Goal: Transaction & Acquisition: Purchase product/service

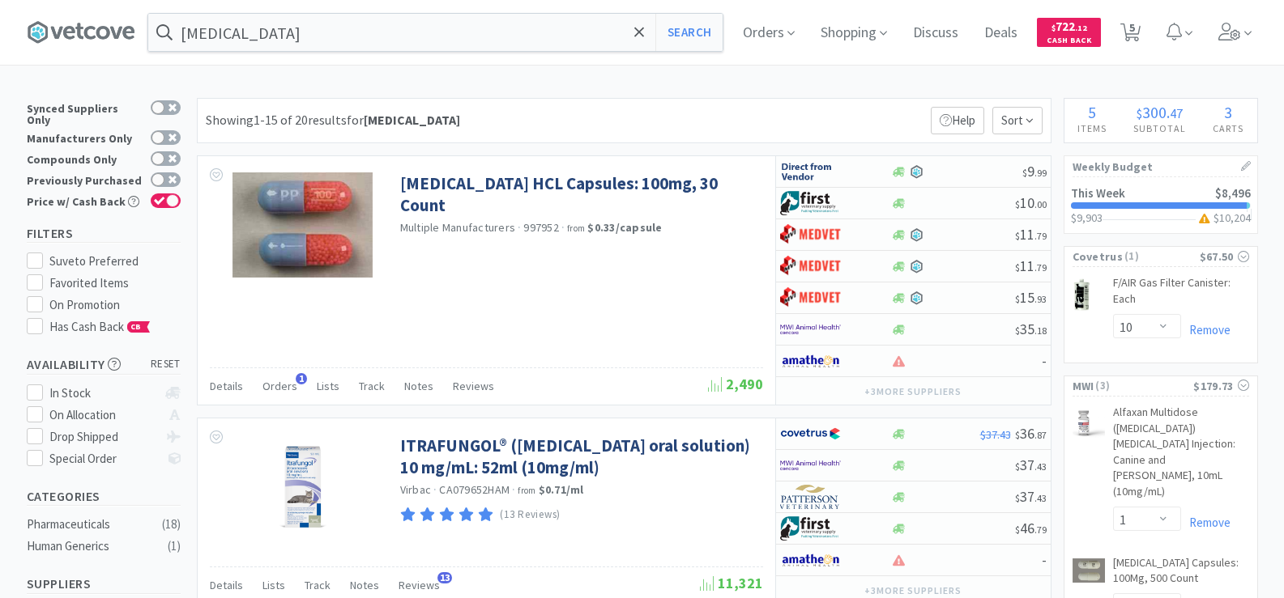
select select "10"
select select "1"
select select "2"
select select "4"
select select "1"
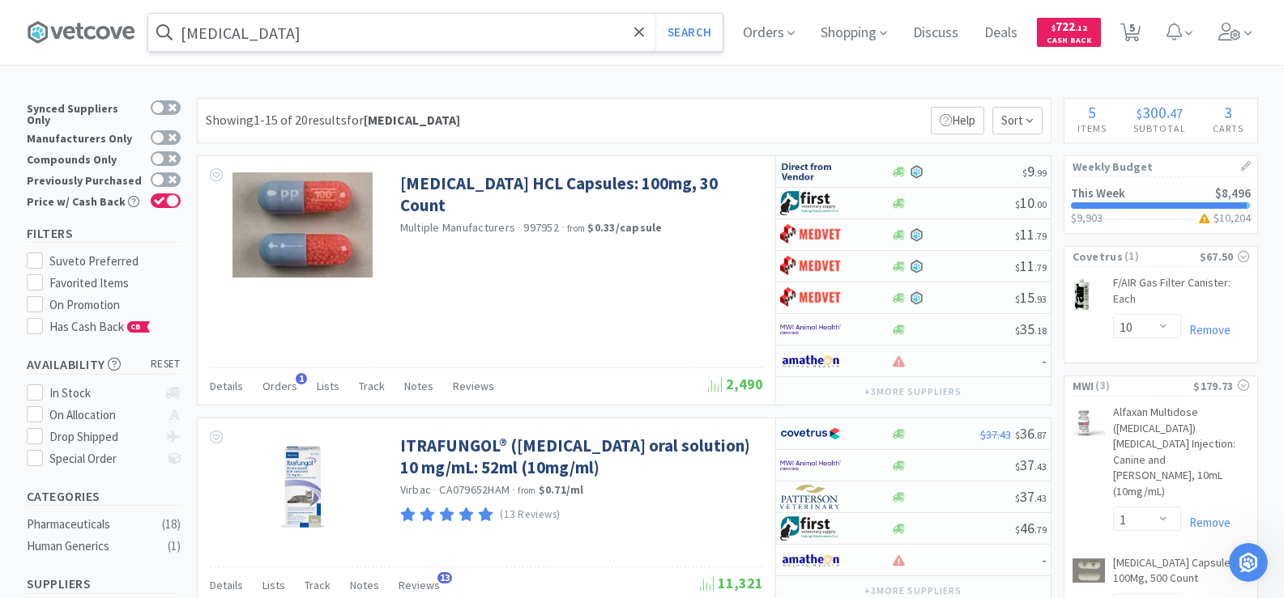
click at [292, 42] on input "[MEDICAL_DATA]" at bounding box center [435, 32] width 574 height 37
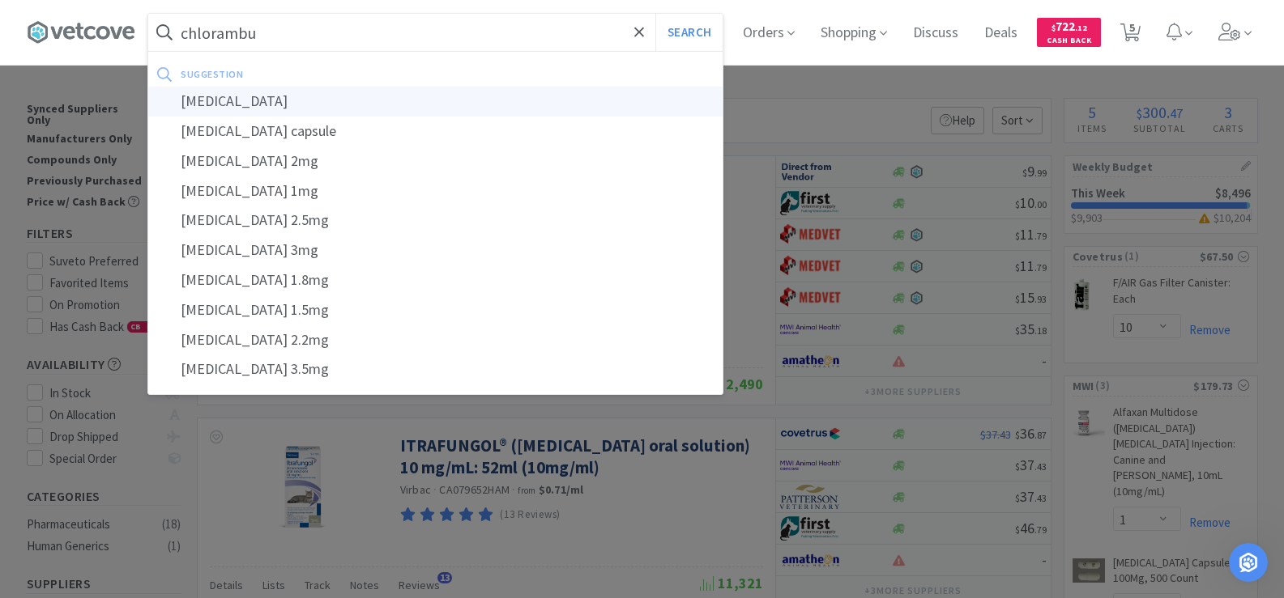
click at [278, 104] on div "[MEDICAL_DATA]" at bounding box center [435, 102] width 574 height 30
type input "[MEDICAL_DATA]"
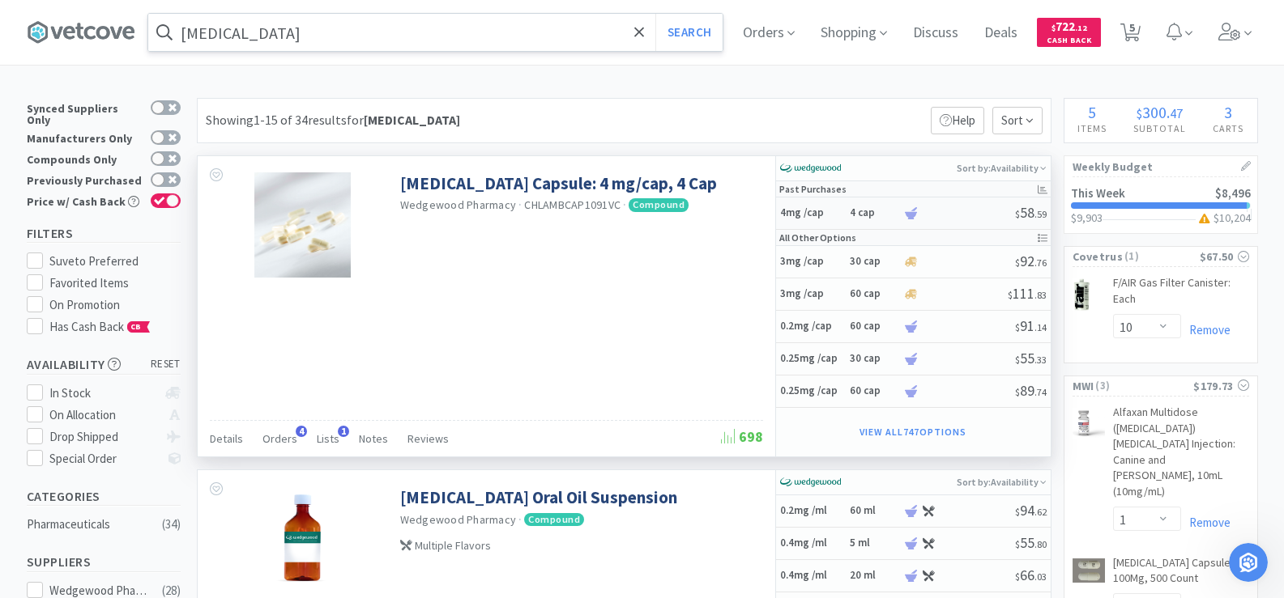
click at [862, 211] on h6 "4 cap" at bounding box center [873, 214] width 49 height 14
select select "1"
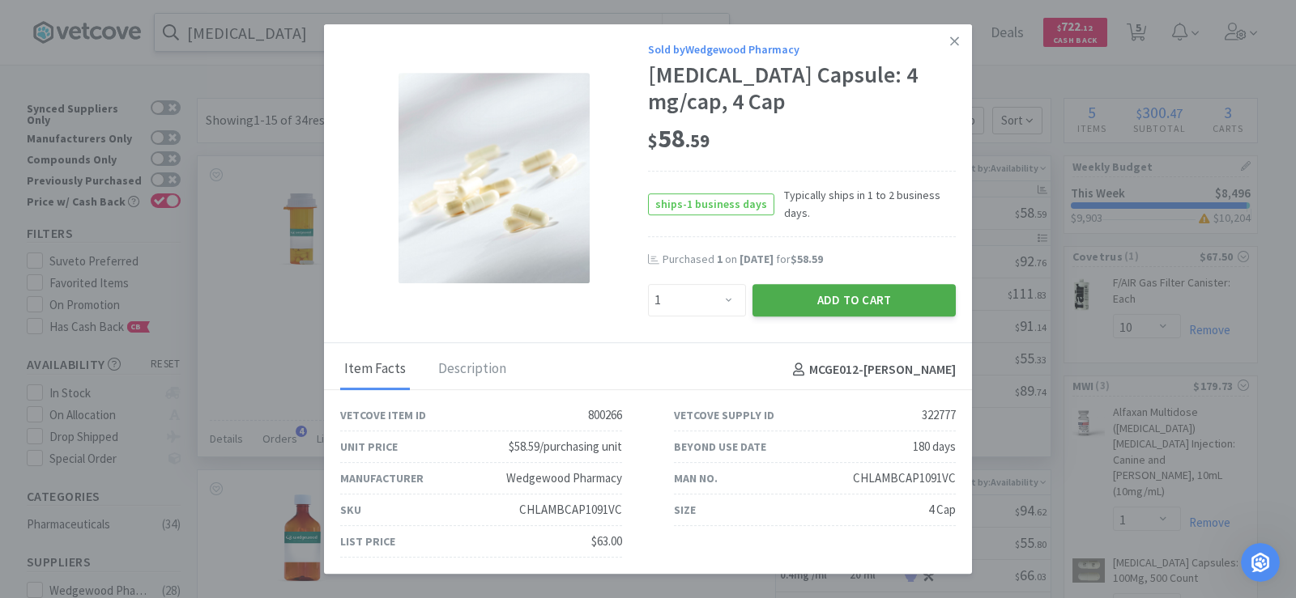
click at [865, 308] on button "Add to Cart" at bounding box center [853, 300] width 203 height 32
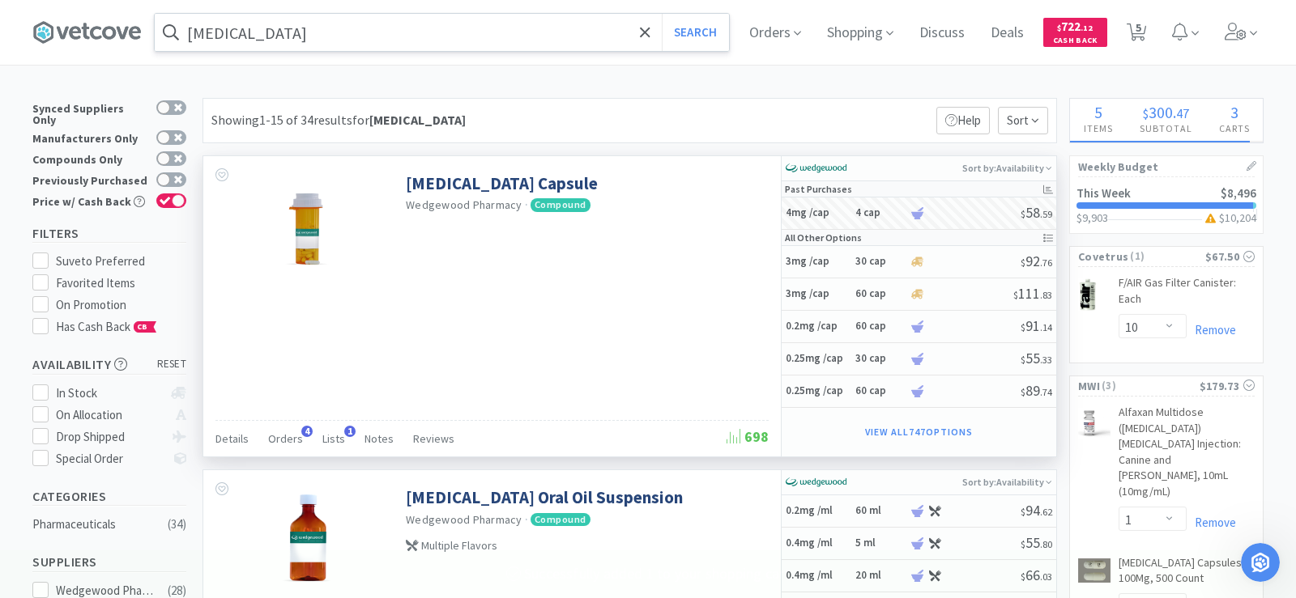
select select "1"
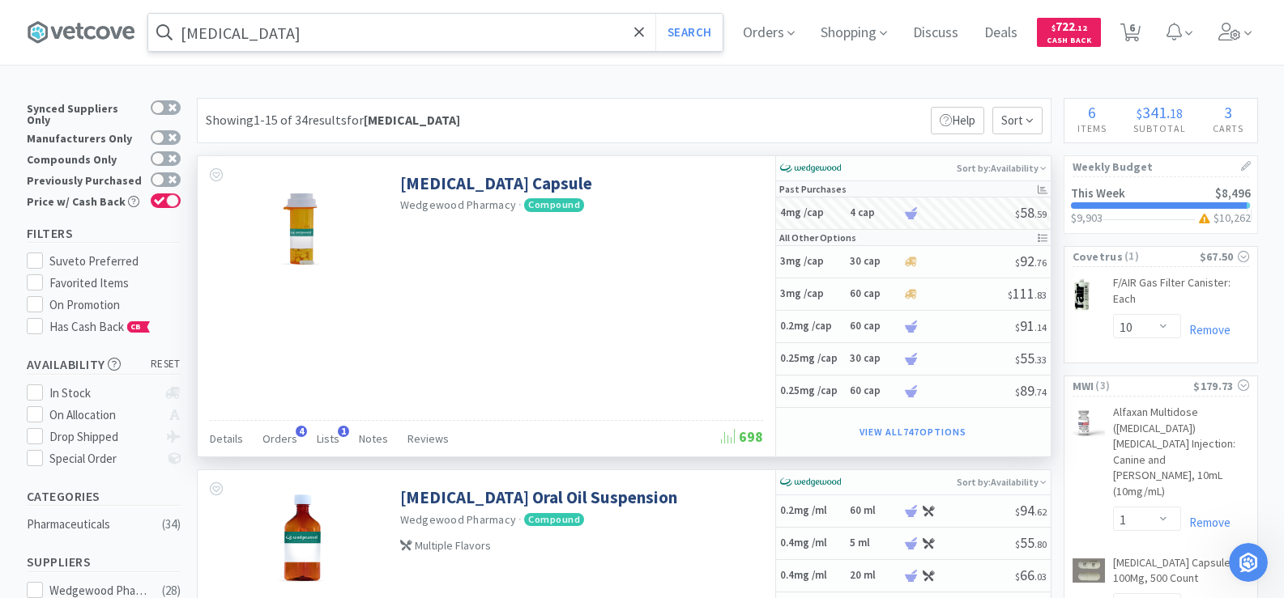
click at [303, 34] on input "[MEDICAL_DATA]" at bounding box center [435, 32] width 574 height 37
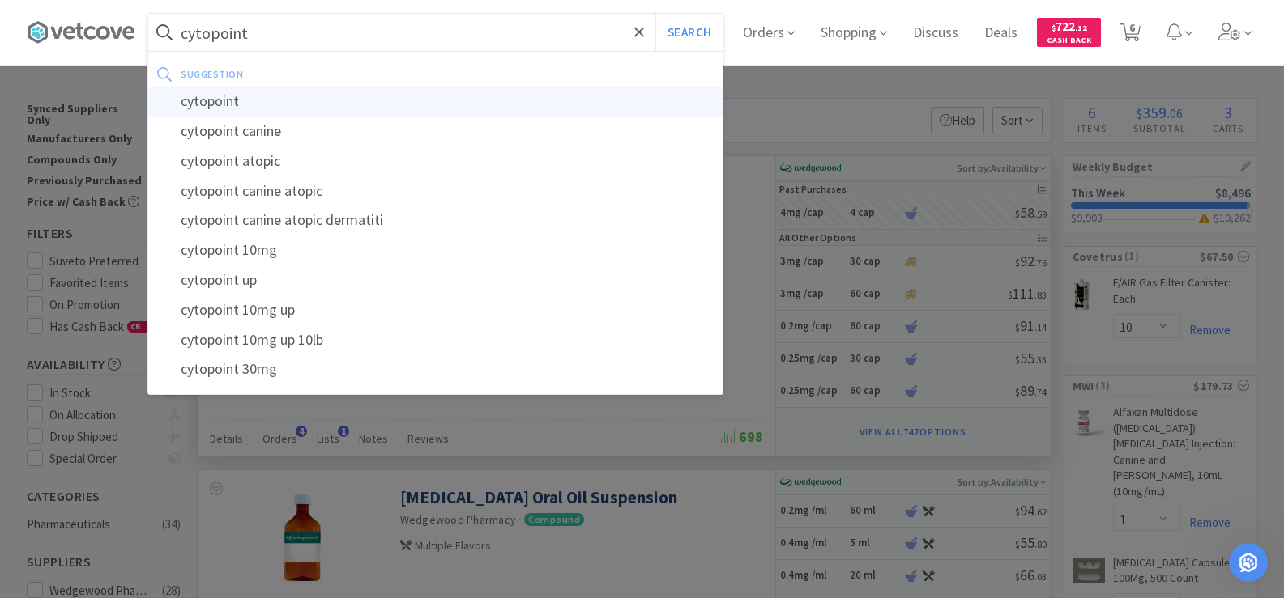
type input "cytopoint"
click at [287, 89] on div "cytopoint" at bounding box center [435, 102] width 574 height 30
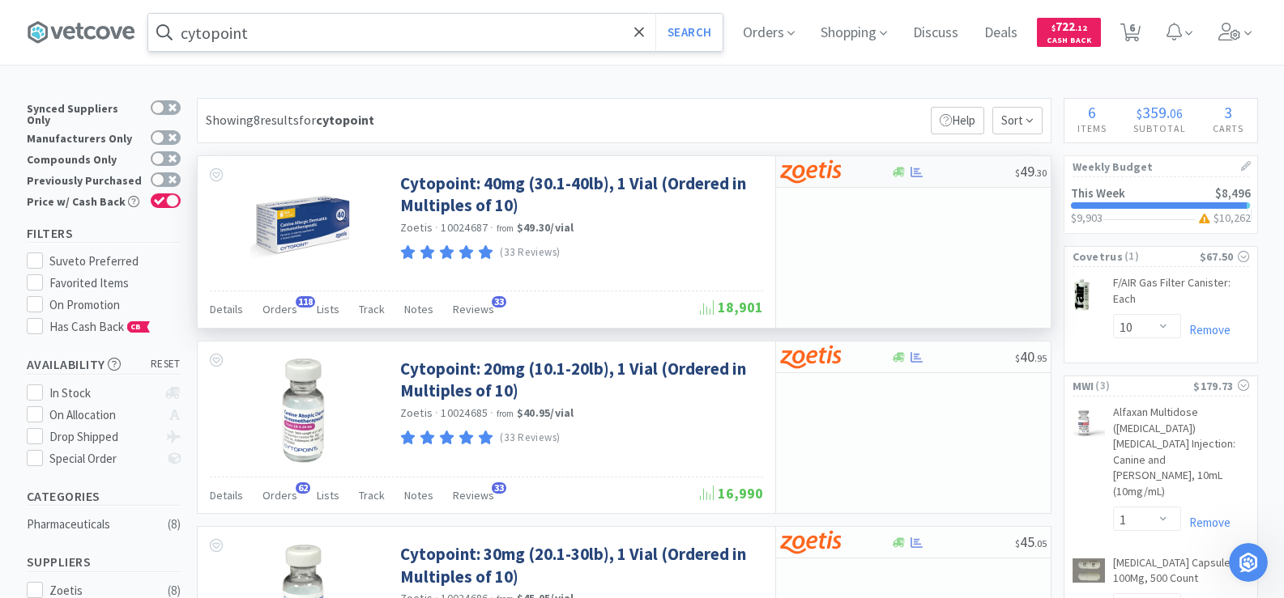
click at [909, 172] on div at bounding box center [917, 172] width 16 height 12
select select "10"
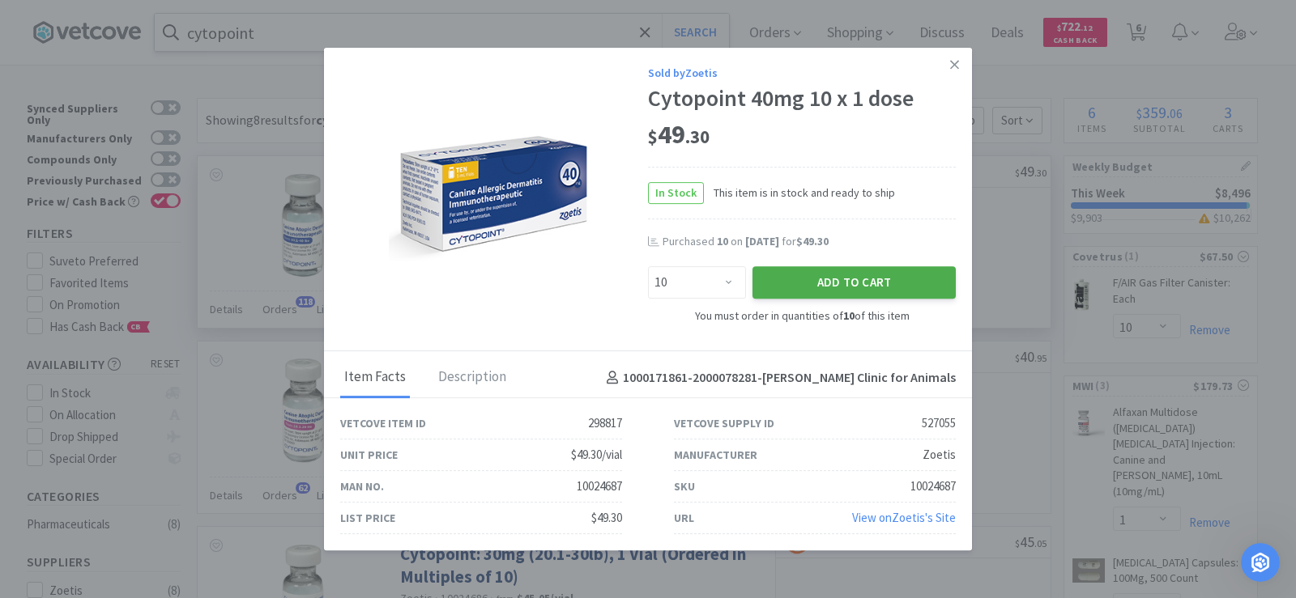
click at [888, 281] on button "Add to Cart" at bounding box center [853, 282] width 203 height 32
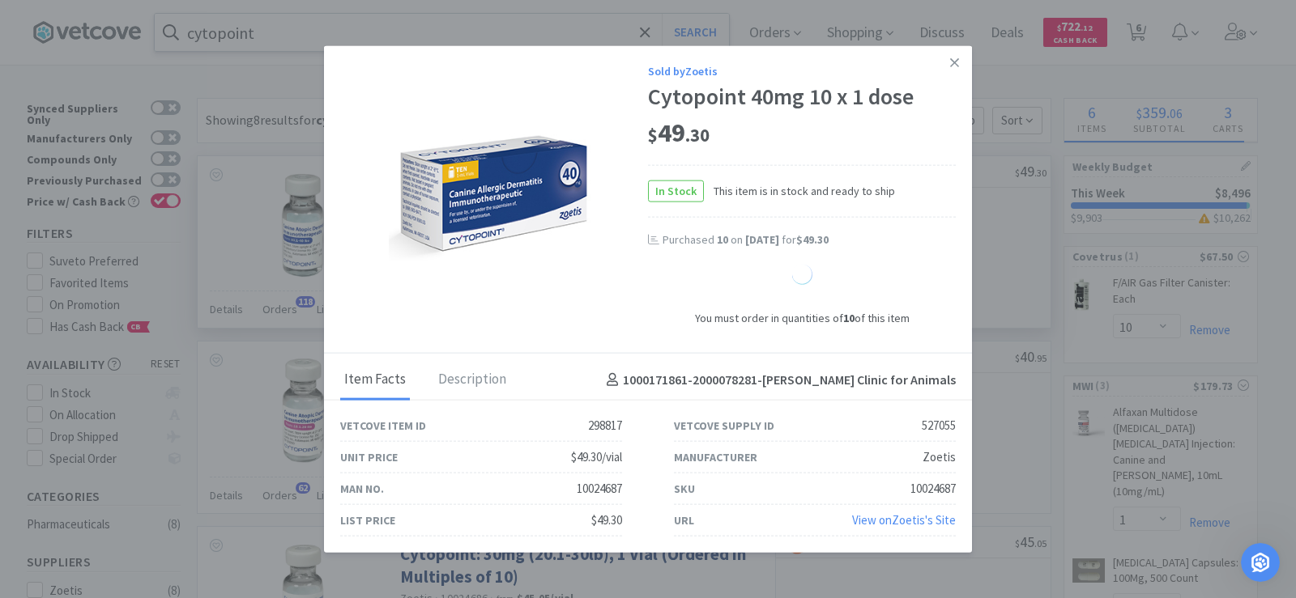
select select "10"
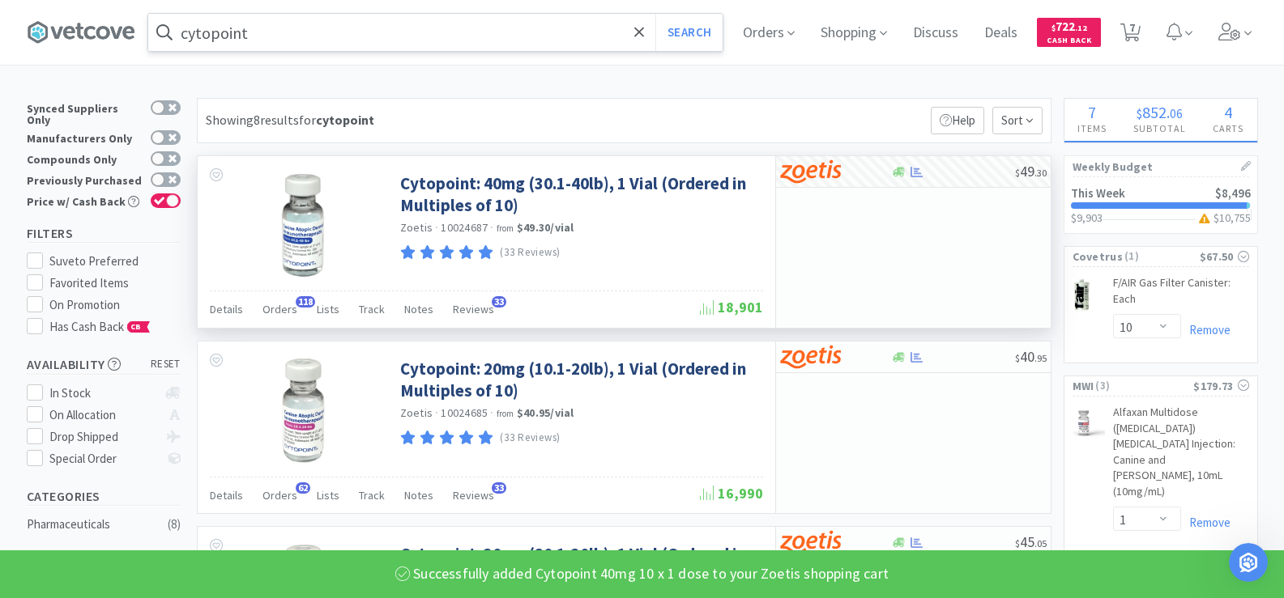
scroll to position [81, 0]
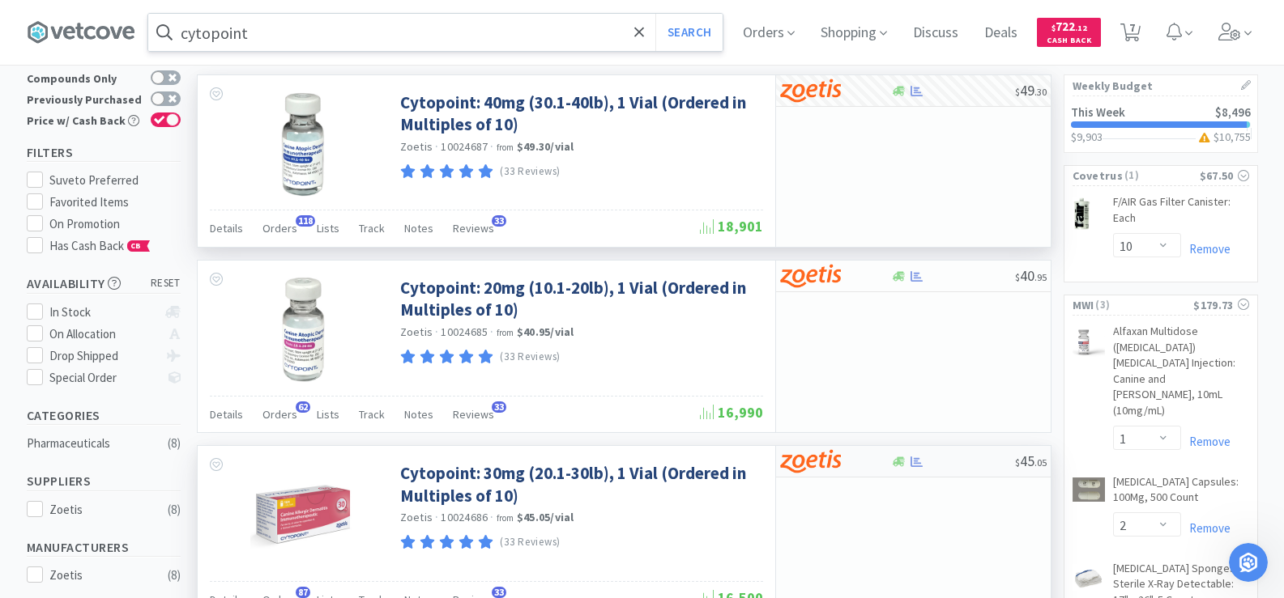
click at [916, 463] on icon at bounding box center [916, 462] width 12 height 11
select select "10"
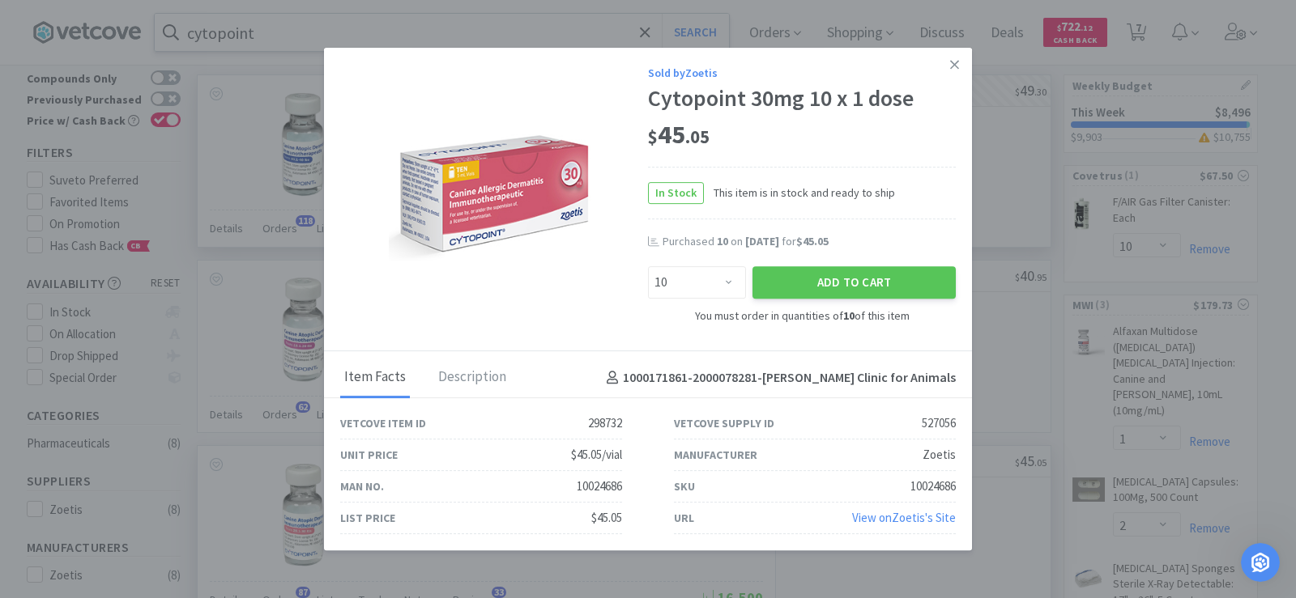
click at [798, 260] on div "Purchased 10 on [DATE] for $45.05" at bounding box center [802, 250] width 308 height 32
click at [809, 279] on button "Add to Cart" at bounding box center [853, 282] width 203 height 32
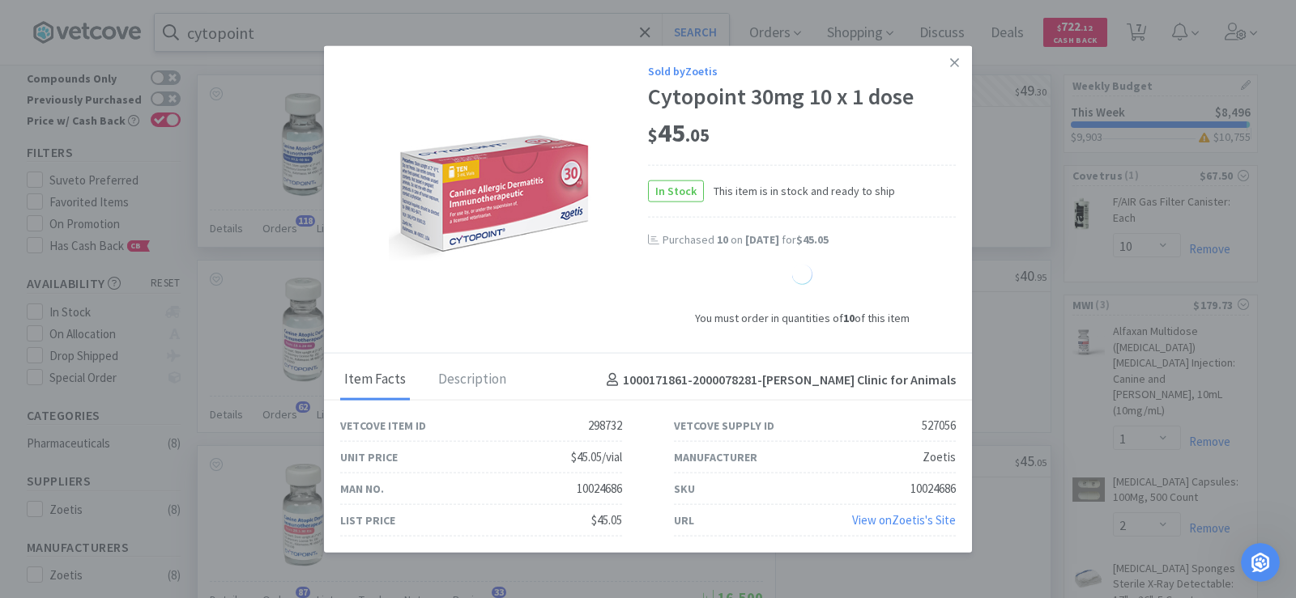
select select "10"
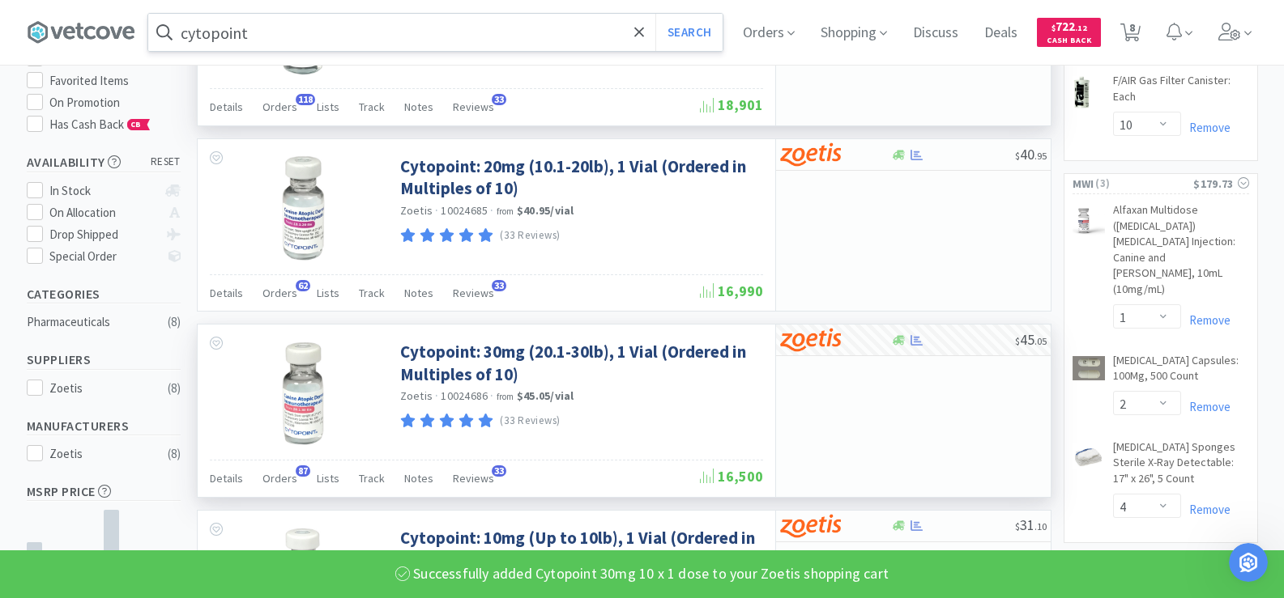
scroll to position [324, 0]
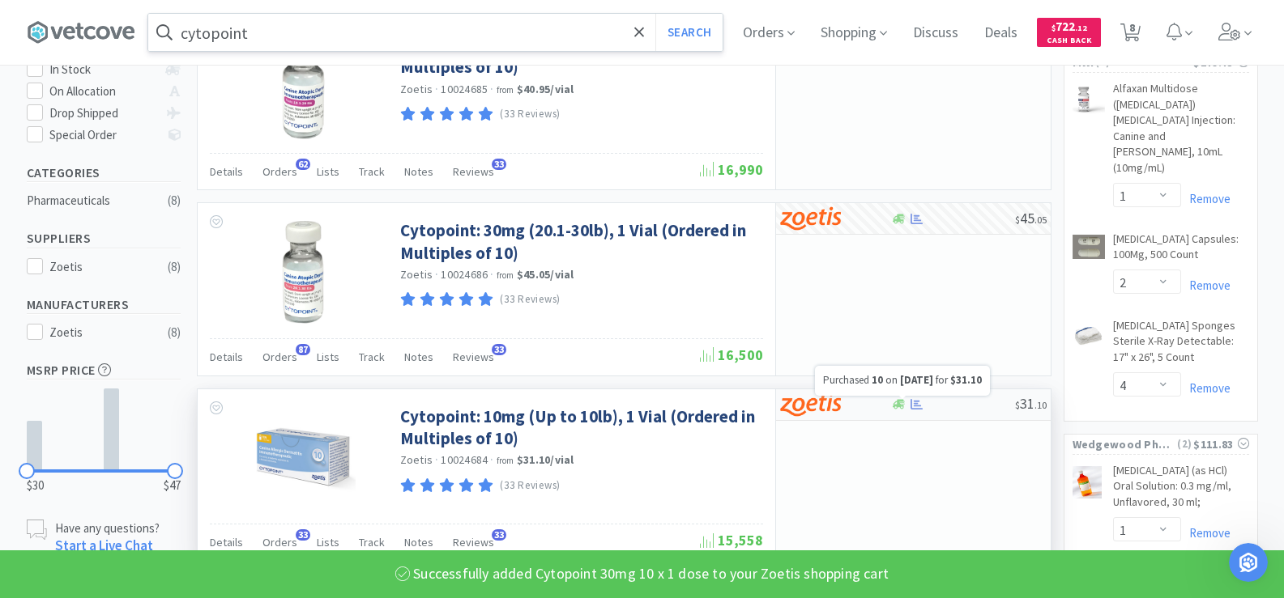
click at [913, 409] on icon at bounding box center [916, 404] width 12 height 11
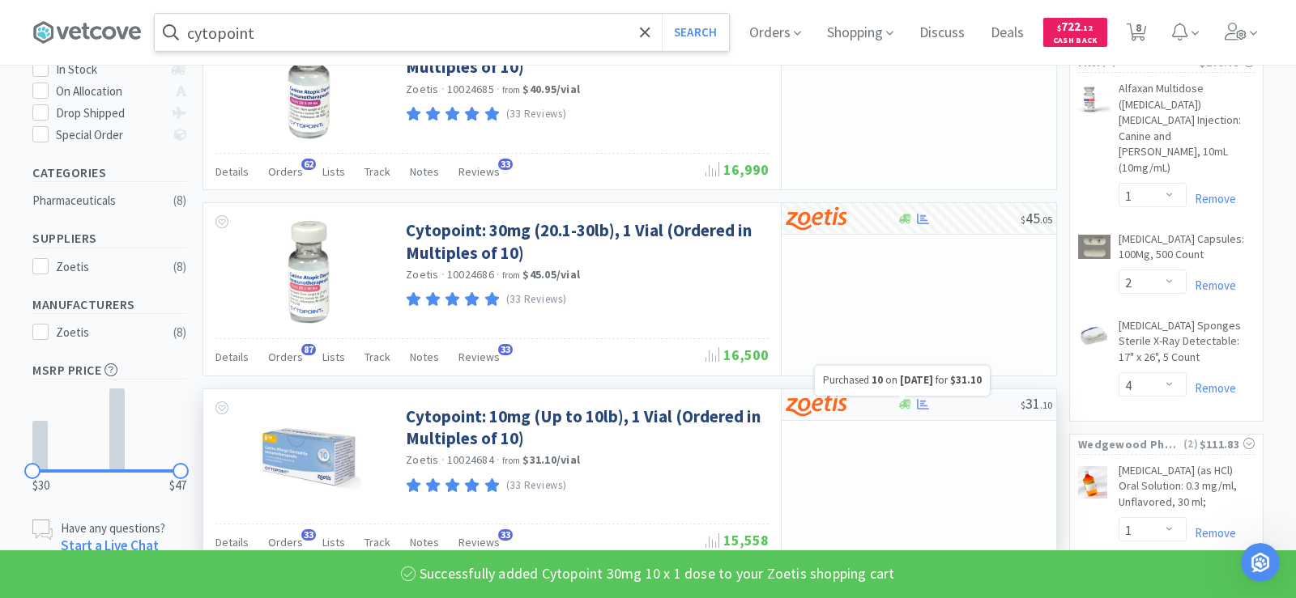
select select "10"
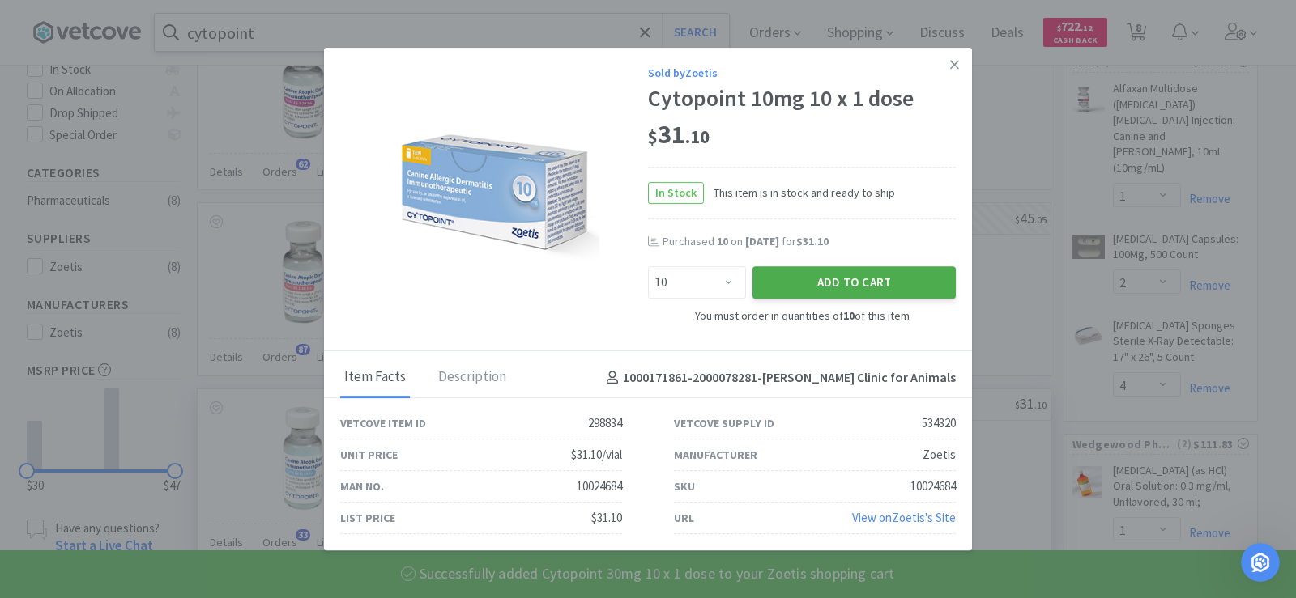
click at [849, 296] on button "Add to Cart" at bounding box center [853, 282] width 203 height 32
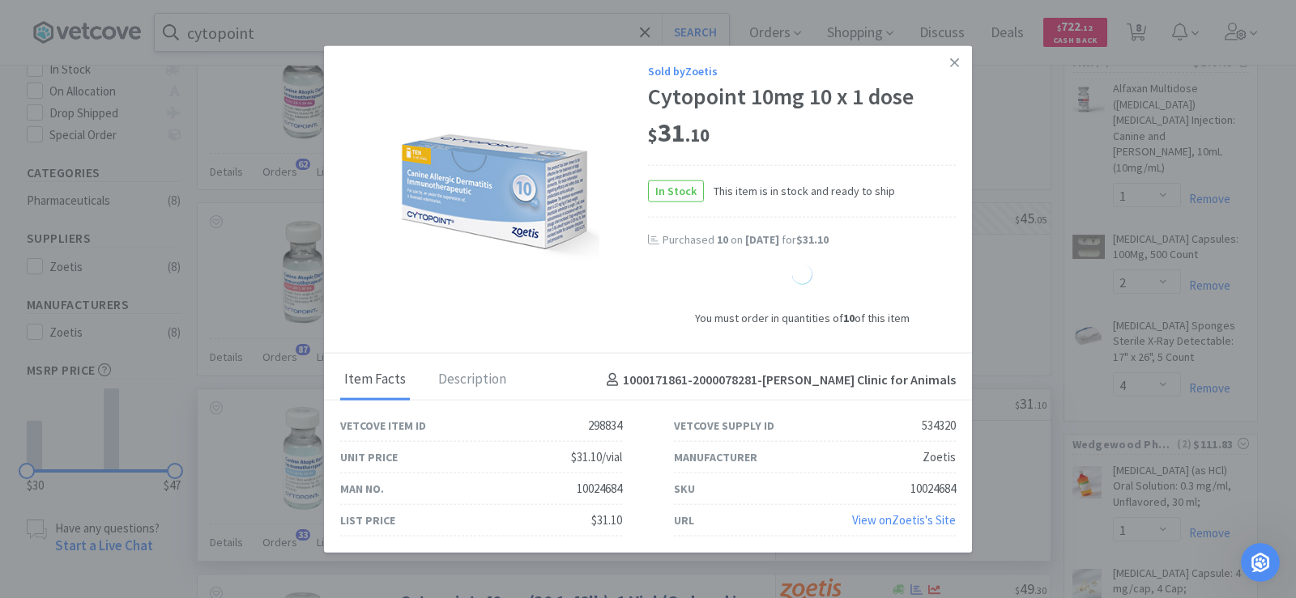
select select "10"
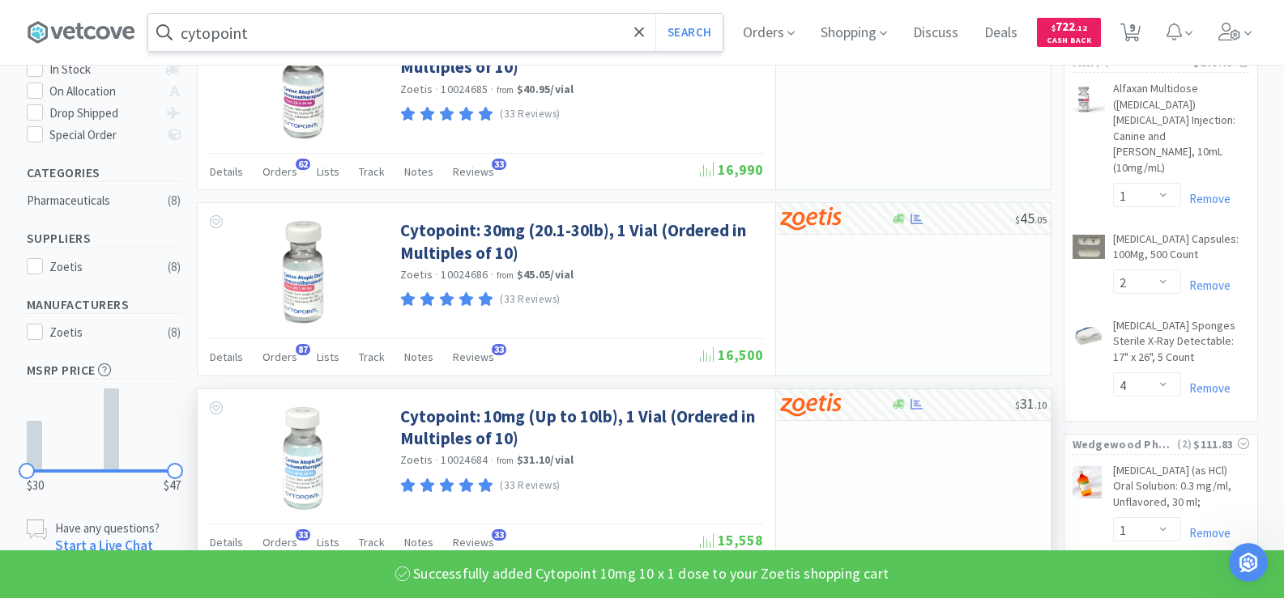
click at [1135, 32] on span "9" at bounding box center [1132, 27] width 6 height 65
select select "10"
select select "1"
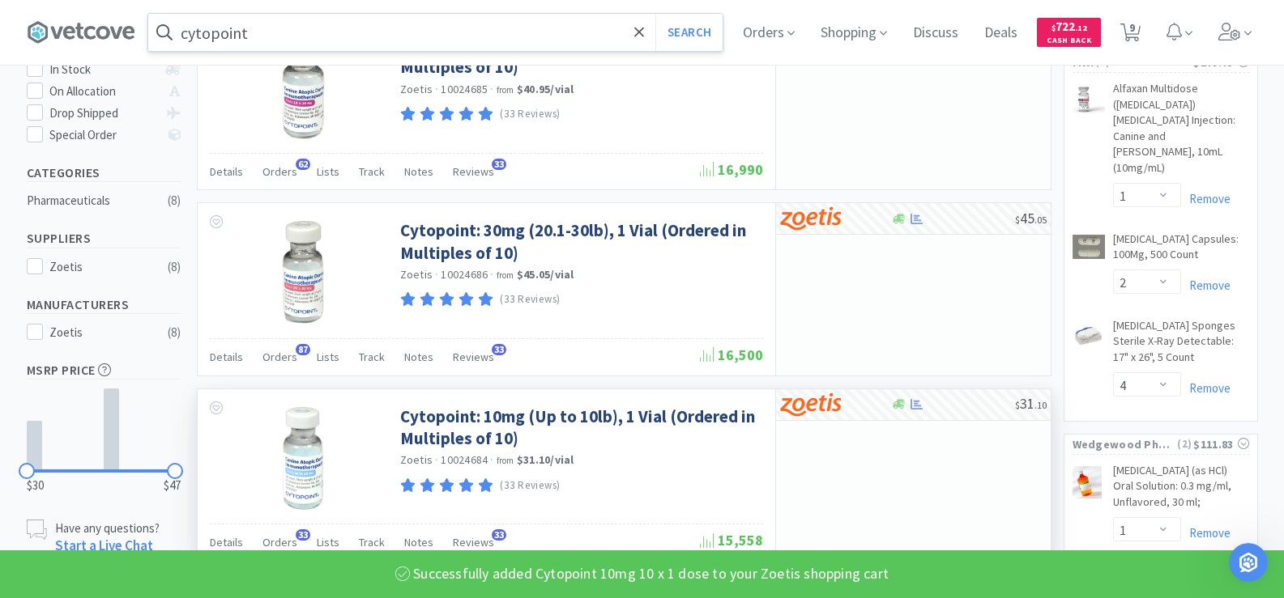
select select "1"
select select "10"
select select "1"
select select "2"
select select "4"
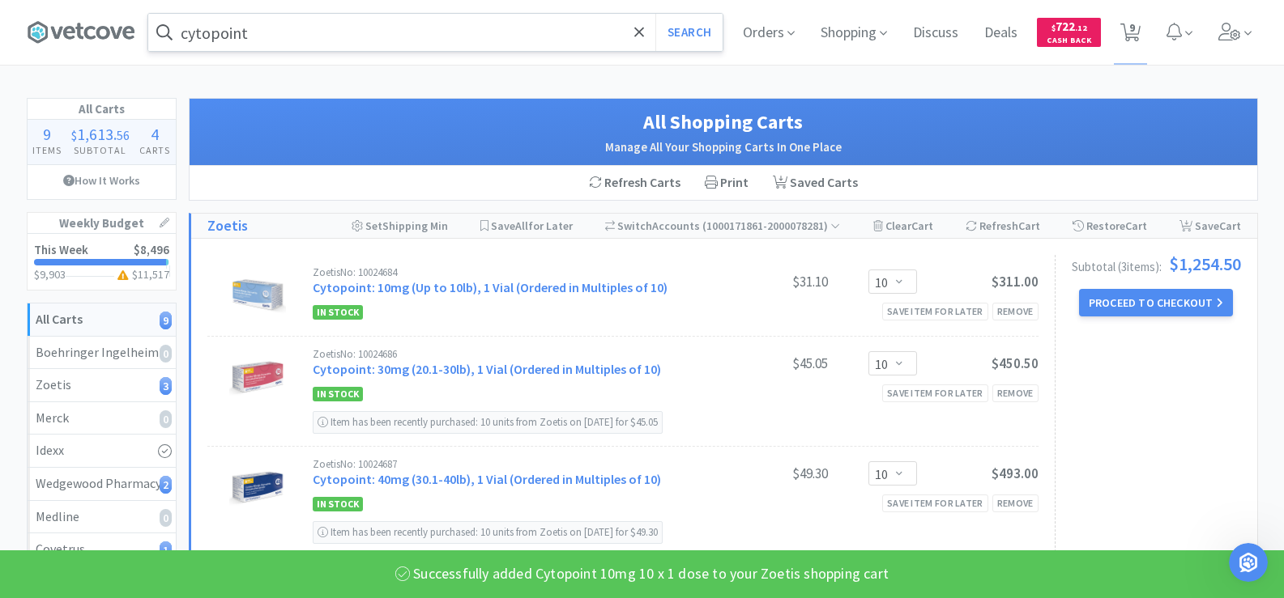
scroll to position [81, 0]
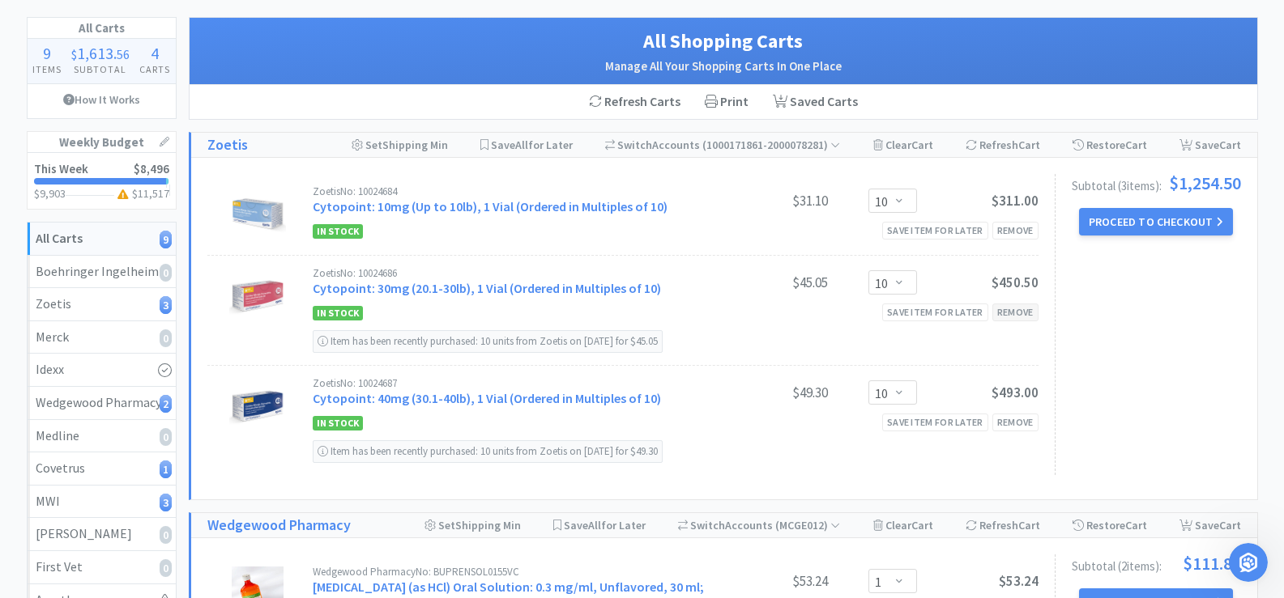
click at [1007, 318] on div "Remove" at bounding box center [1015, 312] width 46 height 17
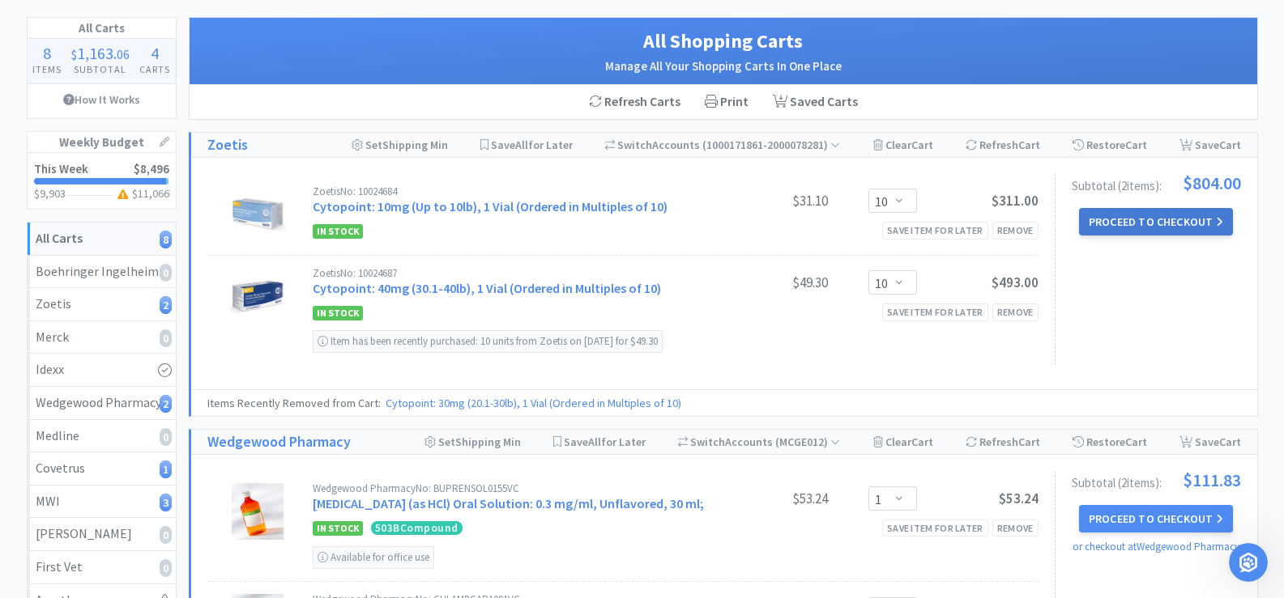
click at [1156, 225] on button "Proceed to Checkout" at bounding box center [1156, 222] width 154 height 28
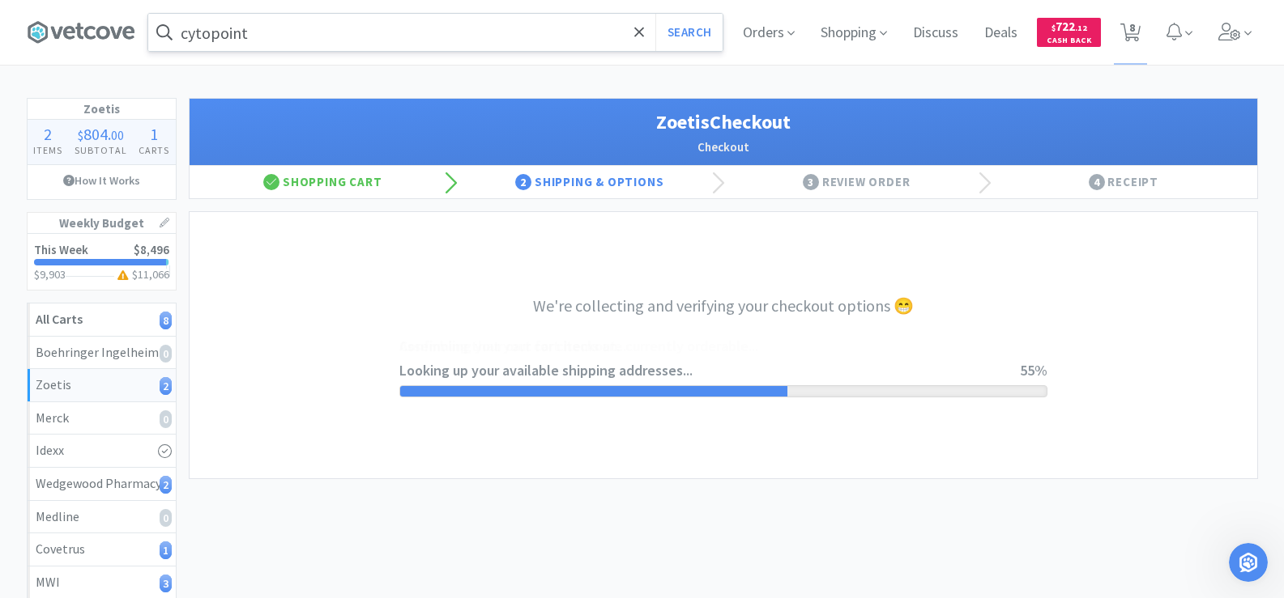
select select "invoice"
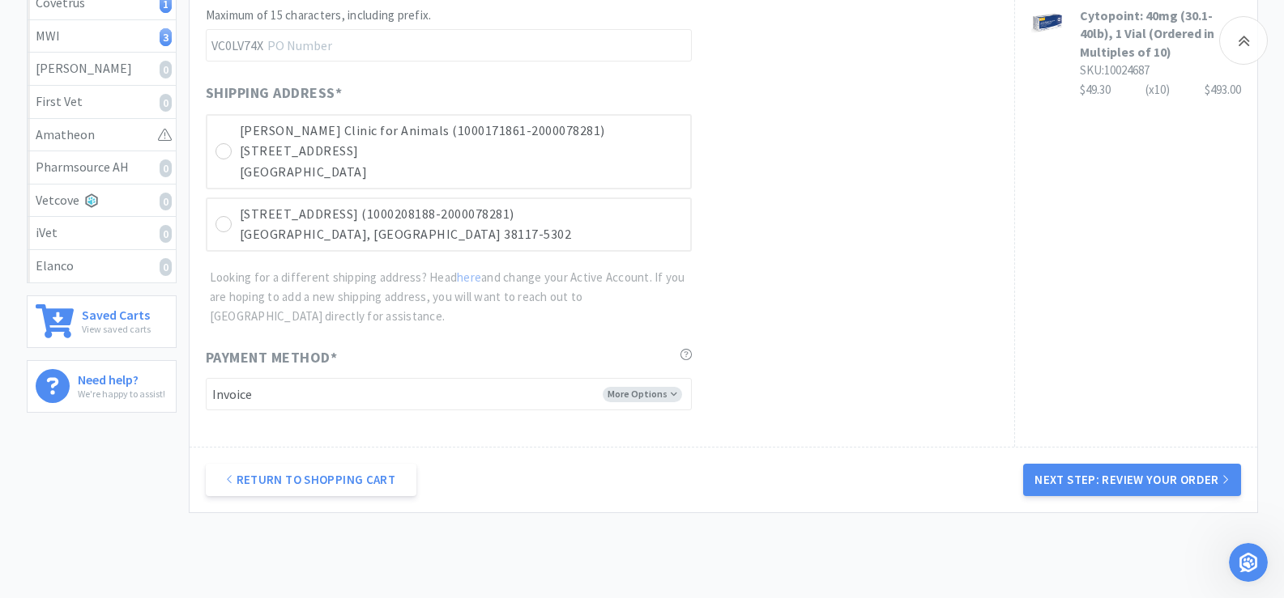
scroll to position [567, 0]
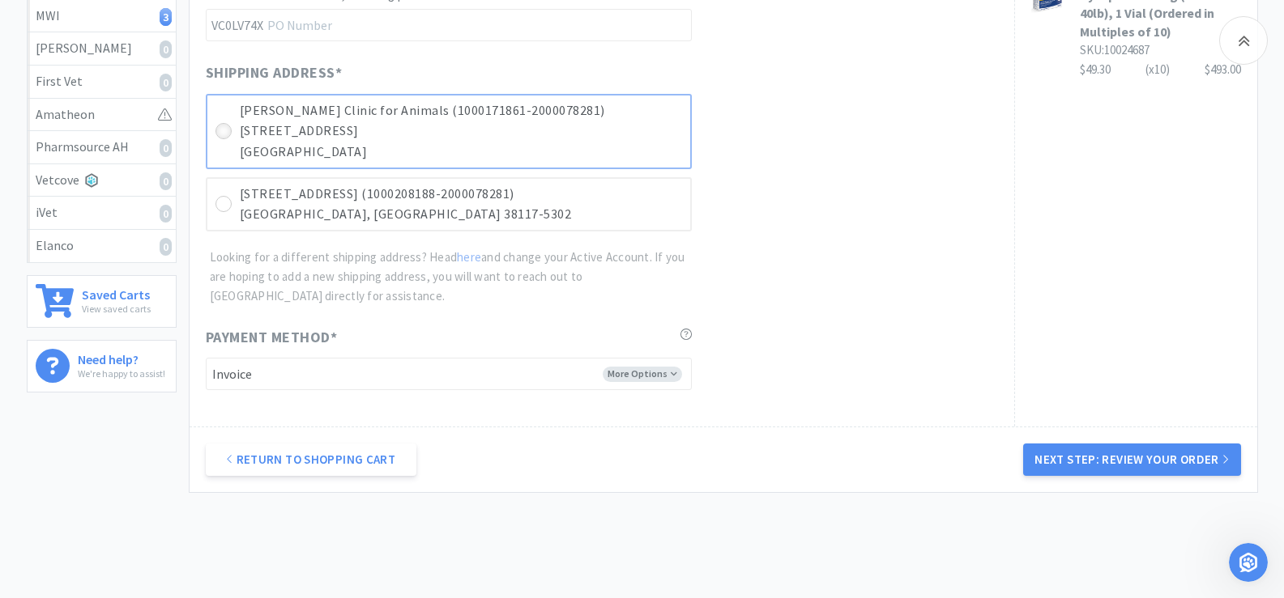
click at [231, 134] on div at bounding box center [223, 131] width 16 height 16
click at [1103, 460] on button "Next Step: Review Your Order" at bounding box center [1131, 460] width 217 height 32
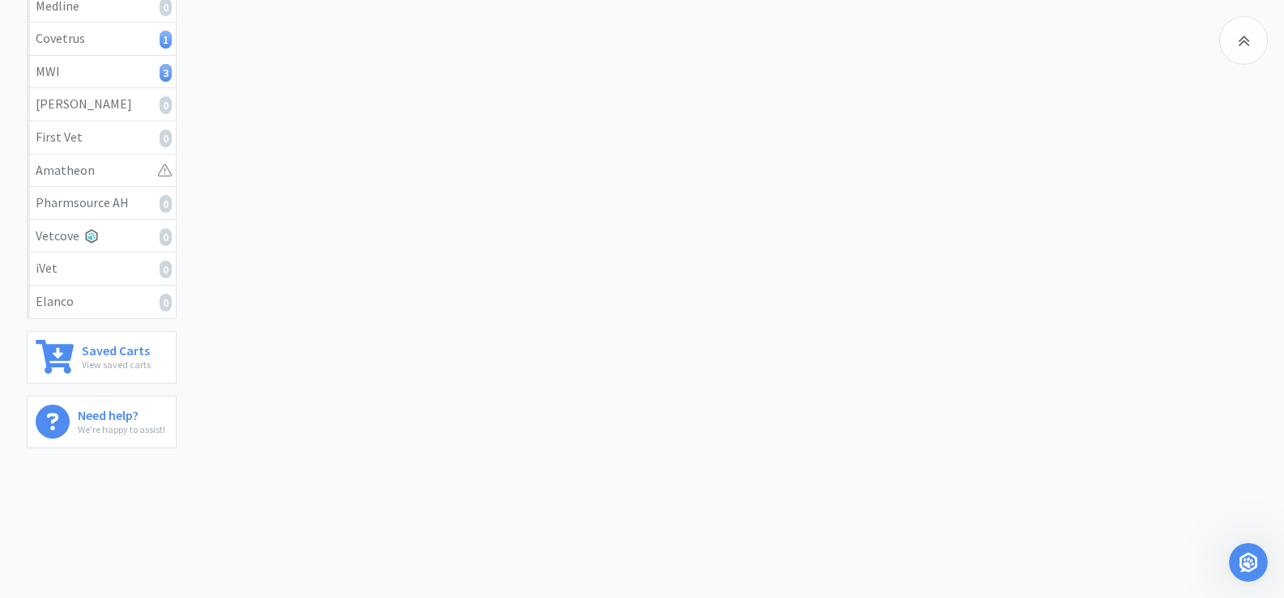
scroll to position [0, 0]
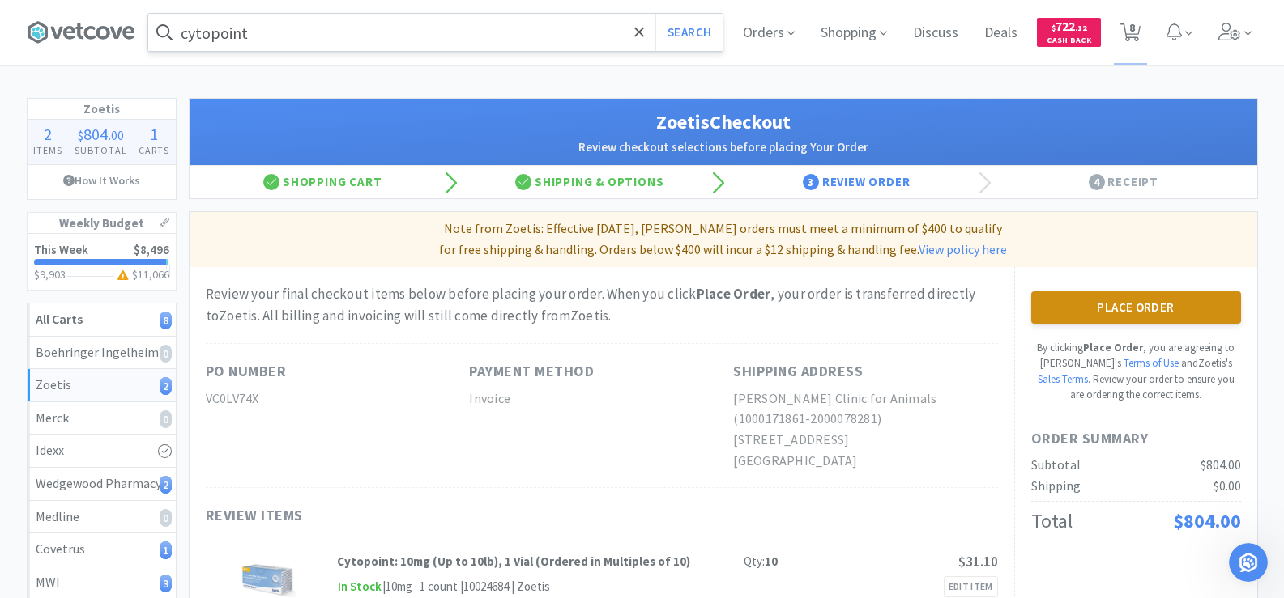
click at [1072, 308] on button "Place Order" at bounding box center [1136, 308] width 210 height 32
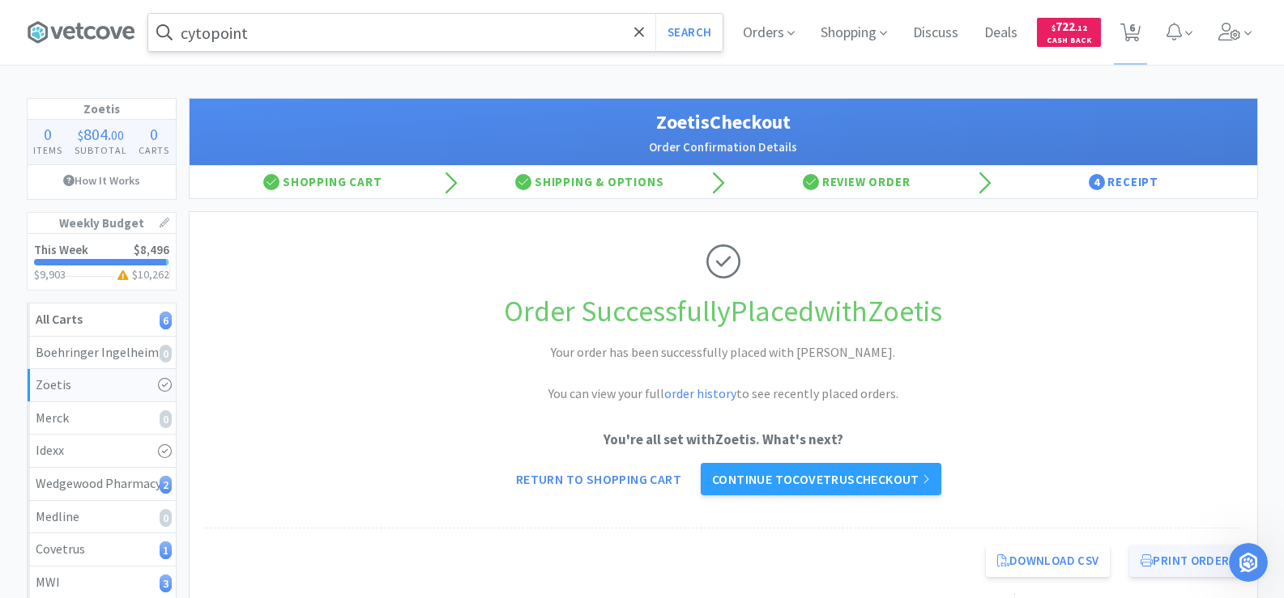
click at [1155, 560] on button "Print Order" at bounding box center [1184, 561] width 111 height 32
click at [1127, 36] on icon at bounding box center [1130, 32] width 20 height 18
select select "1"
select select "10"
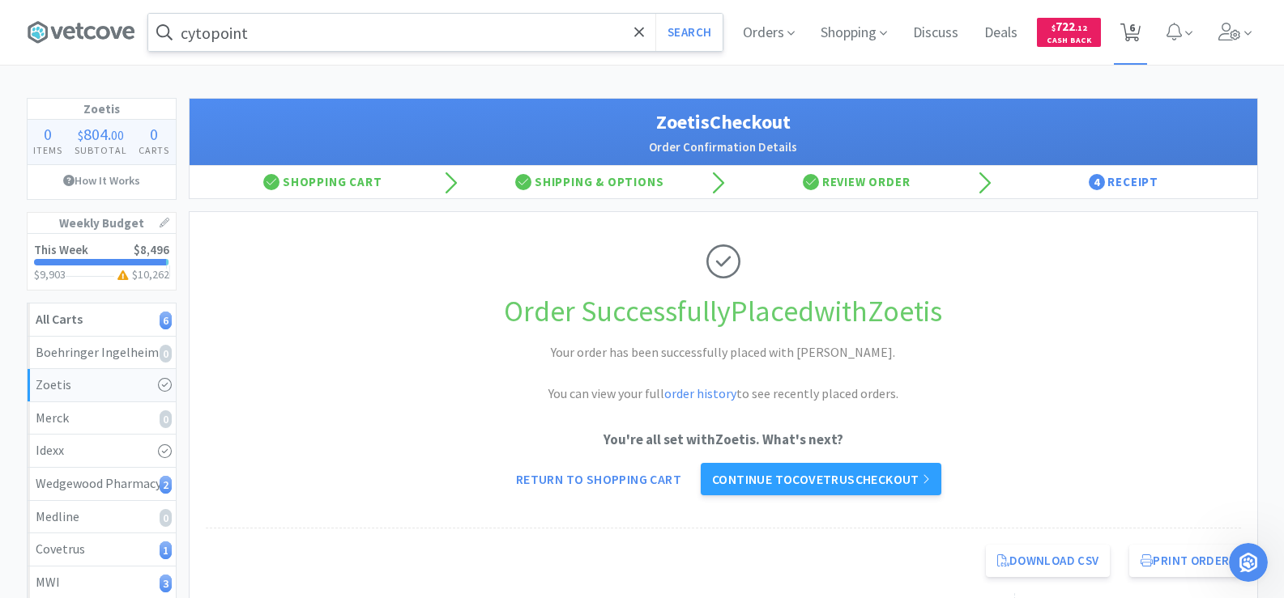
select select "1"
select select "2"
select select "4"
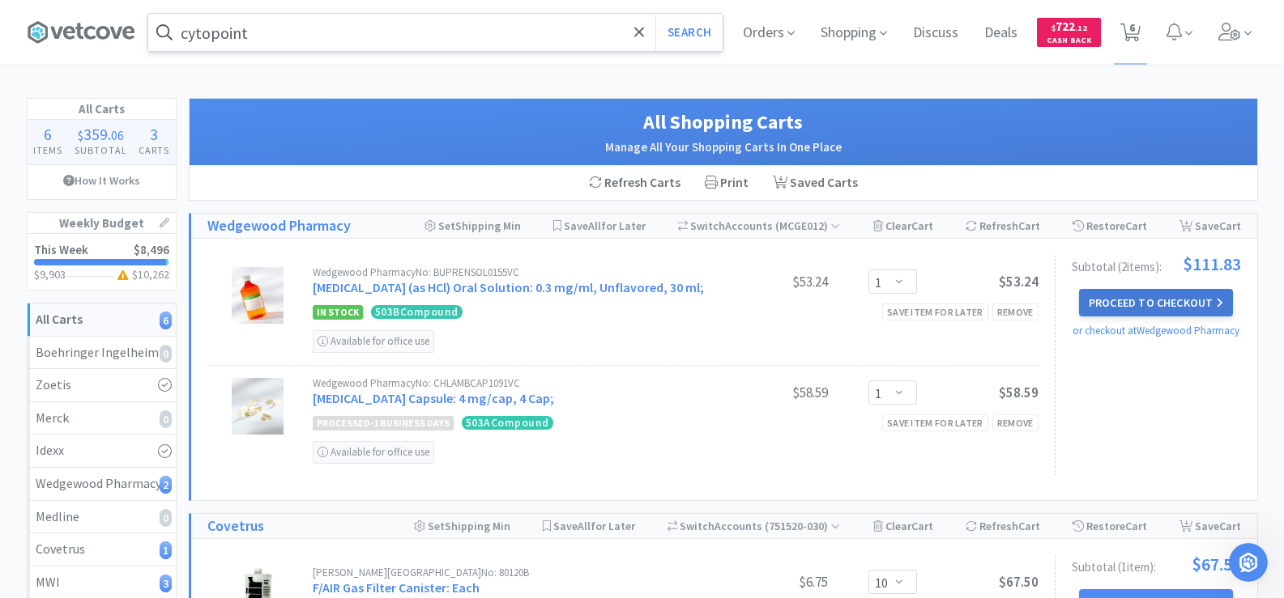
click at [1147, 309] on button "Proceed to Checkout" at bounding box center [1156, 303] width 154 height 28
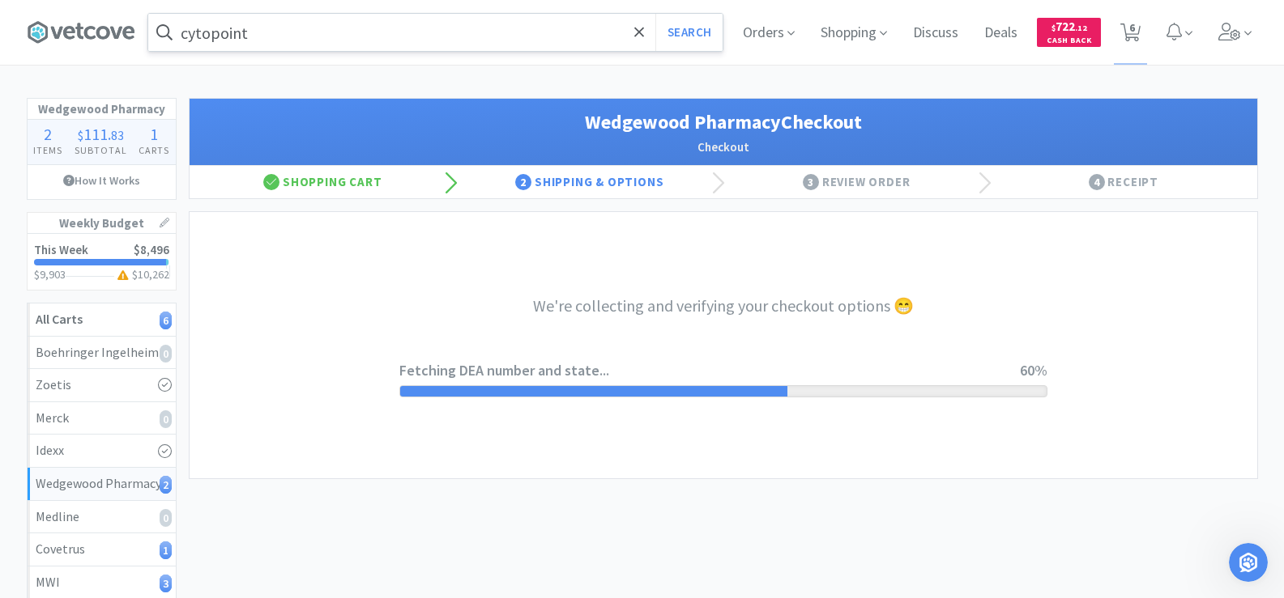
select select "TN"
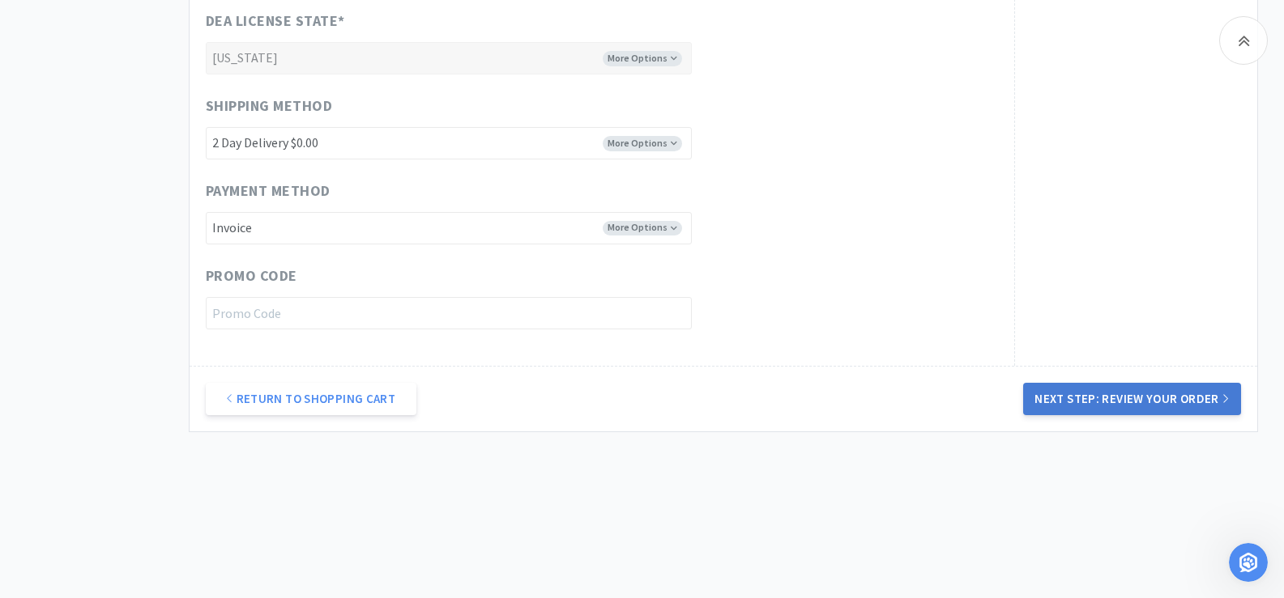
click at [1138, 390] on button "Next Step: Review Your Order" at bounding box center [1131, 399] width 217 height 32
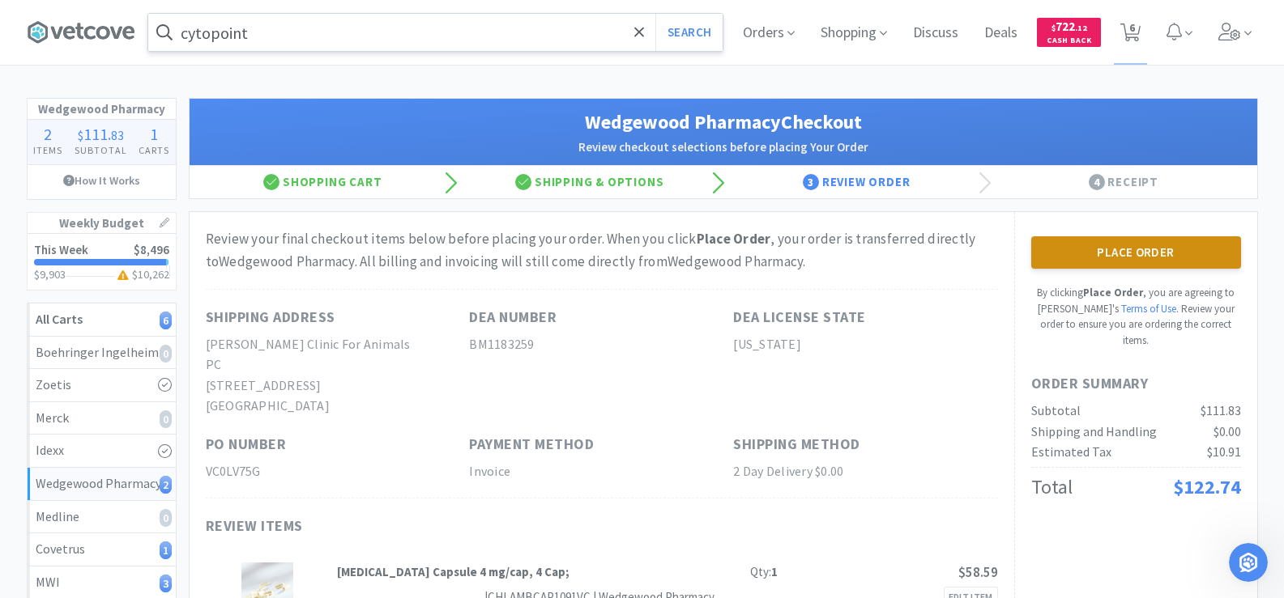
click at [1075, 254] on button "Place Order" at bounding box center [1136, 252] width 210 height 32
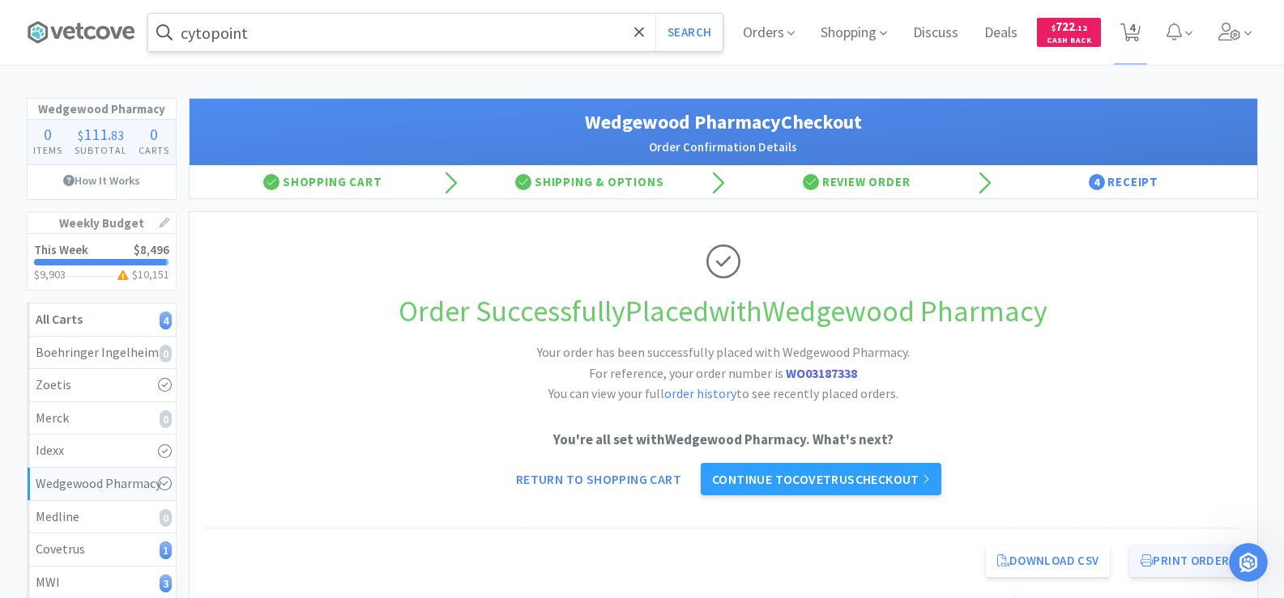
click at [1190, 560] on button "Print Order" at bounding box center [1184, 561] width 111 height 32
click at [1129, 27] on span "4" at bounding box center [1132, 27] width 6 height 65
select select "10"
select select "1"
select select "2"
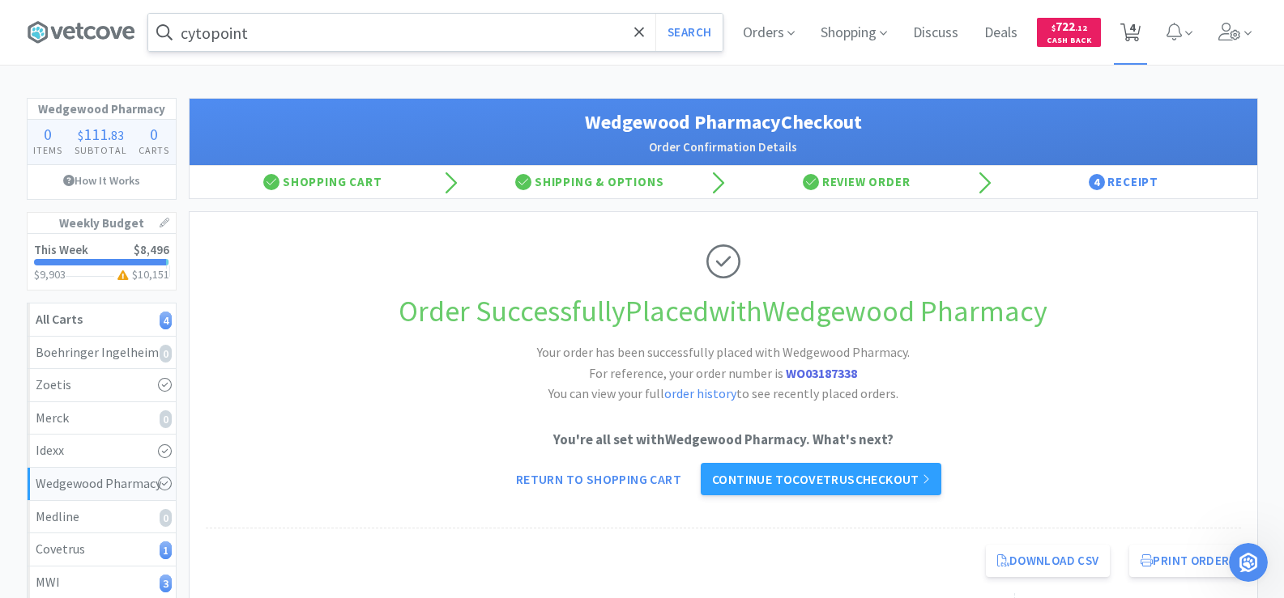
select select "4"
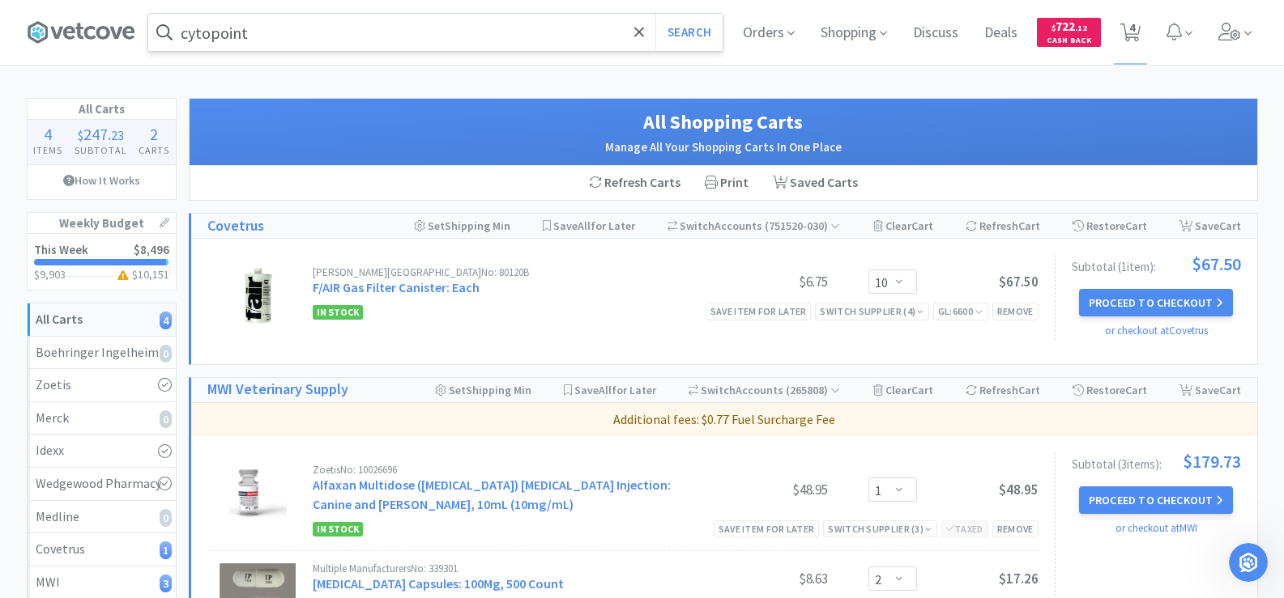
click at [368, 50] on input "cytopoint" at bounding box center [435, 32] width 574 height 37
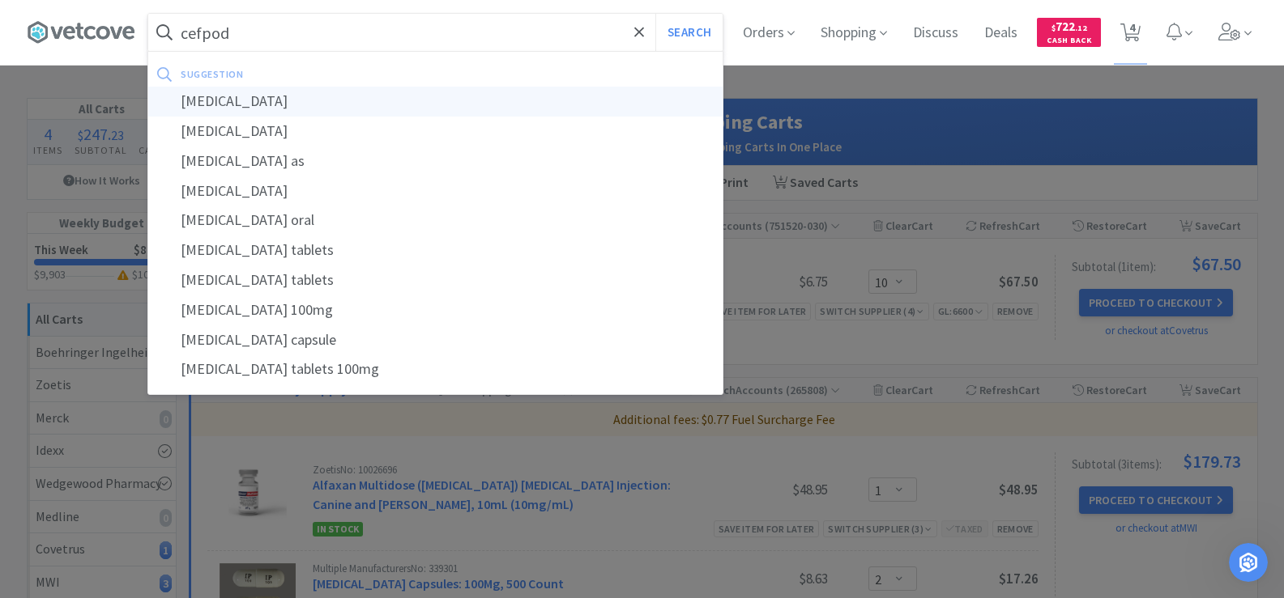
click at [335, 99] on div "[MEDICAL_DATA]" at bounding box center [435, 102] width 574 height 30
type input "[MEDICAL_DATA]"
select select "10"
select select "1"
select select "2"
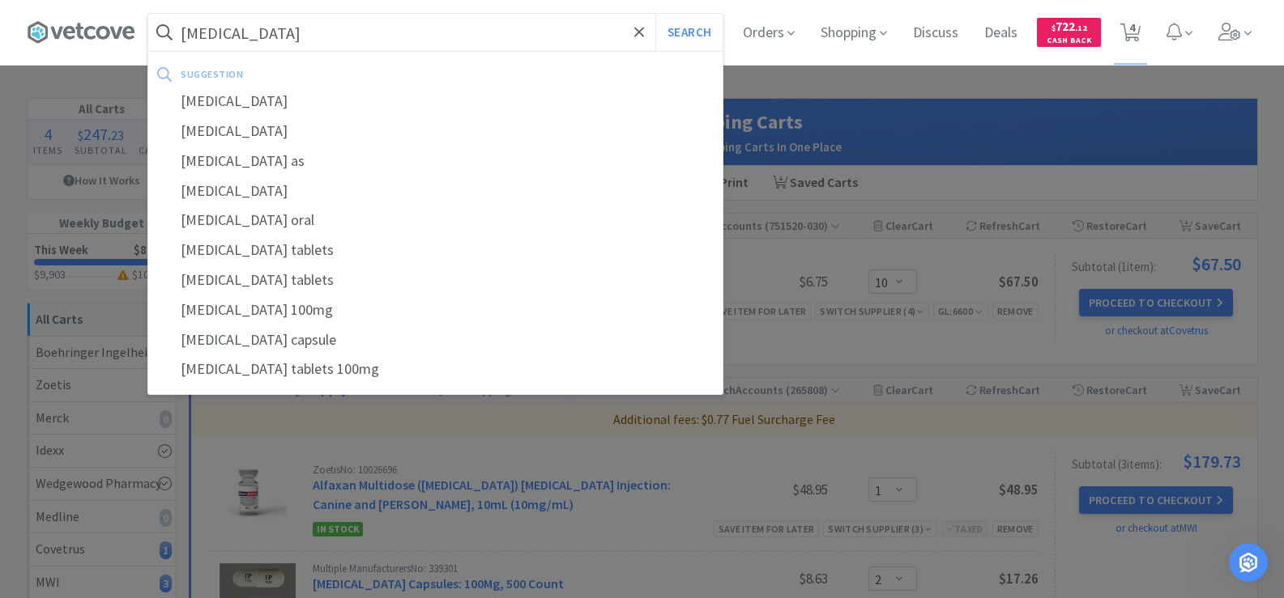
select select "4"
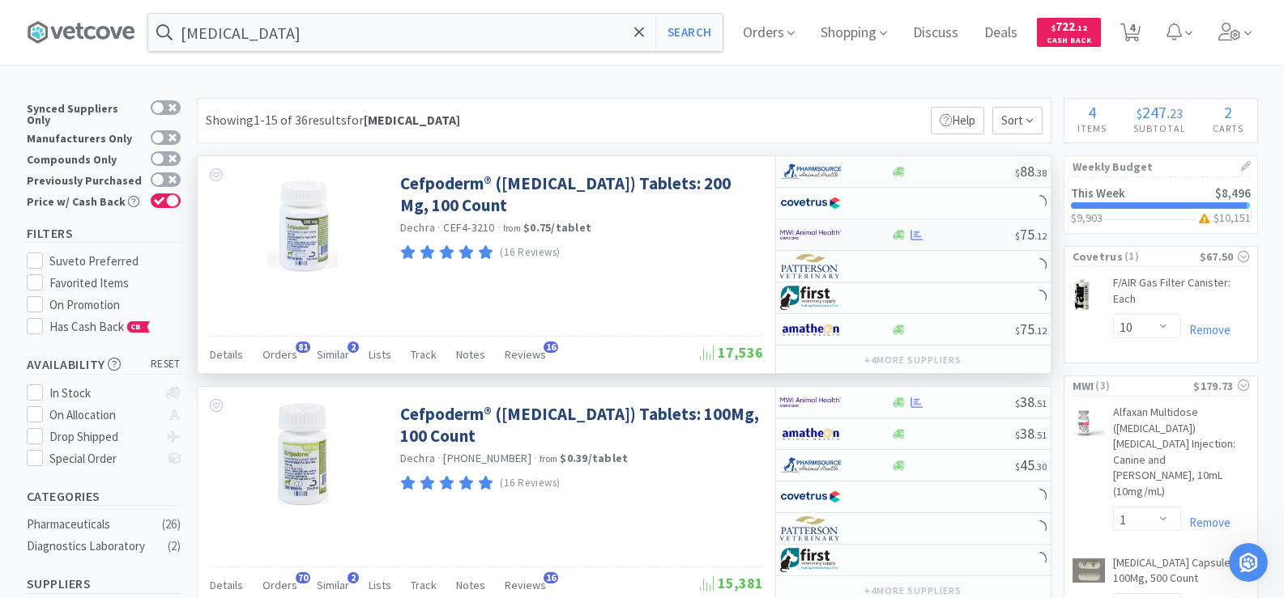
click at [909, 236] on div at bounding box center [917, 235] width 16 height 12
select select "1"
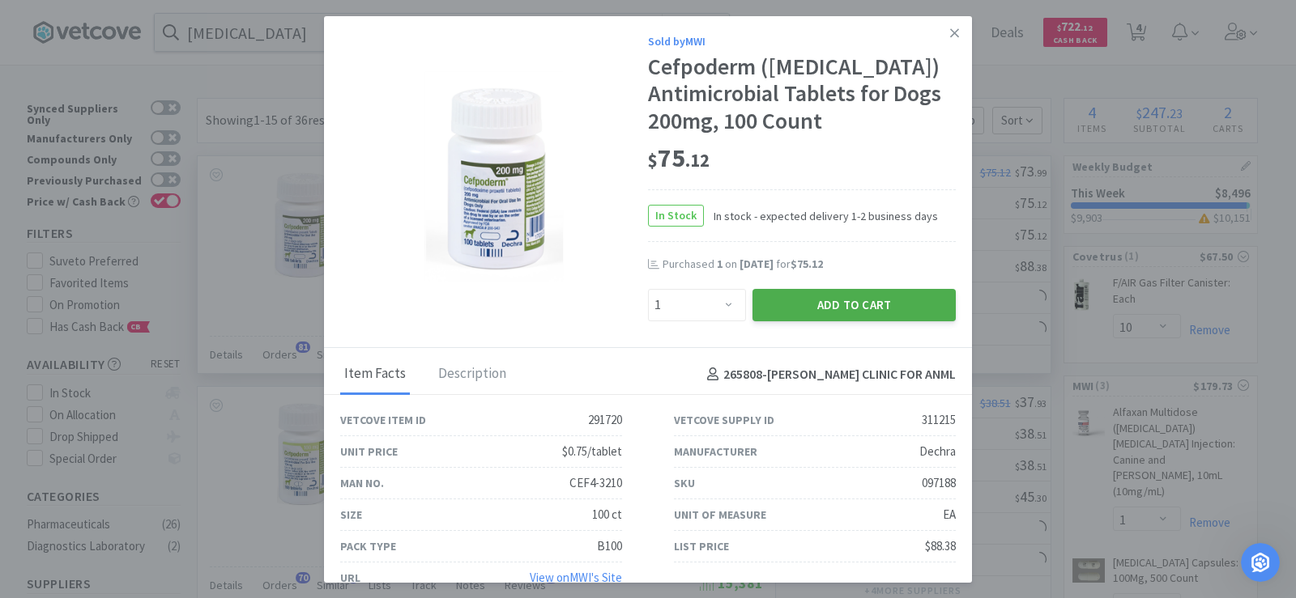
click at [804, 308] on button "Add to Cart" at bounding box center [853, 305] width 203 height 32
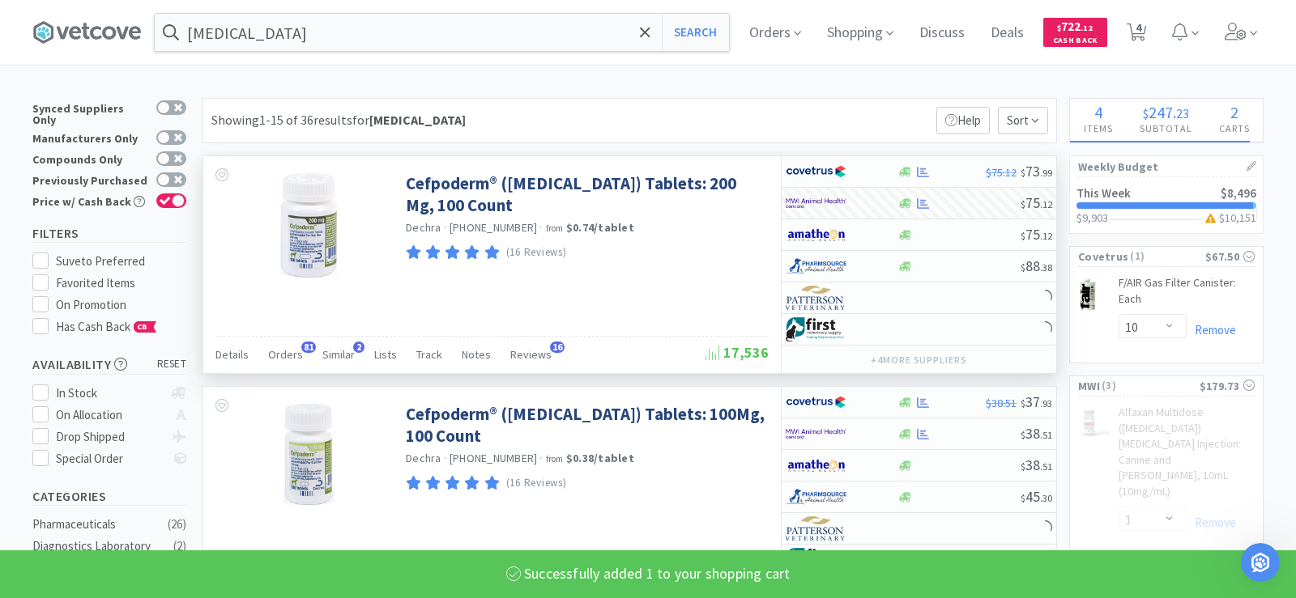
select select "1"
select select "2"
select select "4"
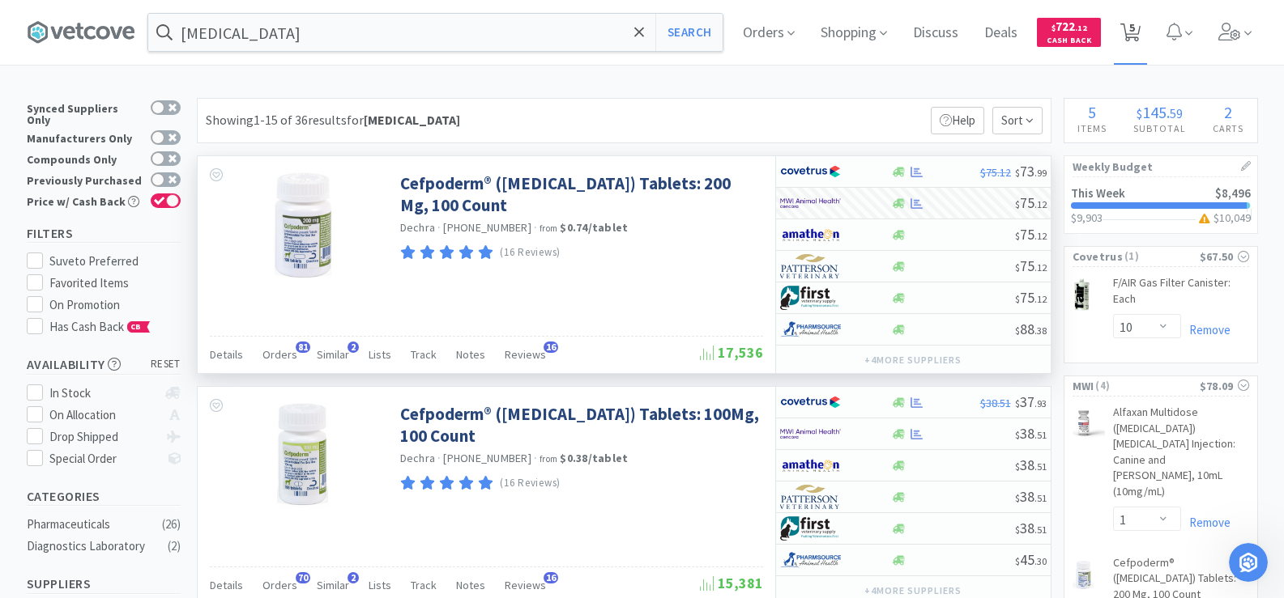
click at [1135, 32] on span "5" at bounding box center [1132, 27] width 6 height 65
select select "10"
select select "1"
select select "2"
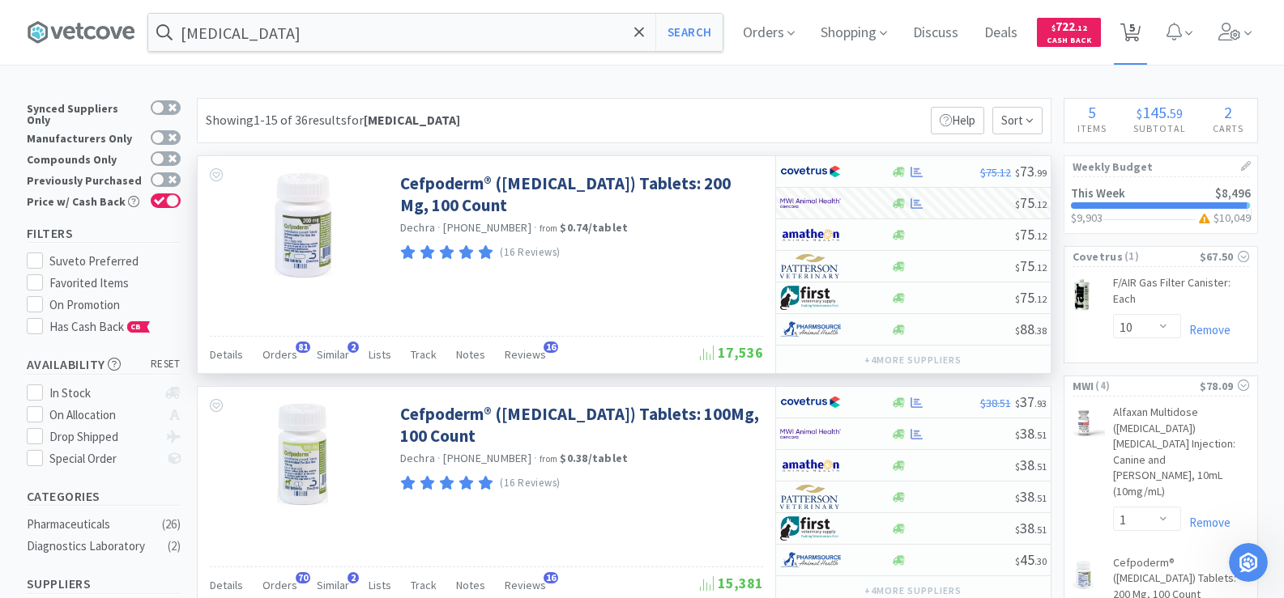
select select "4"
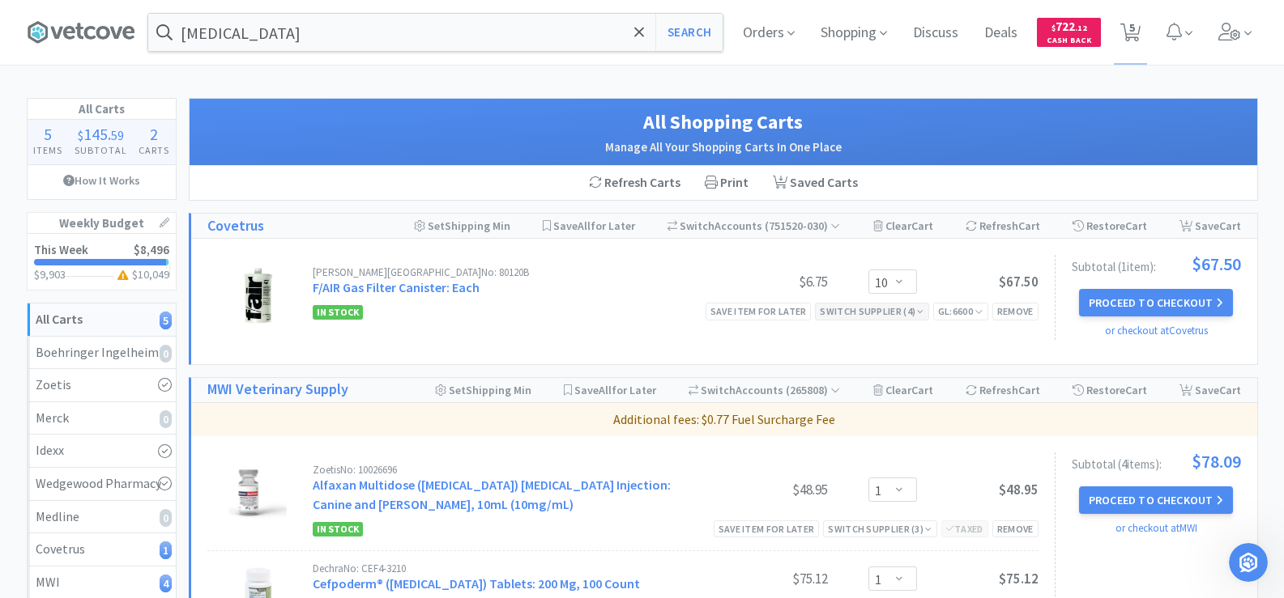
click at [886, 315] on div "Switch Supplier ( 4 )" at bounding box center [872, 311] width 104 height 15
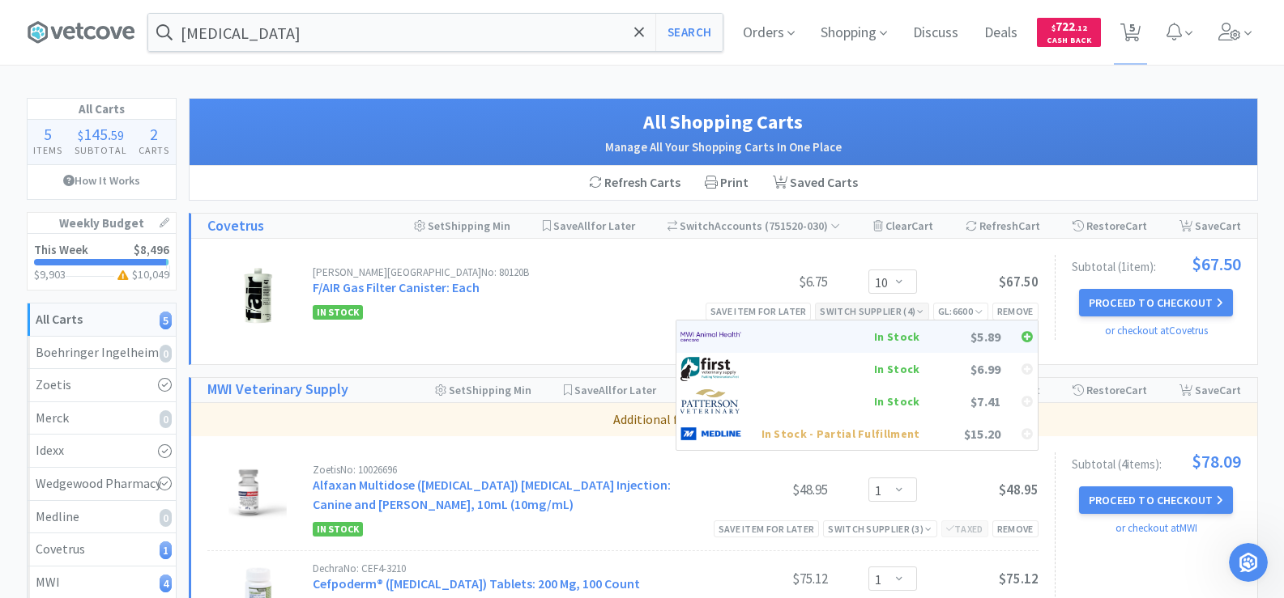
click at [890, 333] on div "In Stock" at bounding box center [840, 337] width 159 height 24
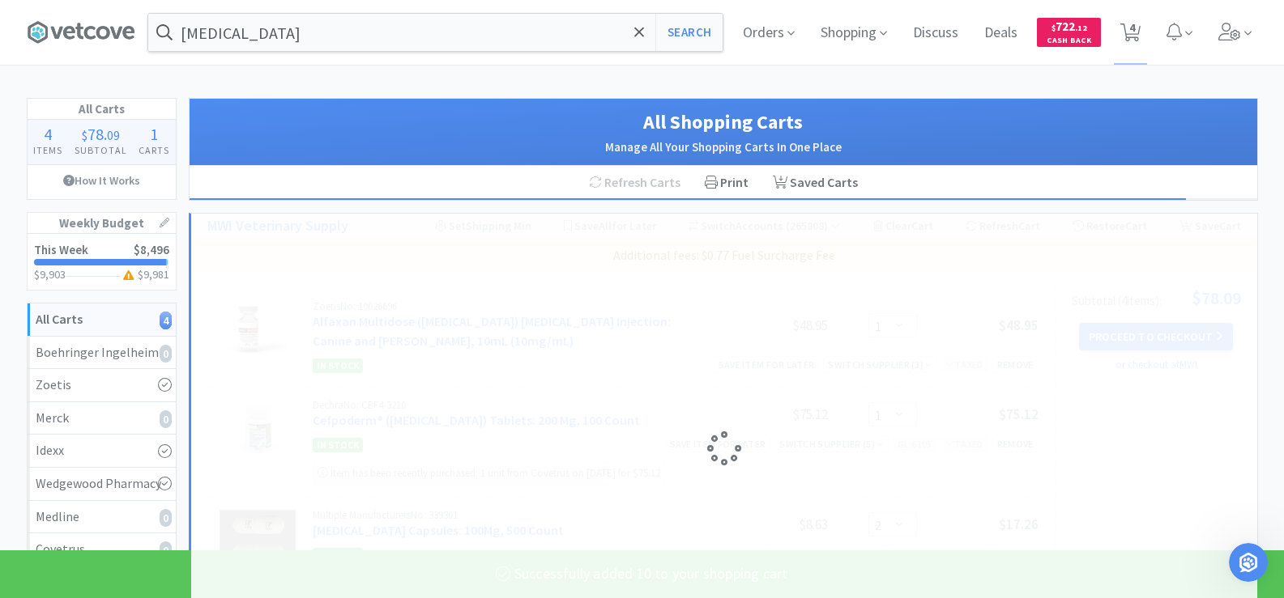
select select "10"
select select "2"
select select "4"
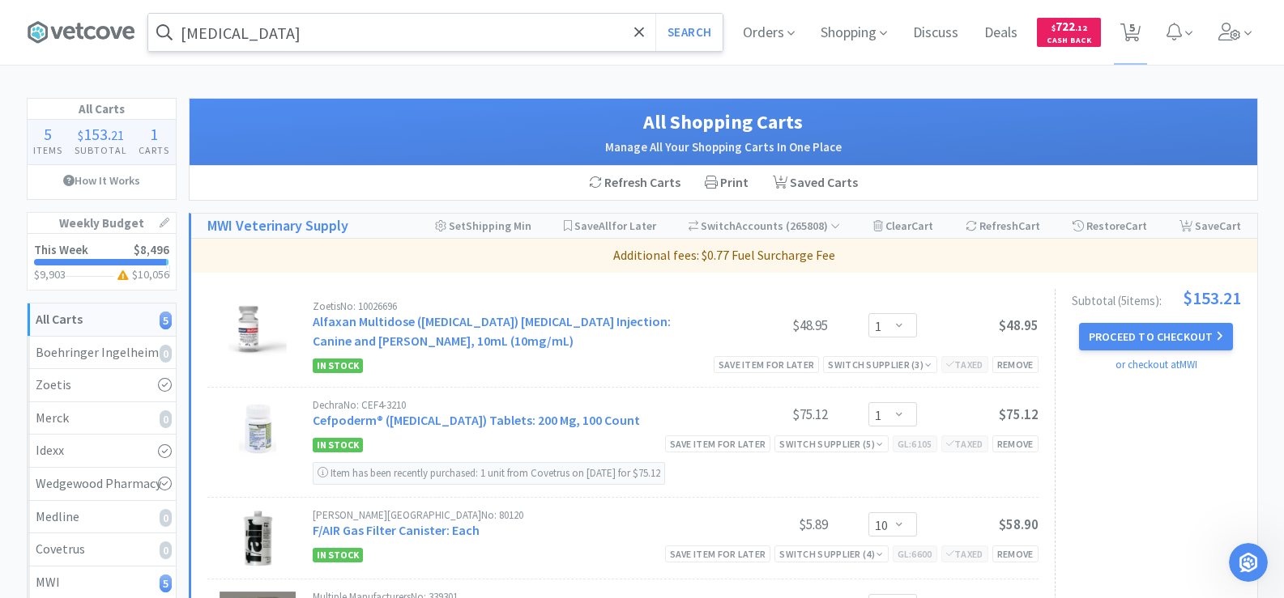
click at [298, 32] on input "[MEDICAL_DATA]" at bounding box center [435, 32] width 574 height 37
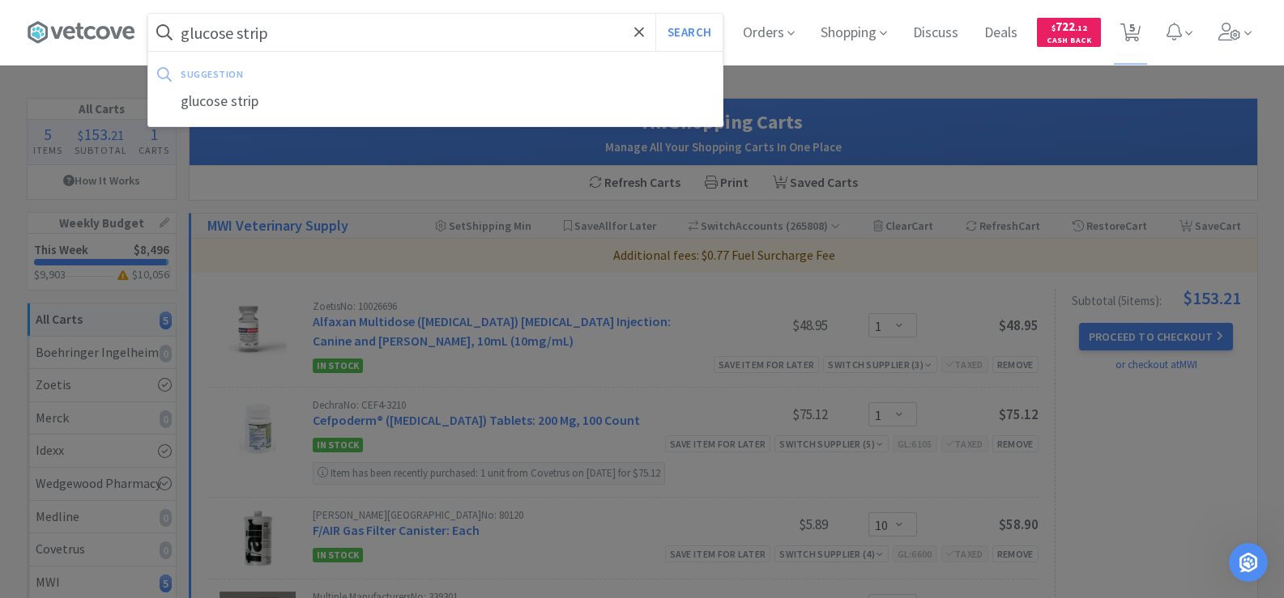
type input "glucose strip"
click at [655, 14] on button "Search" at bounding box center [688, 32] width 67 height 37
select select "1"
select select "10"
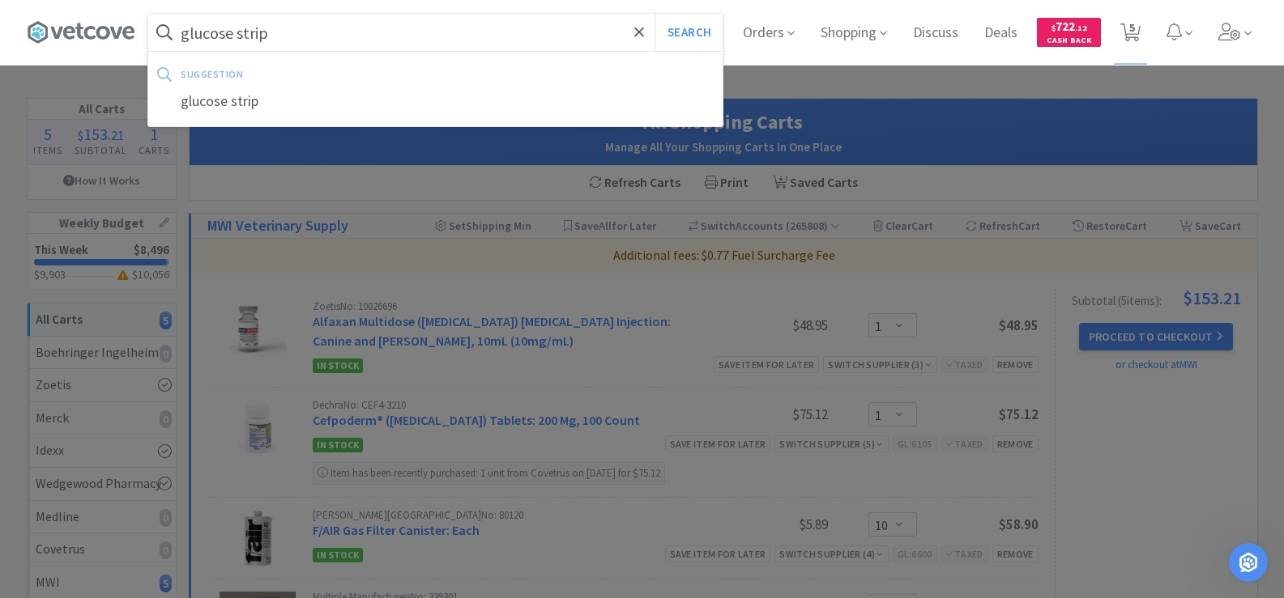
select select "2"
select select "4"
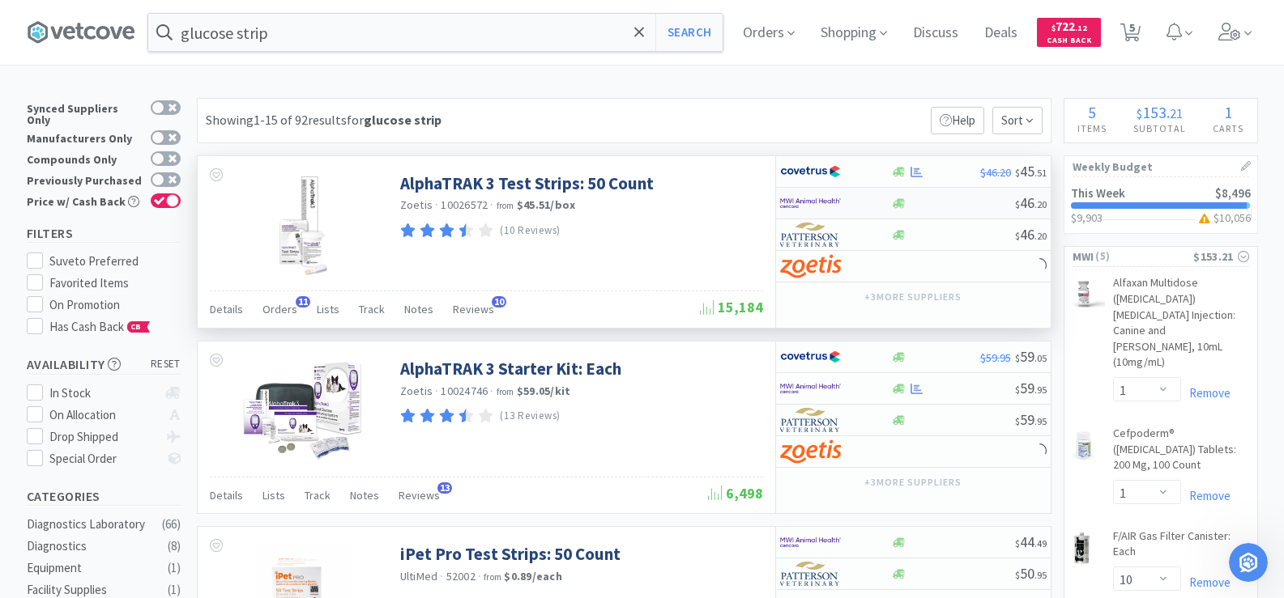
click at [884, 203] on div at bounding box center [835, 203] width 111 height 28
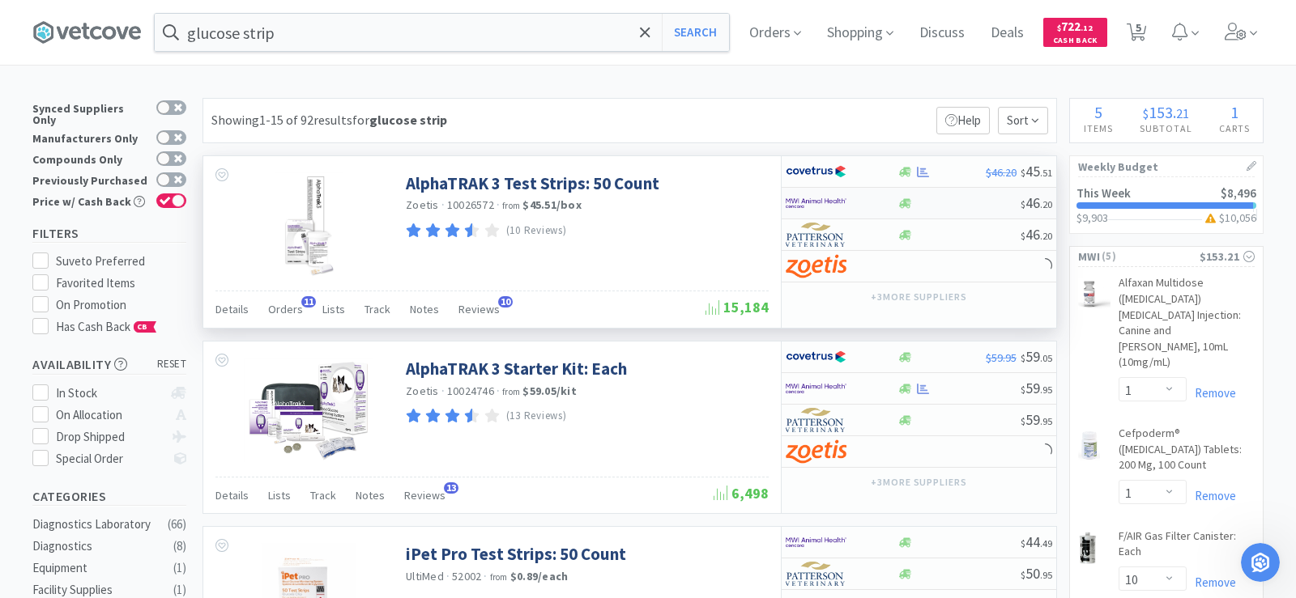
select select "1"
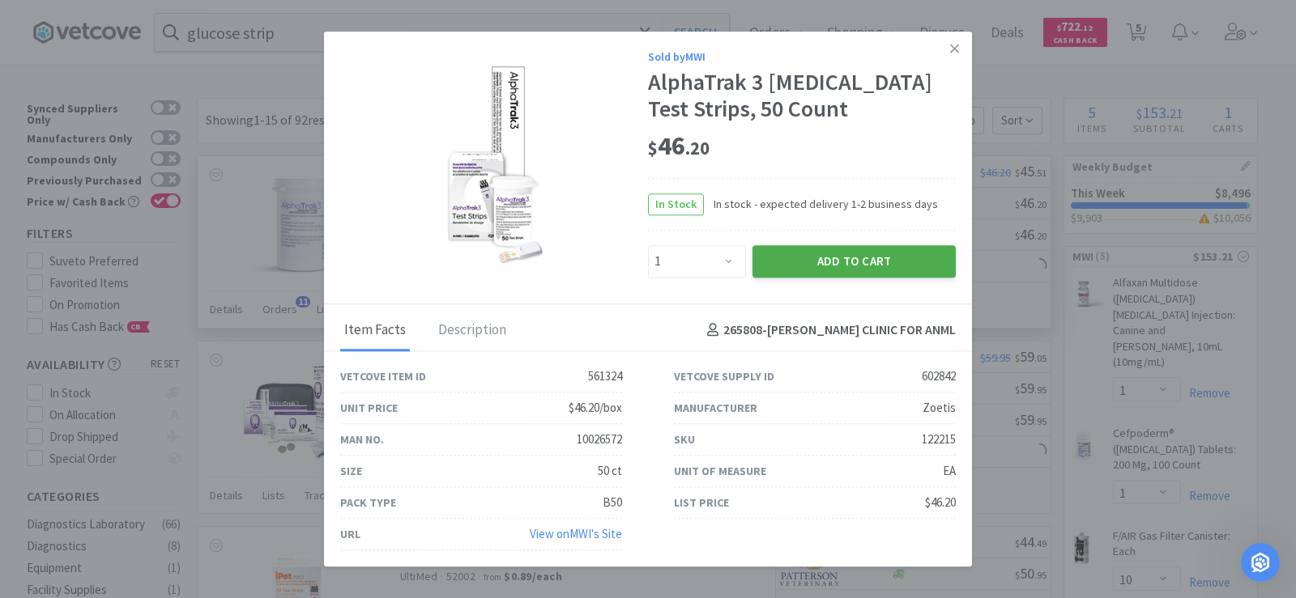
click at [896, 270] on button "Add to Cart" at bounding box center [853, 261] width 203 height 32
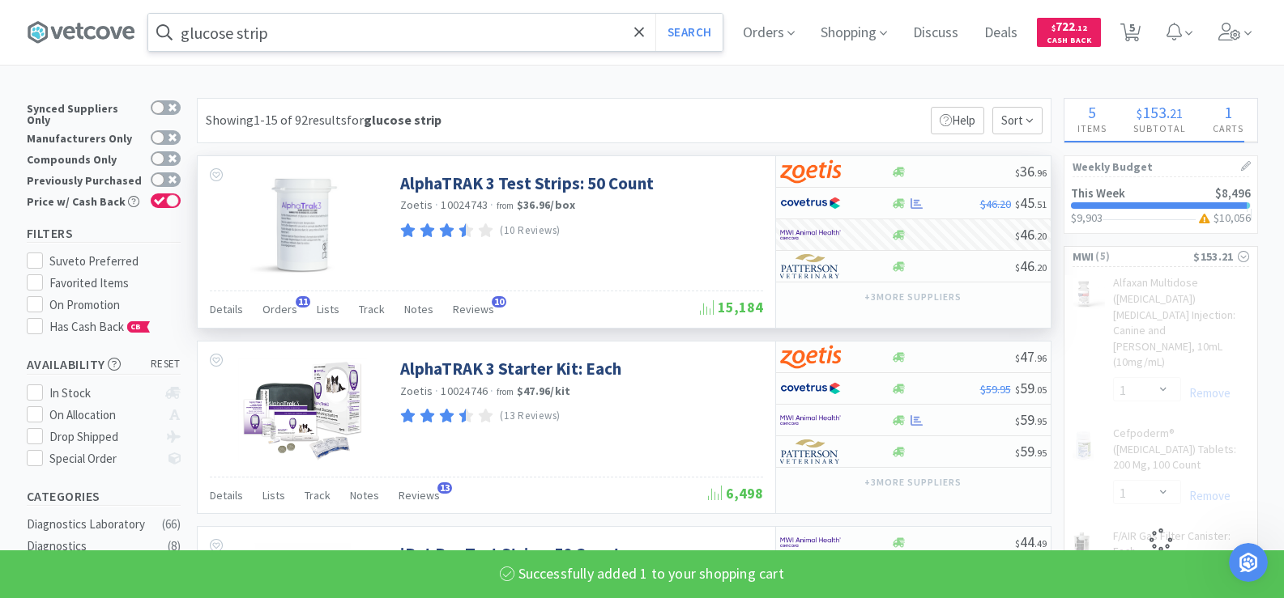
click at [297, 40] on input "glucose strip" at bounding box center [435, 32] width 574 height 37
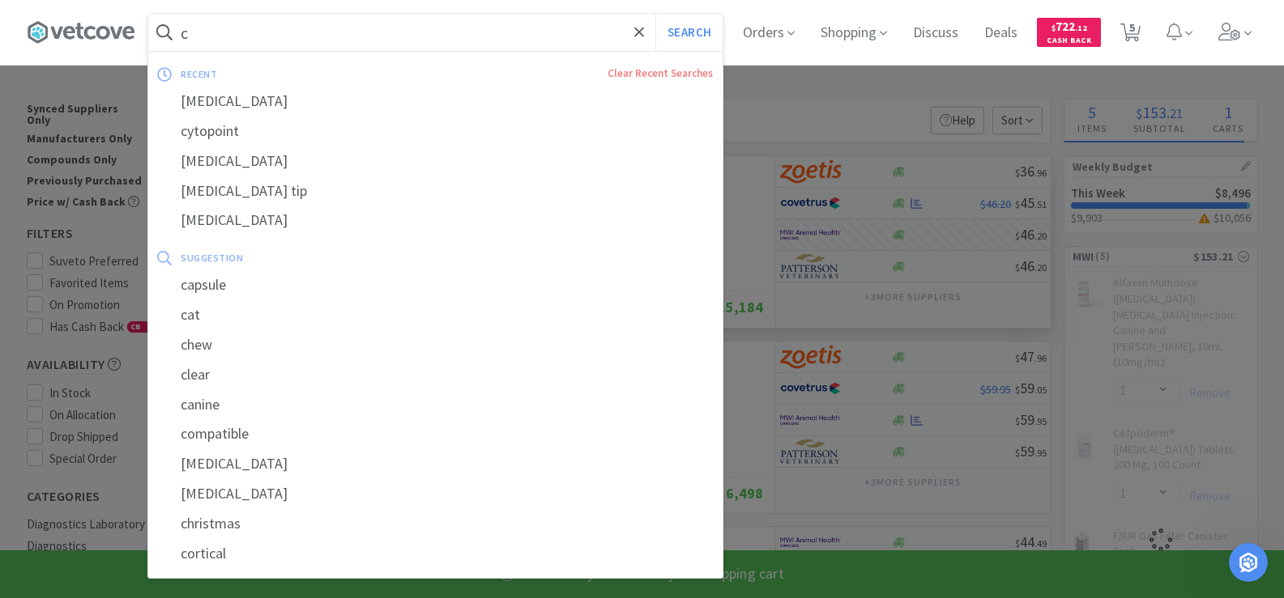
type input "co"
select select "1"
select select "10"
select select "2"
type input "cot"
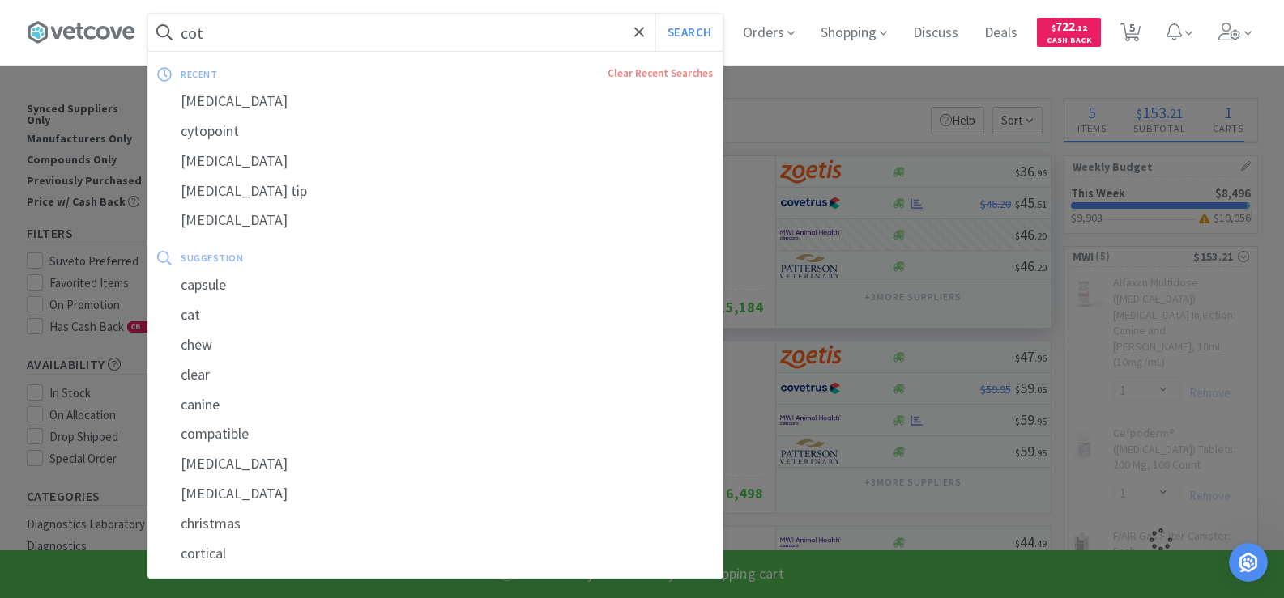
select select "4"
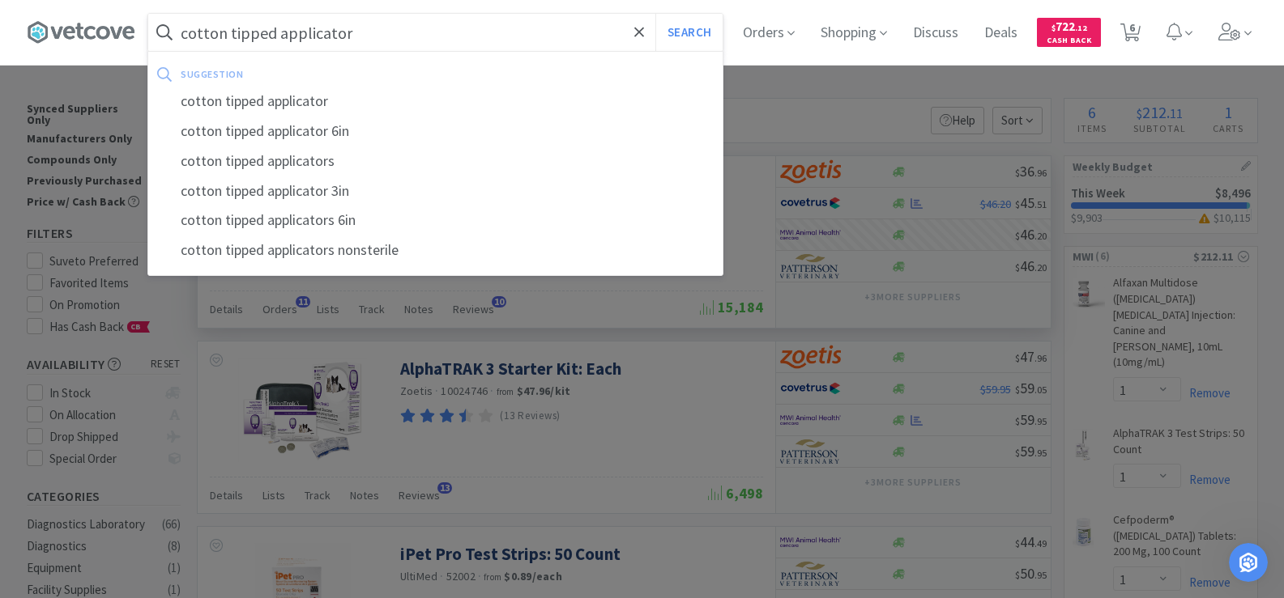
type input "cotton tipped applicator"
click at [655, 14] on button "Search" at bounding box center [688, 32] width 67 height 37
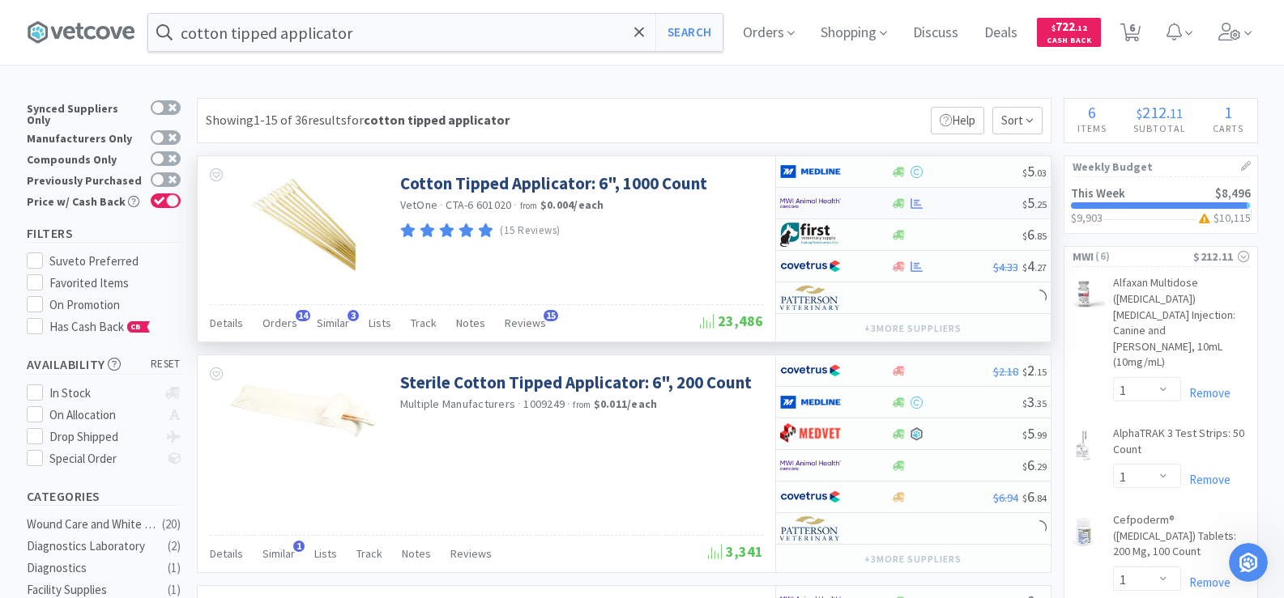
click at [909, 203] on div at bounding box center [917, 204] width 16 height 12
select select "1"
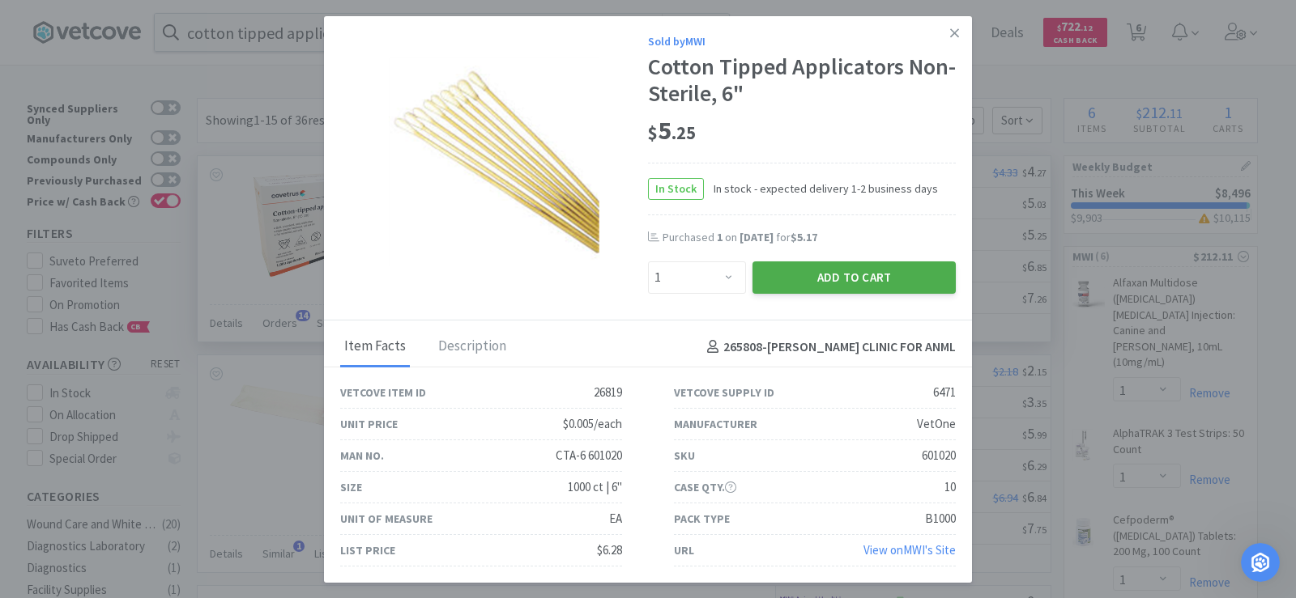
click at [858, 277] on button "Add to Cart" at bounding box center [853, 278] width 203 height 32
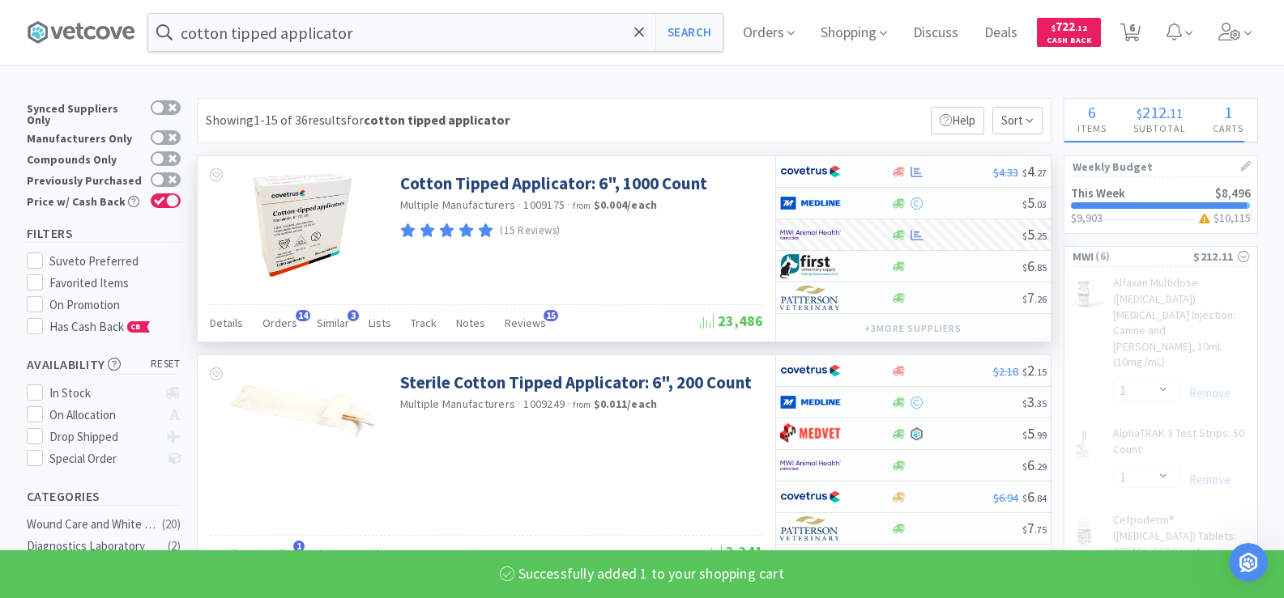
select select "1"
select select "10"
select select "2"
select select "4"
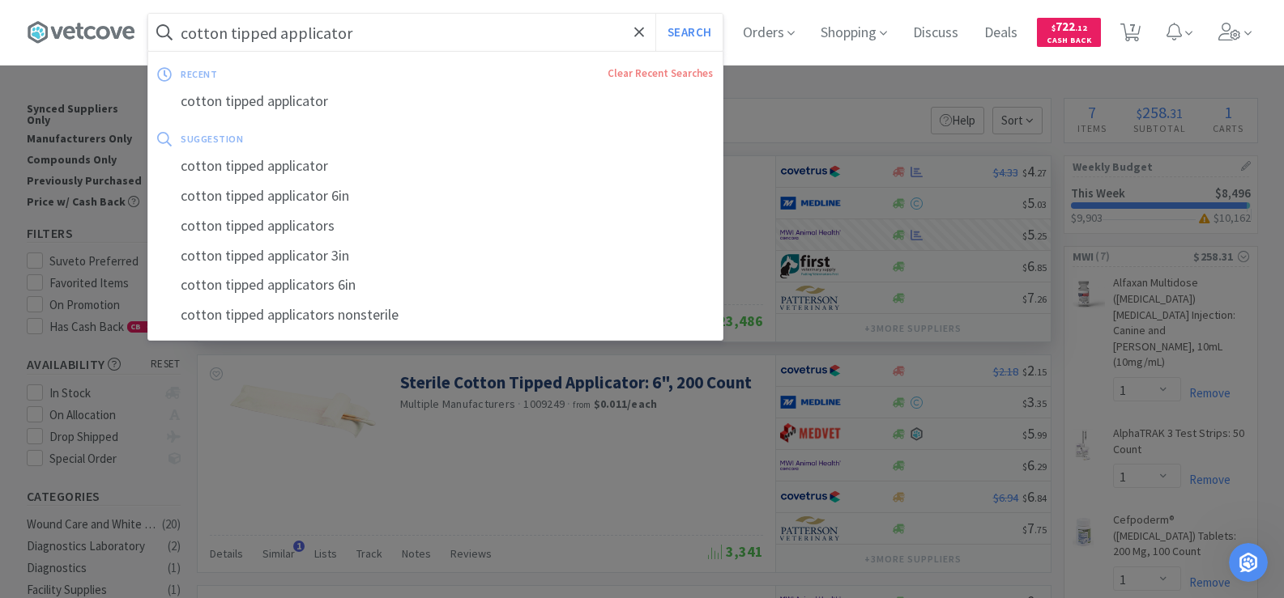
click at [415, 32] on input "cotton tipped applicator" at bounding box center [435, 32] width 574 height 37
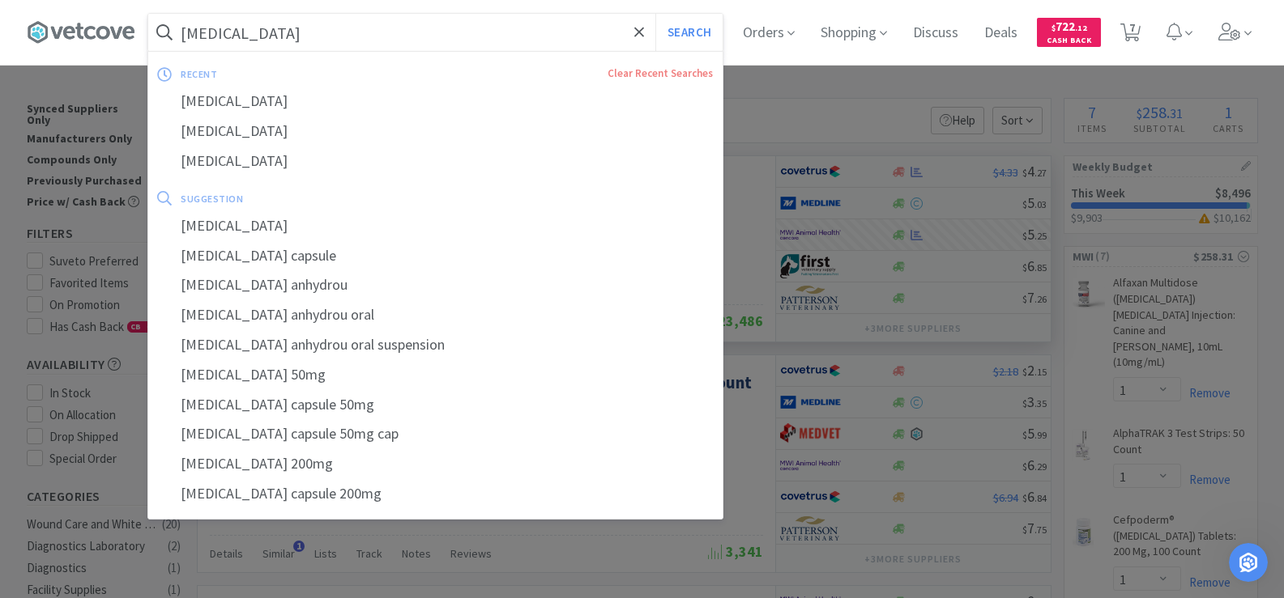
click at [655, 14] on button "Search" at bounding box center [688, 32] width 67 height 37
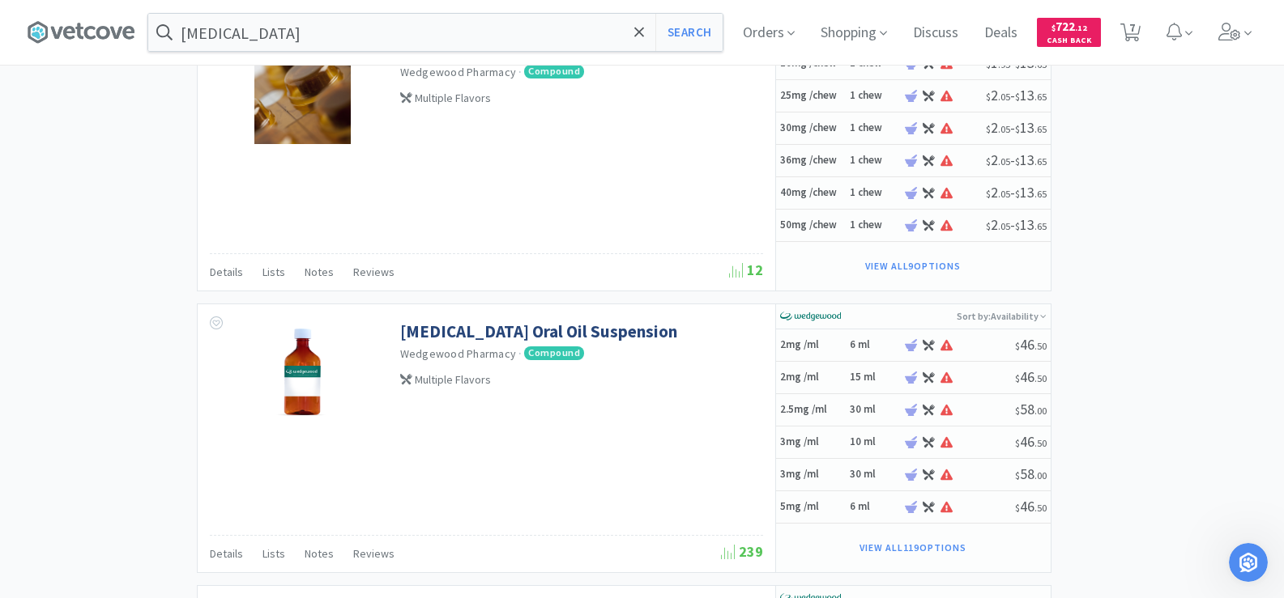
scroll to position [2429, 0]
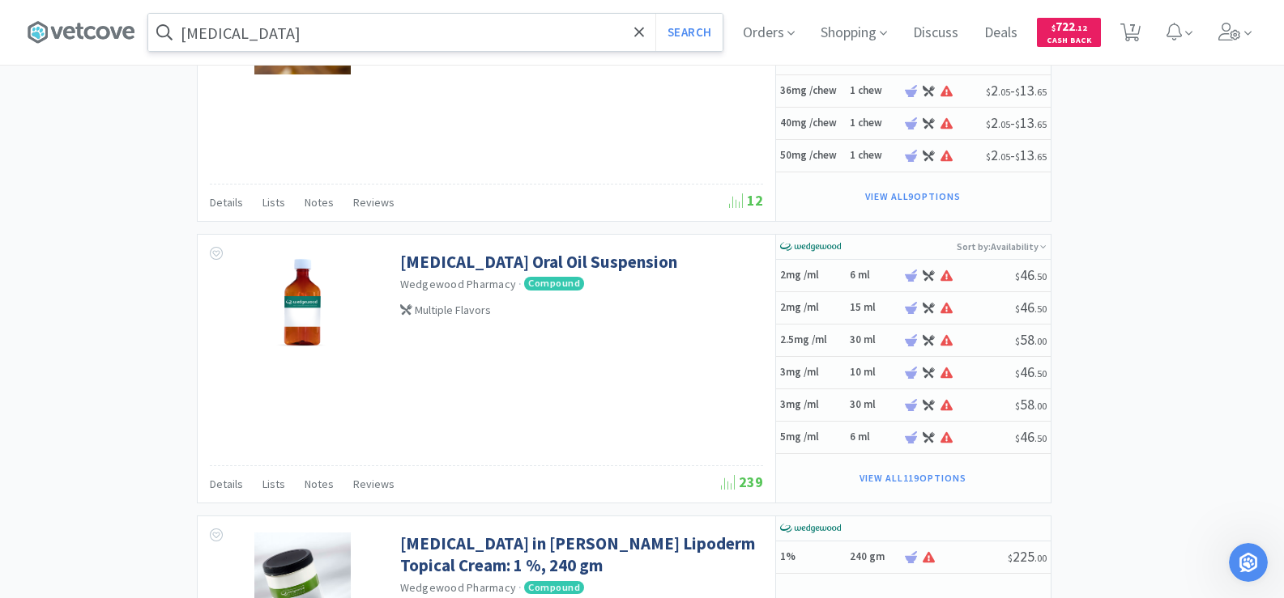
click at [265, 37] on input "[MEDICAL_DATA]" at bounding box center [435, 32] width 574 height 37
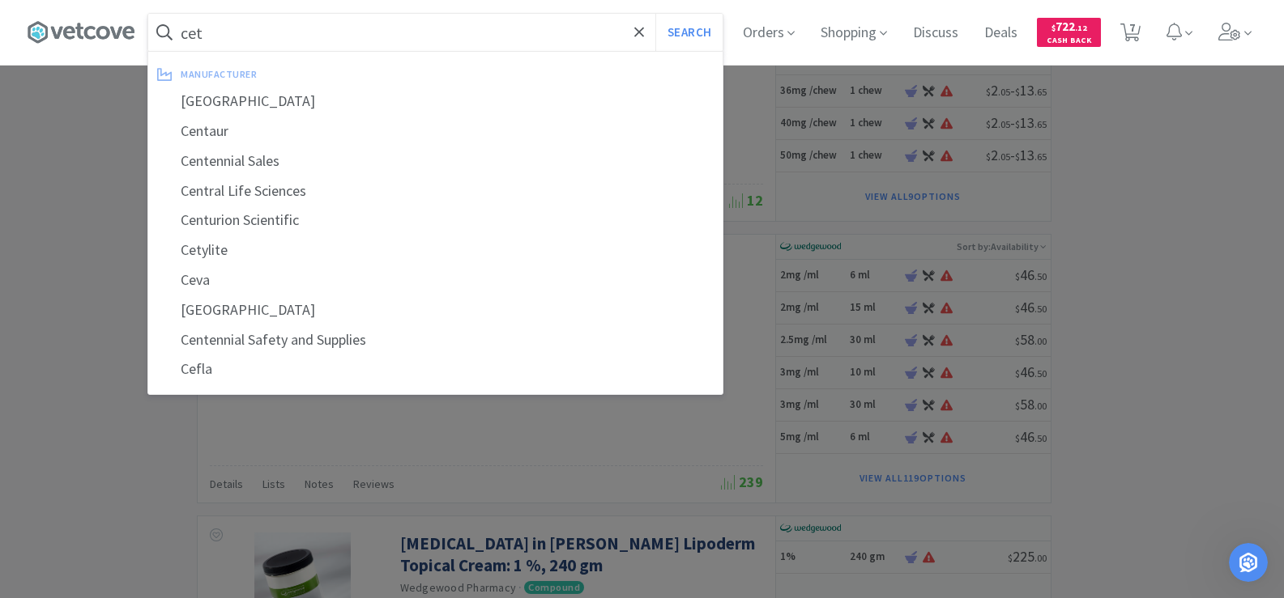
click at [655, 14] on button "Search" at bounding box center [688, 32] width 67 height 37
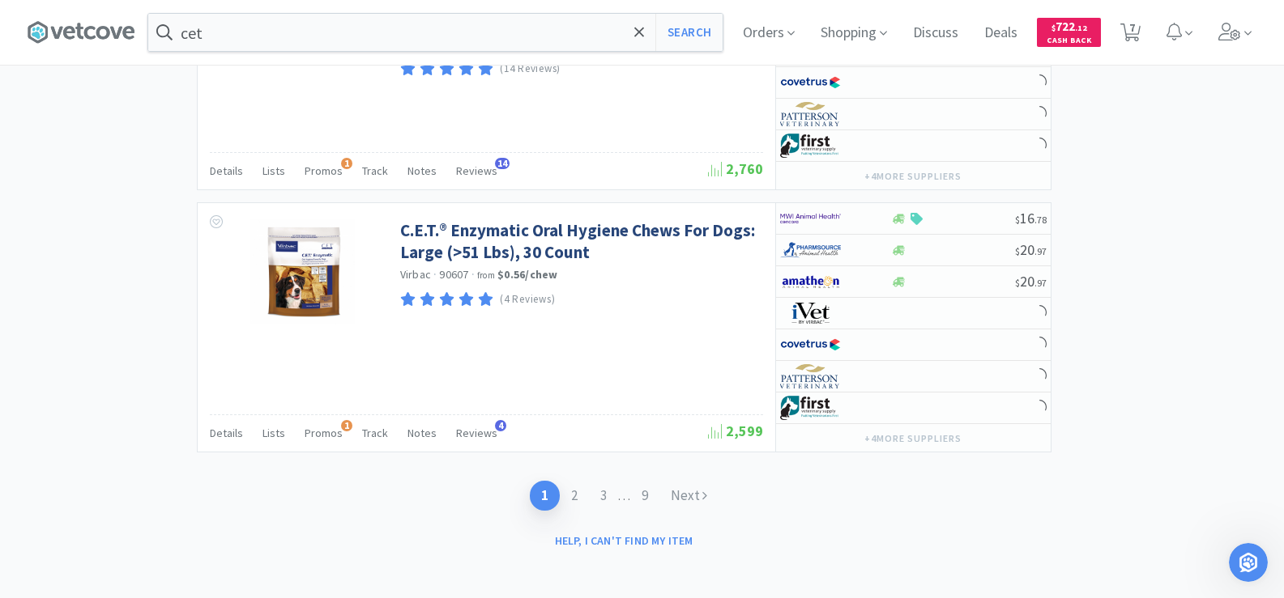
scroll to position [3126, 0]
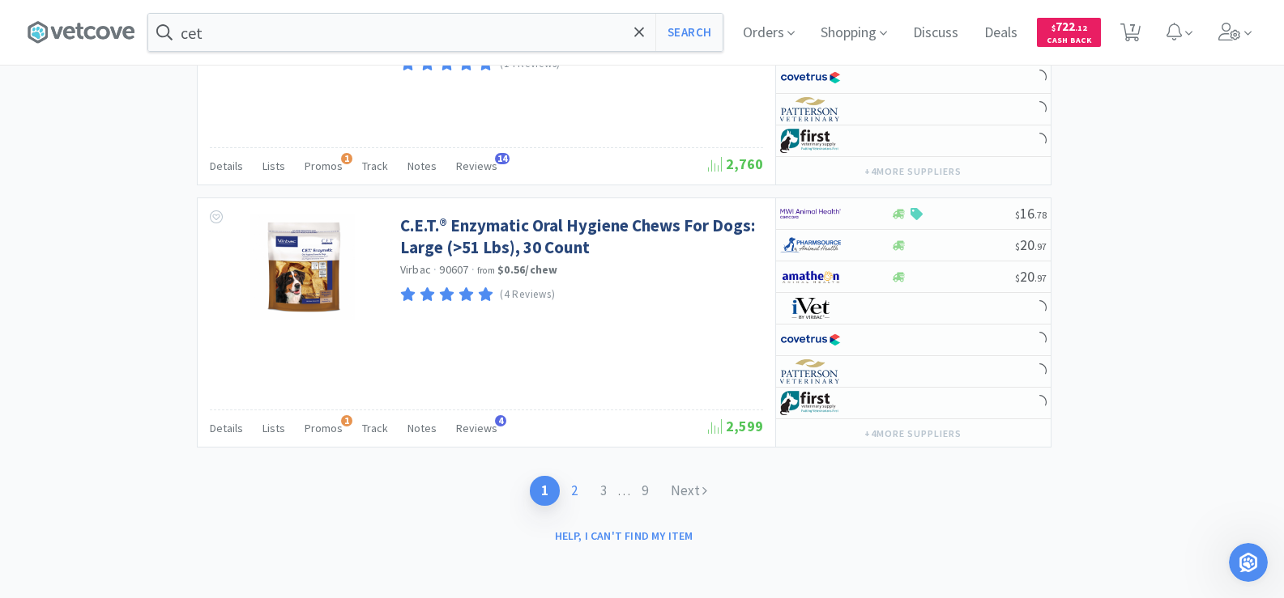
click at [579, 483] on link "2" at bounding box center [574, 491] width 29 height 30
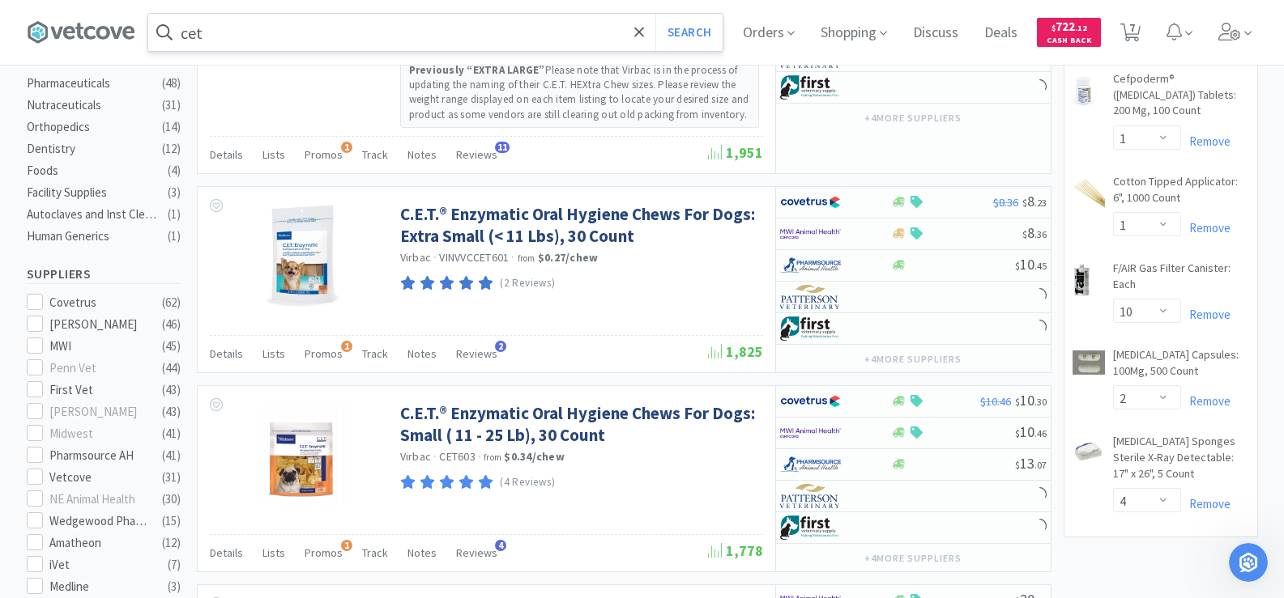
scroll to position [243, 0]
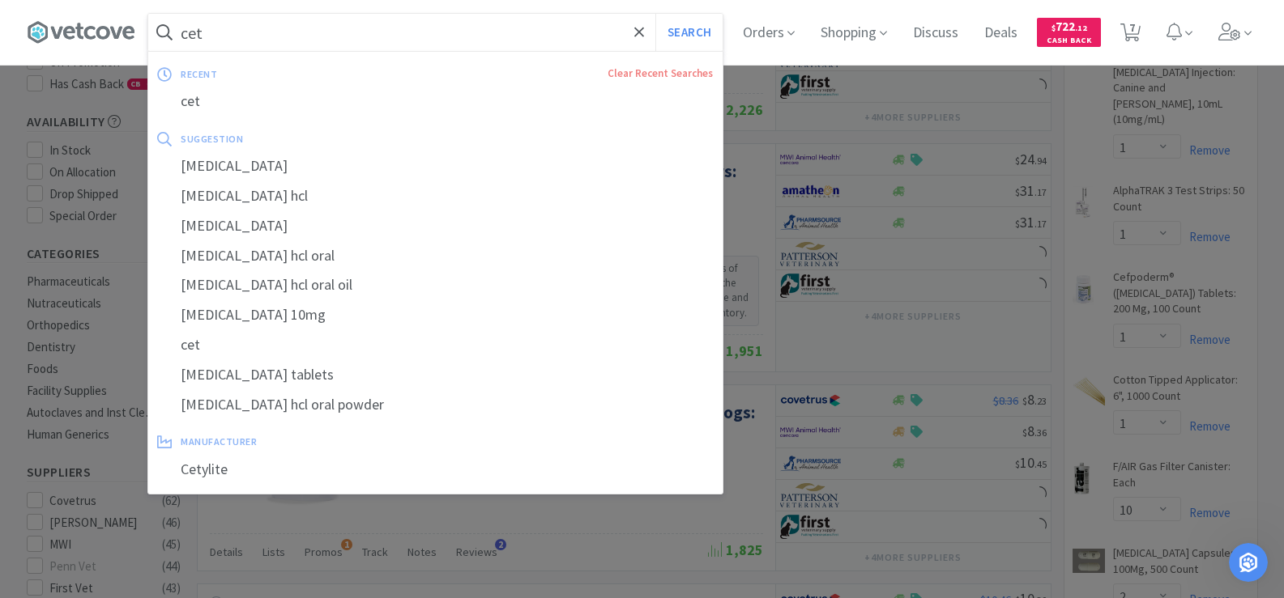
click at [225, 21] on input "cet" at bounding box center [435, 32] width 574 height 37
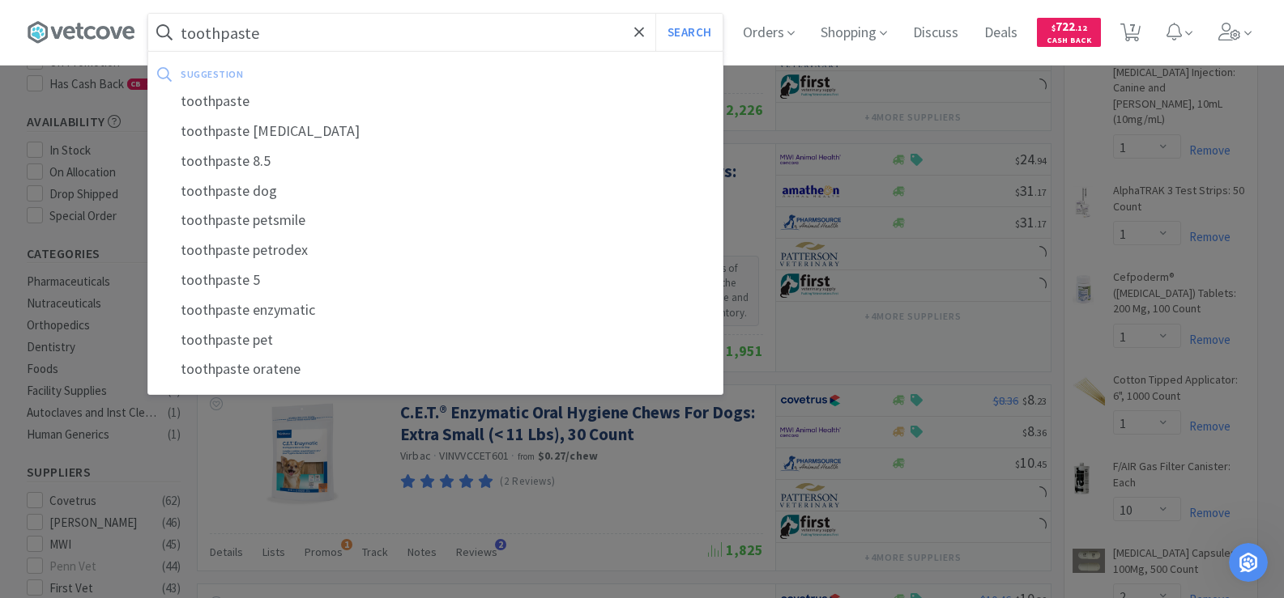
click at [655, 14] on button "Search" at bounding box center [688, 32] width 67 height 37
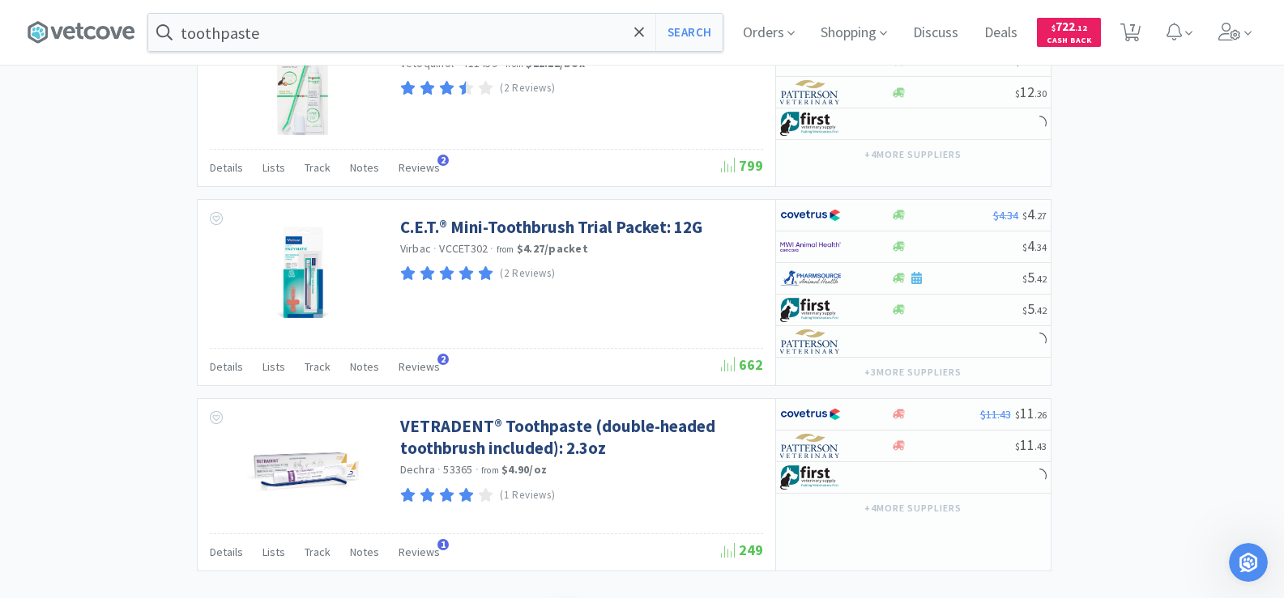
scroll to position [2787, 0]
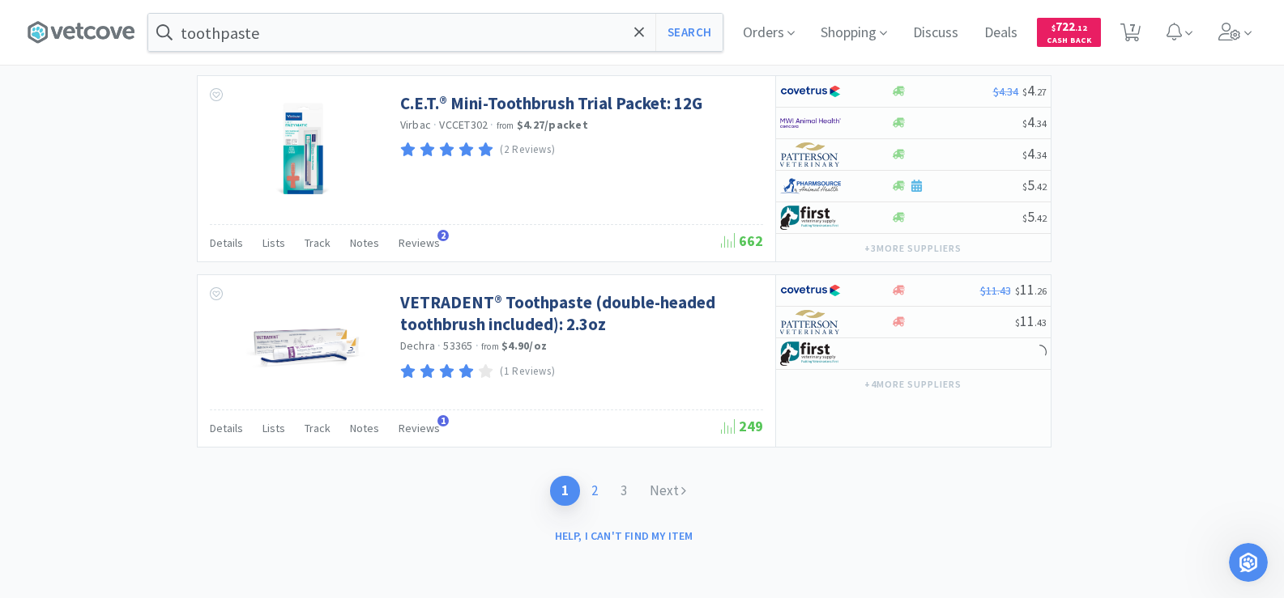
click at [598, 497] on link "2" at bounding box center [594, 491] width 29 height 30
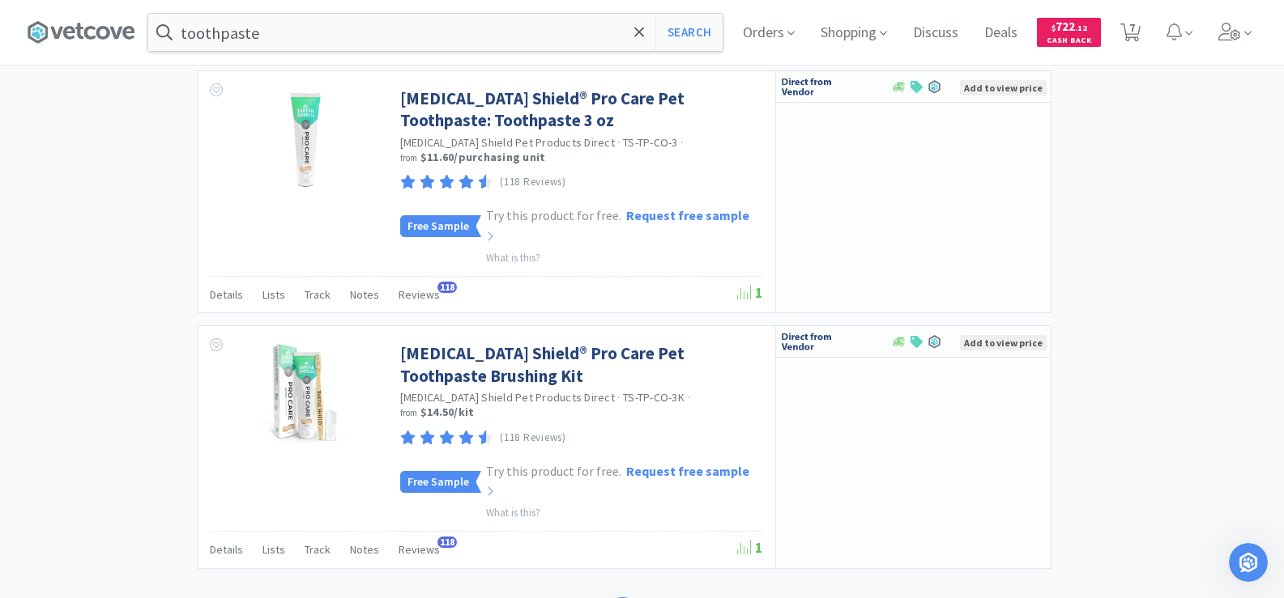
scroll to position [2563, 0]
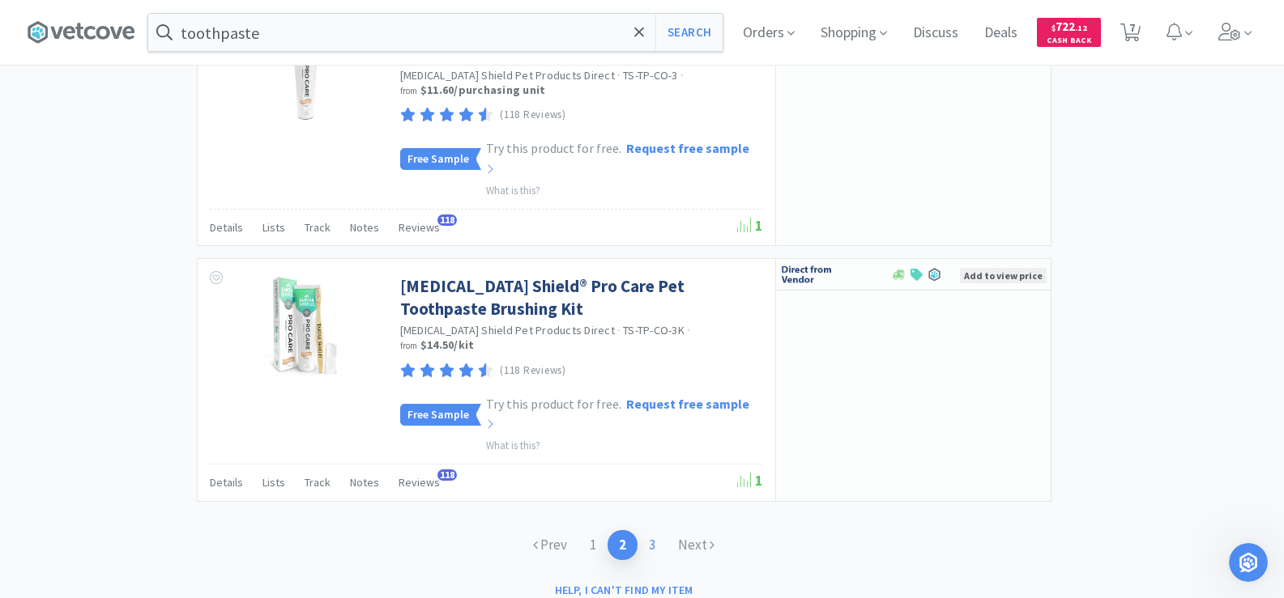
click at [651, 530] on link "3" at bounding box center [651, 545] width 29 height 30
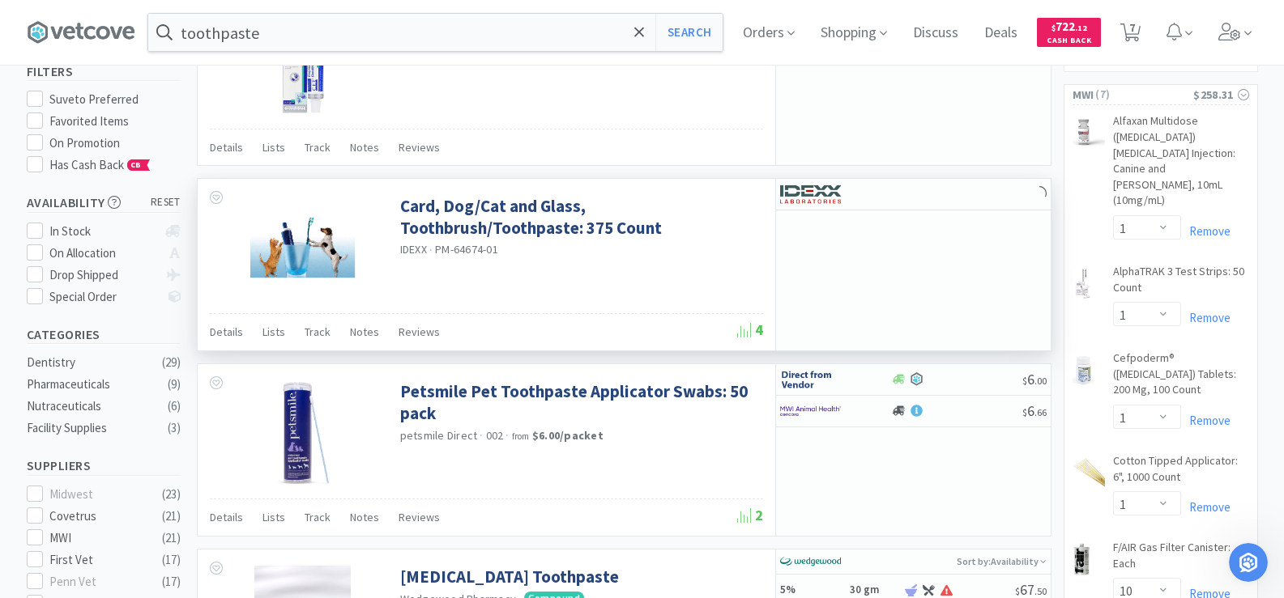
scroll to position [405, 0]
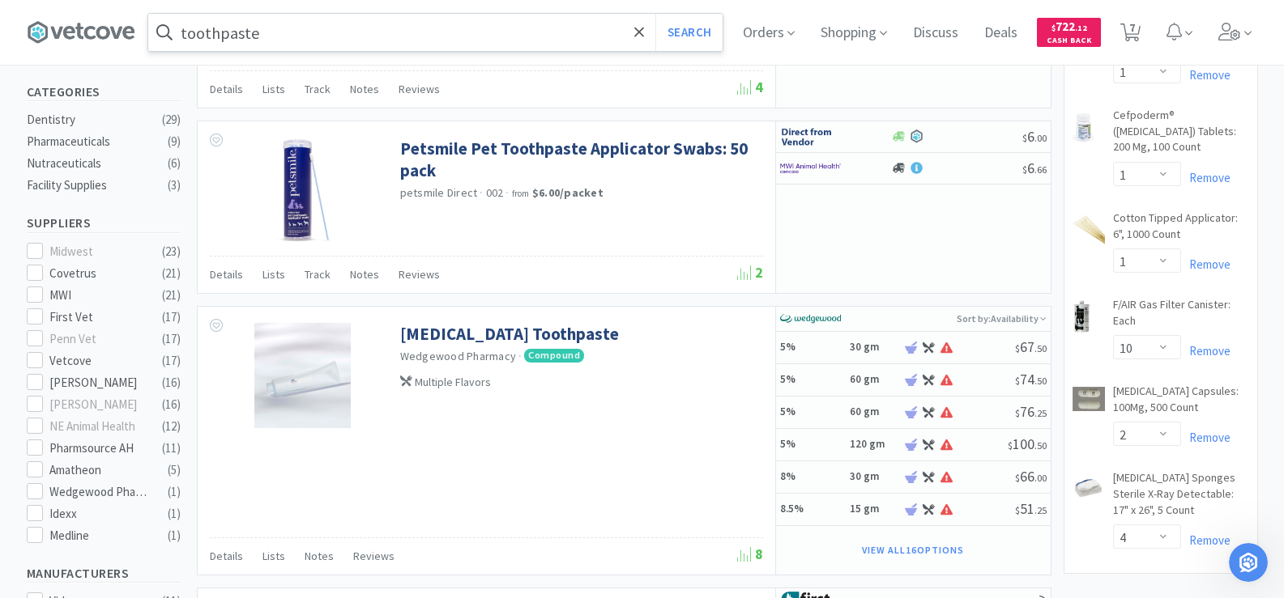
click at [309, 27] on input "toothpaste" at bounding box center [435, 32] width 574 height 37
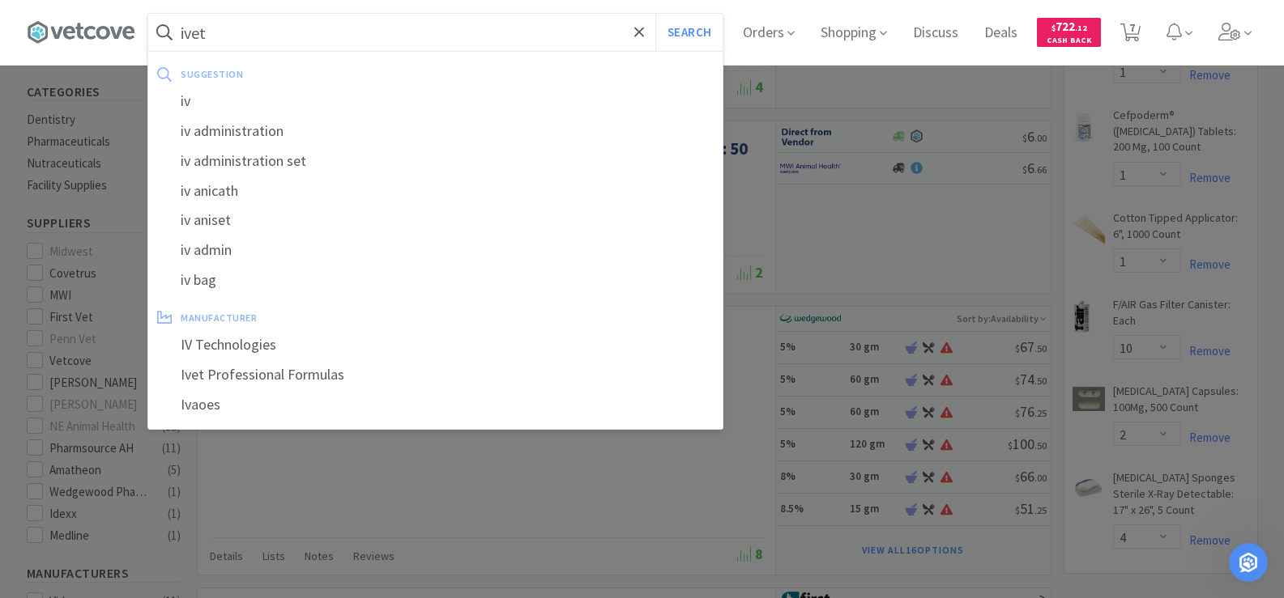
click at [655, 14] on button "Search" at bounding box center [688, 32] width 67 height 37
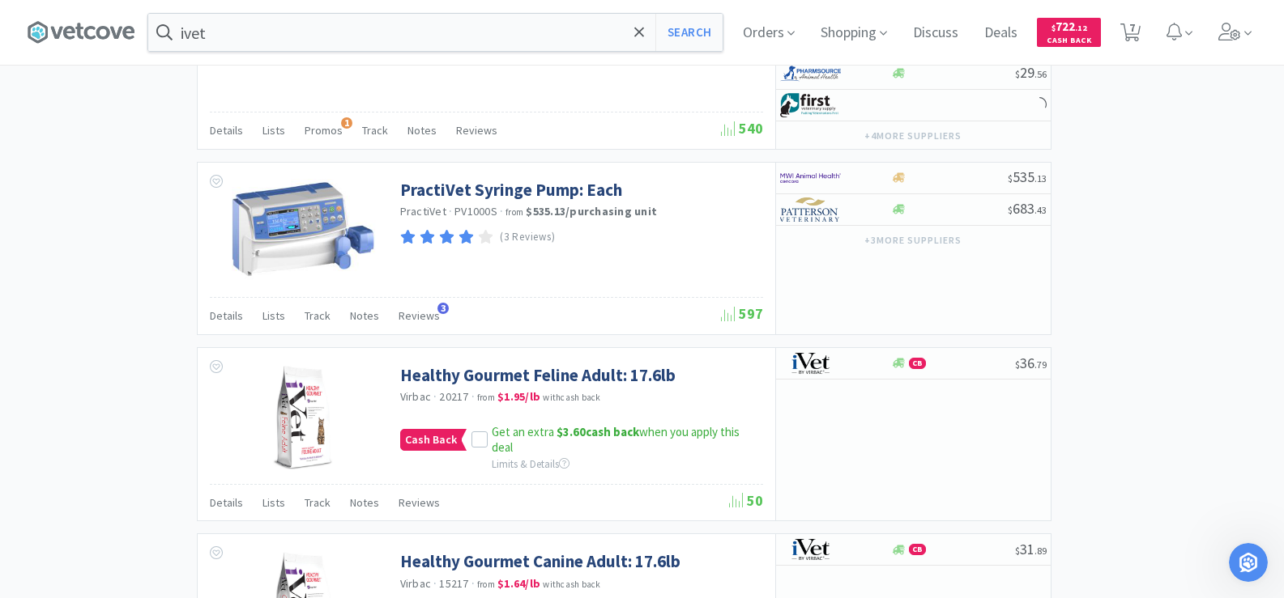
scroll to position [2915, 0]
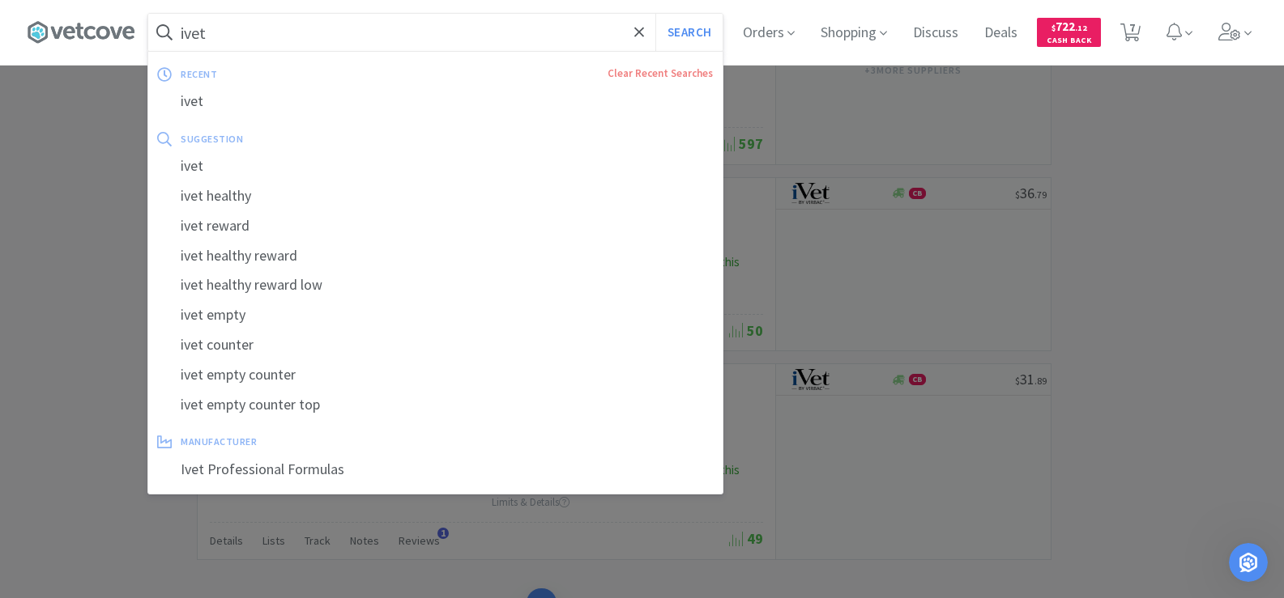
click at [229, 48] on input "ivet" at bounding box center [435, 32] width 574 height 37
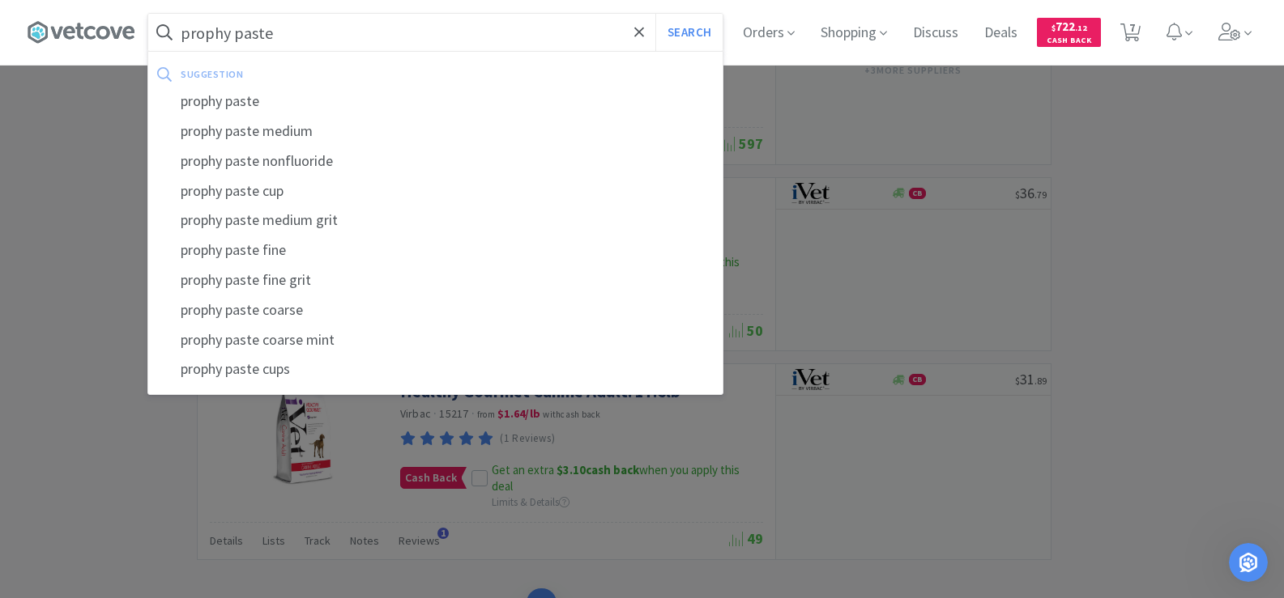
type input "prophy paste"
click at [655, 14] on button "Search" at bounding box center [688, 32] width 67 height 37
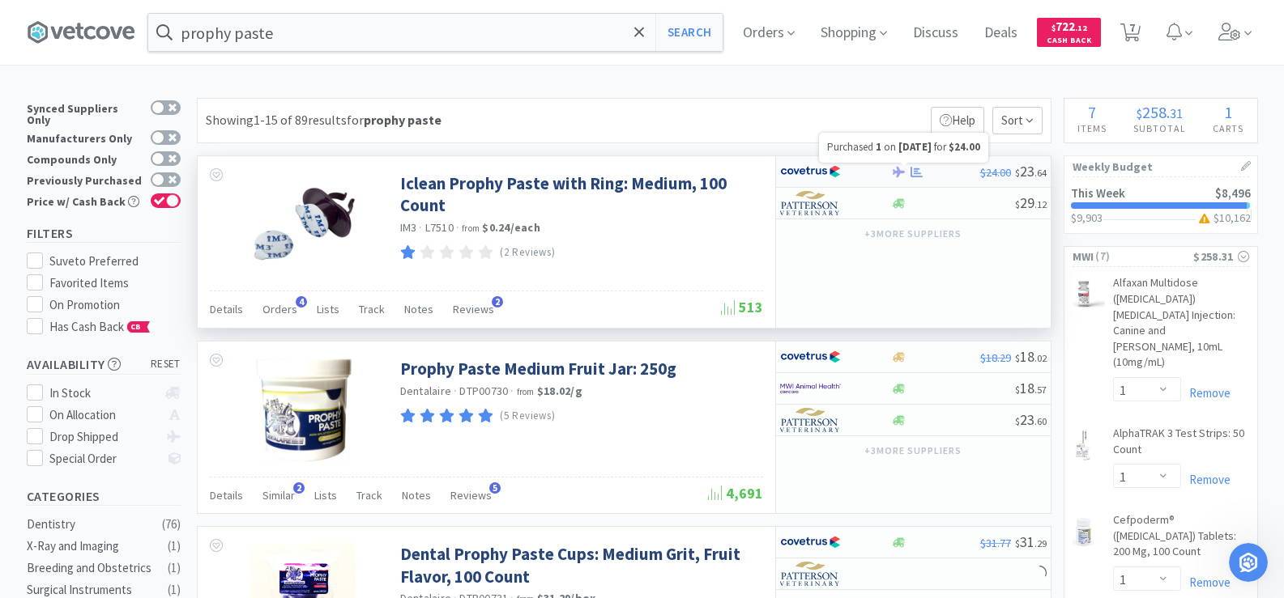
click at [918, 171] on icon at bounding box center [916, 171] width 12 height 11
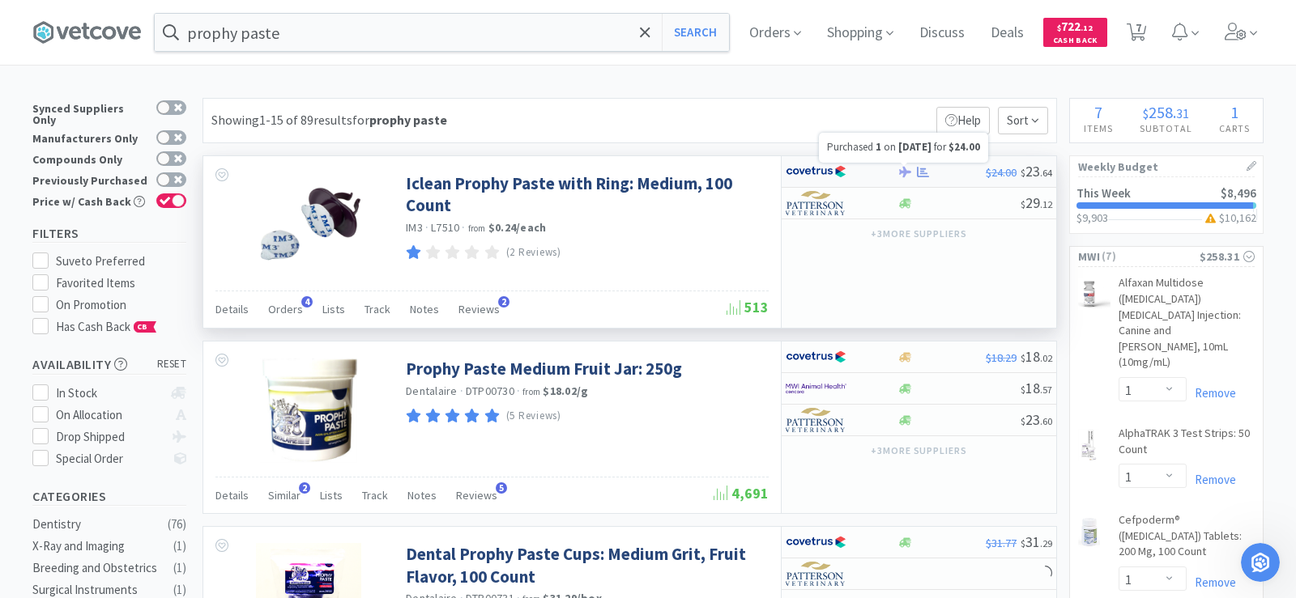
select select "1"
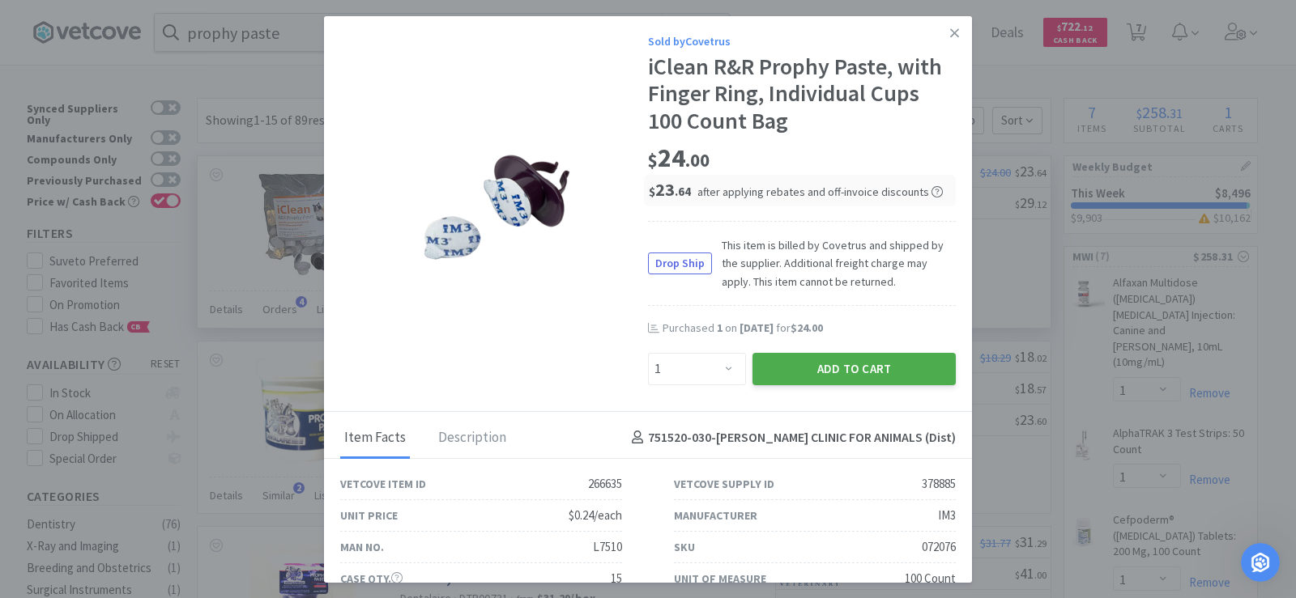
click at [883, 368] on button "Add to Cart" at bounding box center [853, 369] width 203 height 32
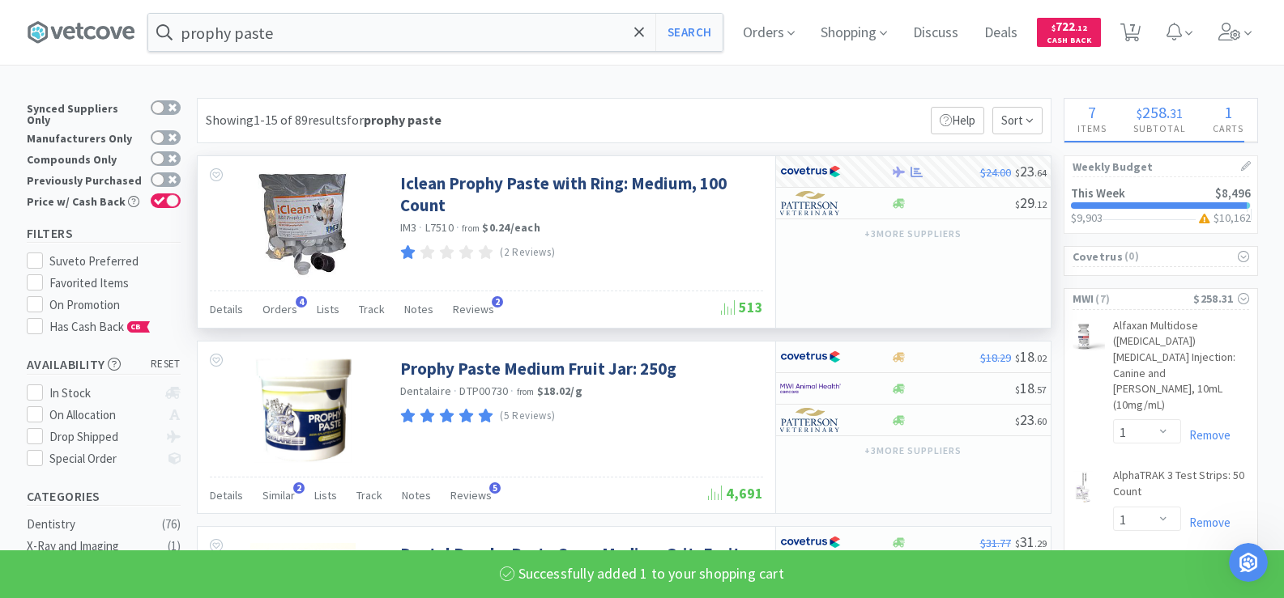
select select "1"
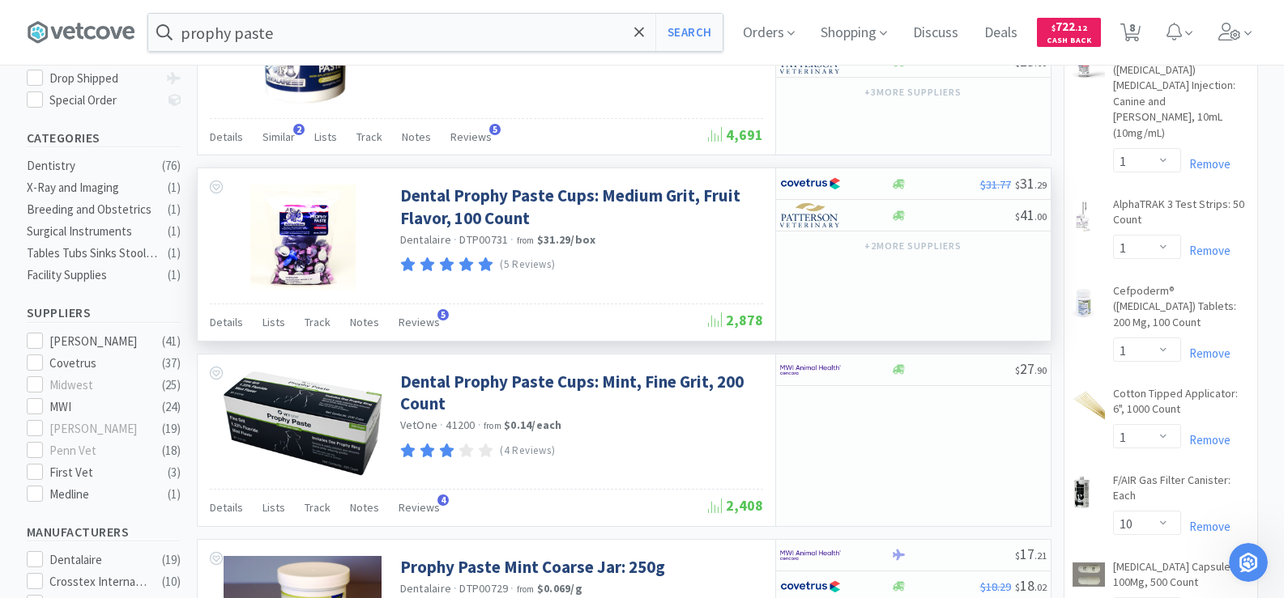
scroll to position [162, 0]
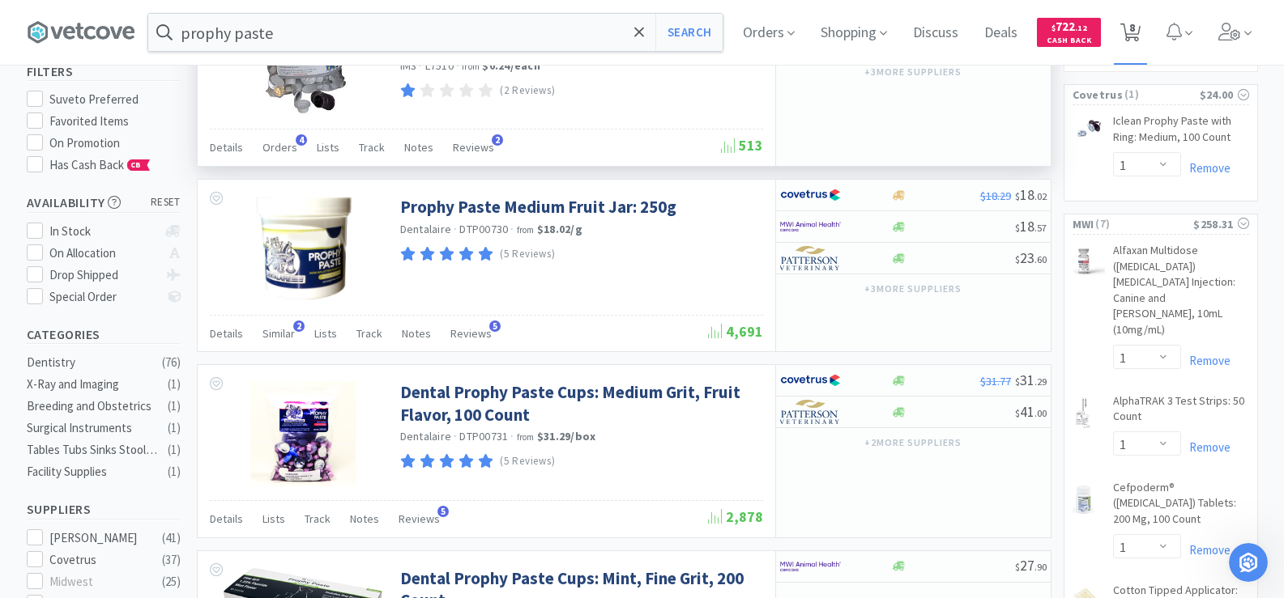
click at [1135, 31] on span "8" at bounding box center [1132, 27] width 6 height 65
select select "1"
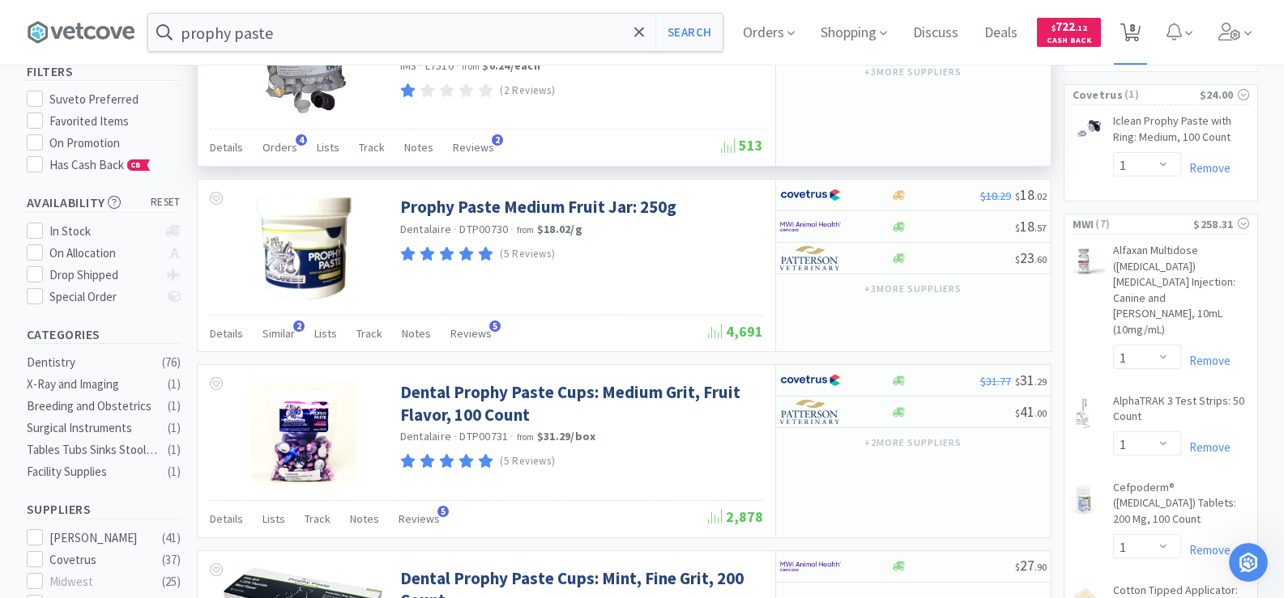
select select "1"
select select "10"
select select "2"
select select "4"
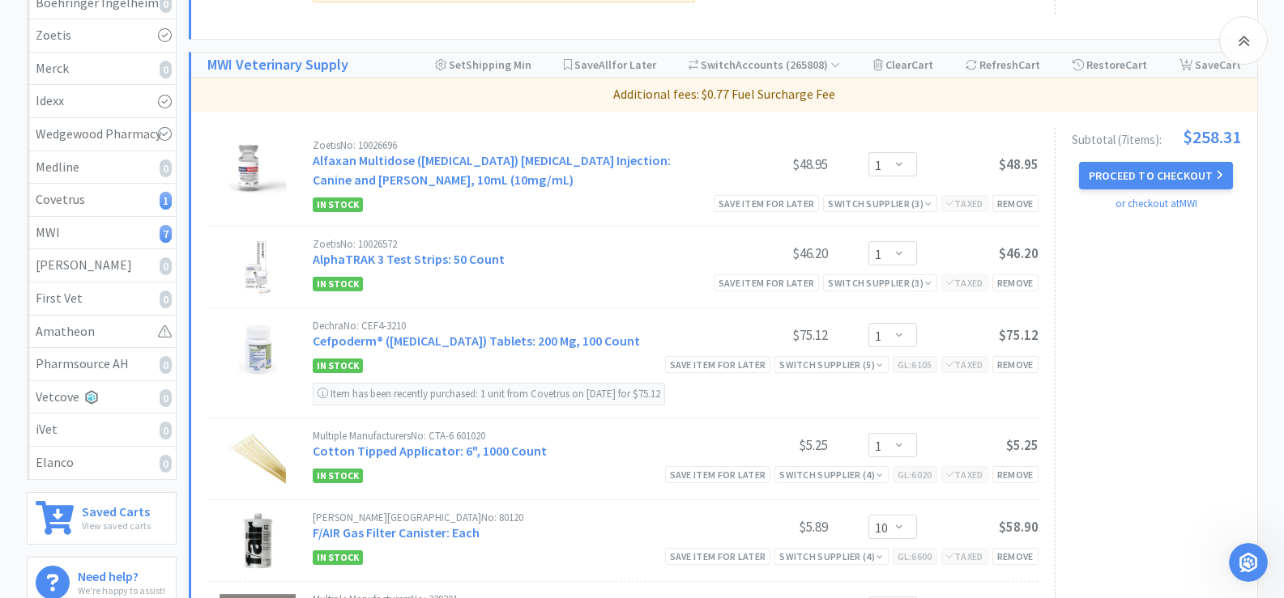
scroll to position [324, 0]
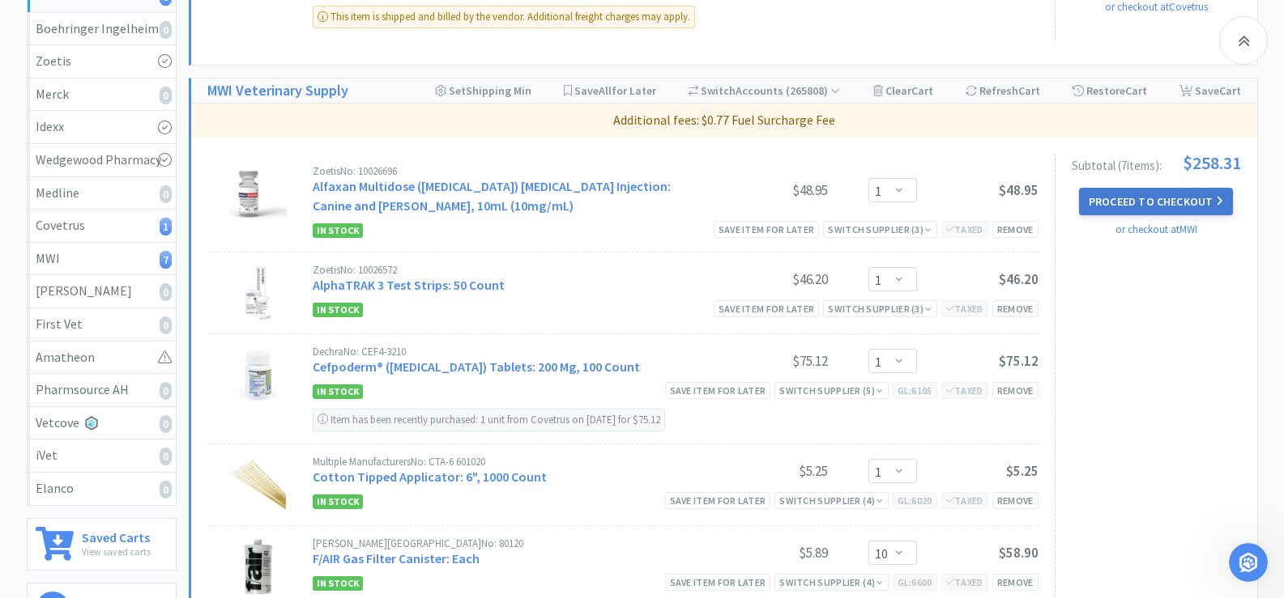
click at [1165, 206] on button "Proceed to Checkout" at bounding box center [1156, 202] width 154 height 28
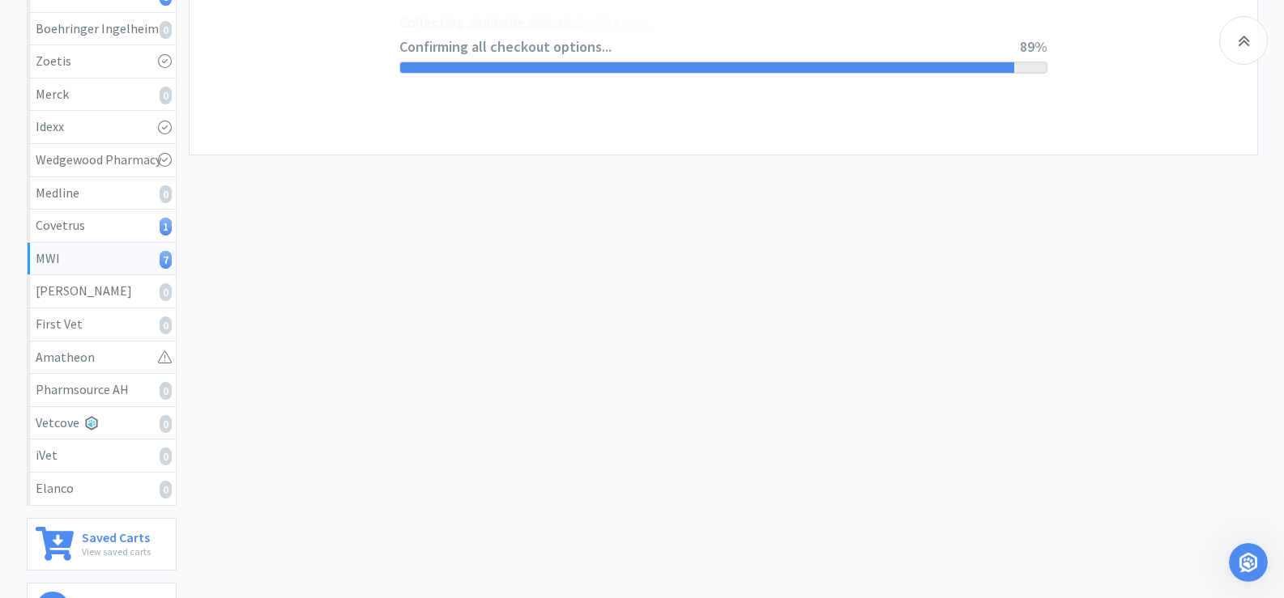
select select "STD_"
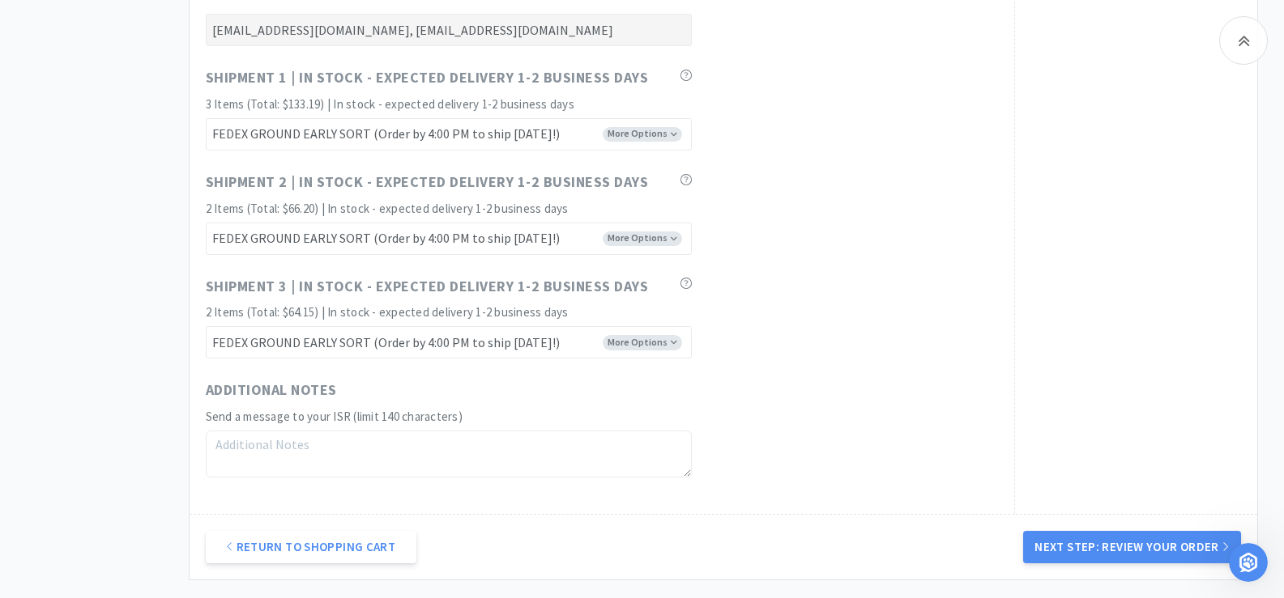
scroll to position [1295, 0]
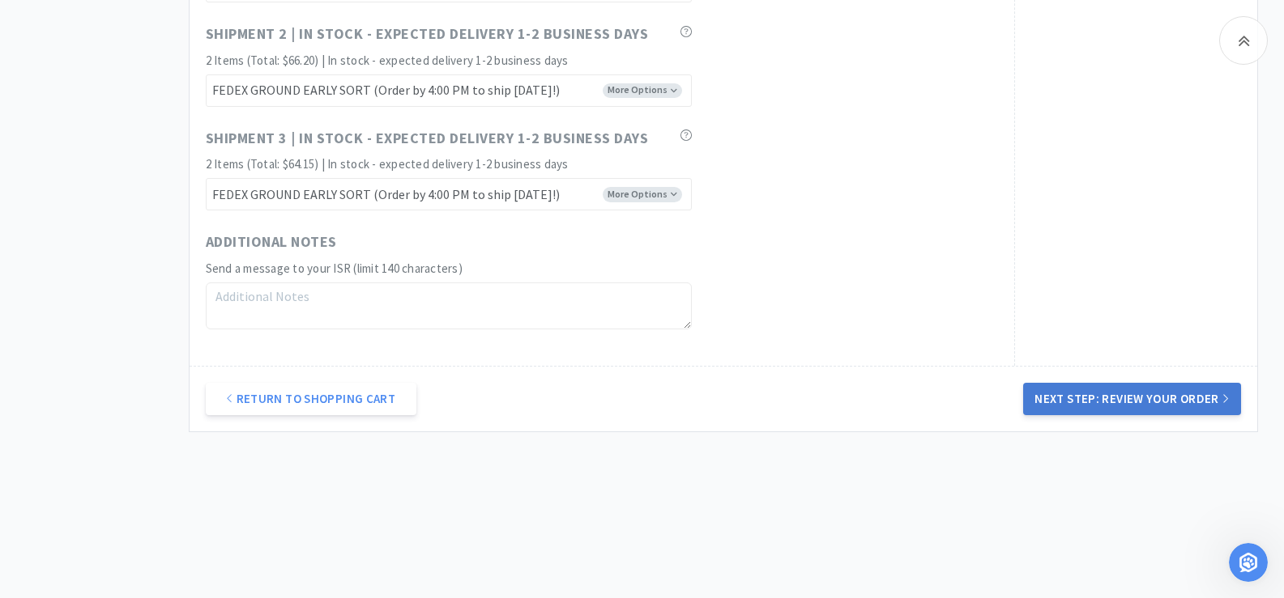
click at [1159, 411] on button "Next Step: Review Your Order" at bounding box center [1131, 399] width 217 height 32
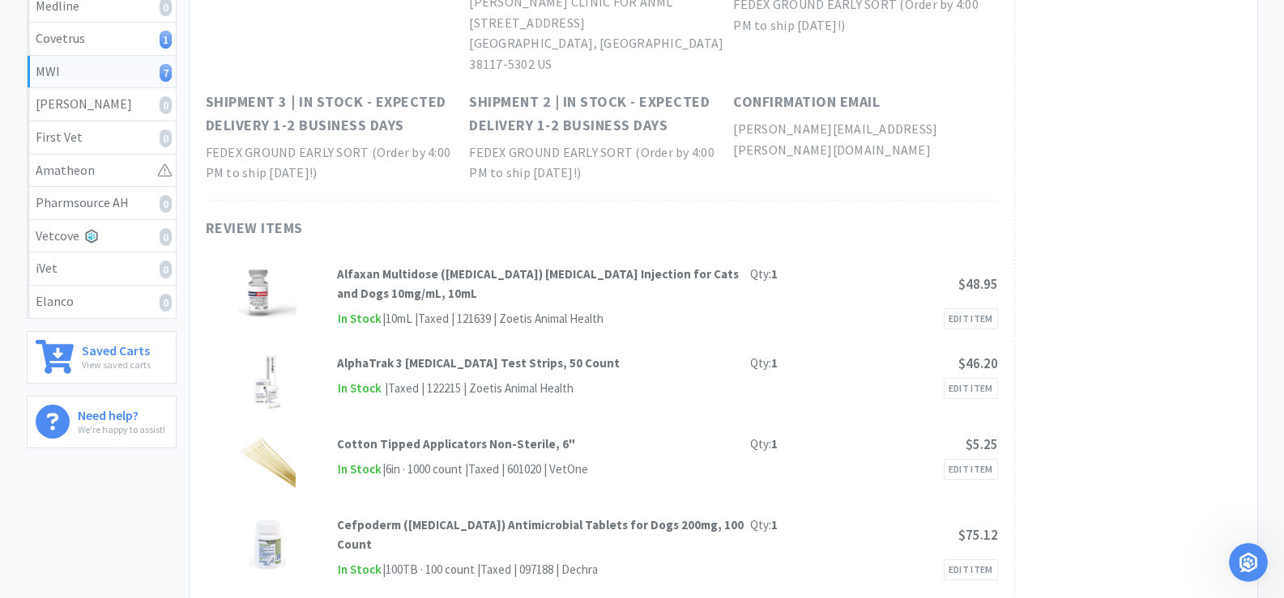
scroll to position [0, 0]
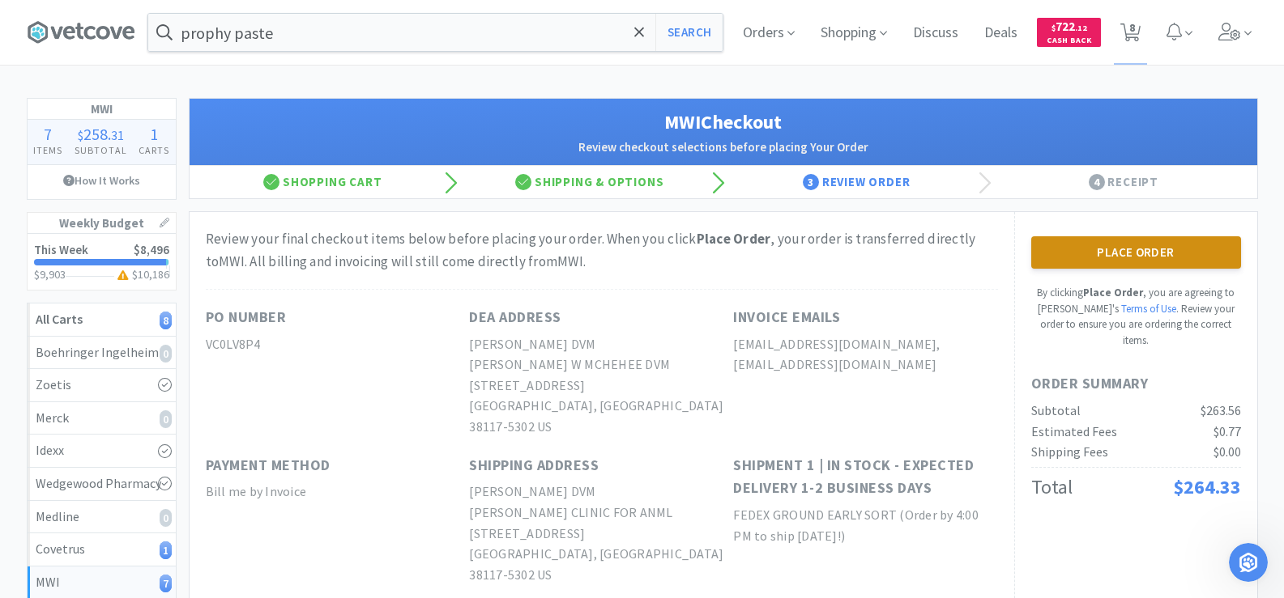
click at [1088, 260] on button "Place Order" at bounding box center [1136, 252] width 210 height 32
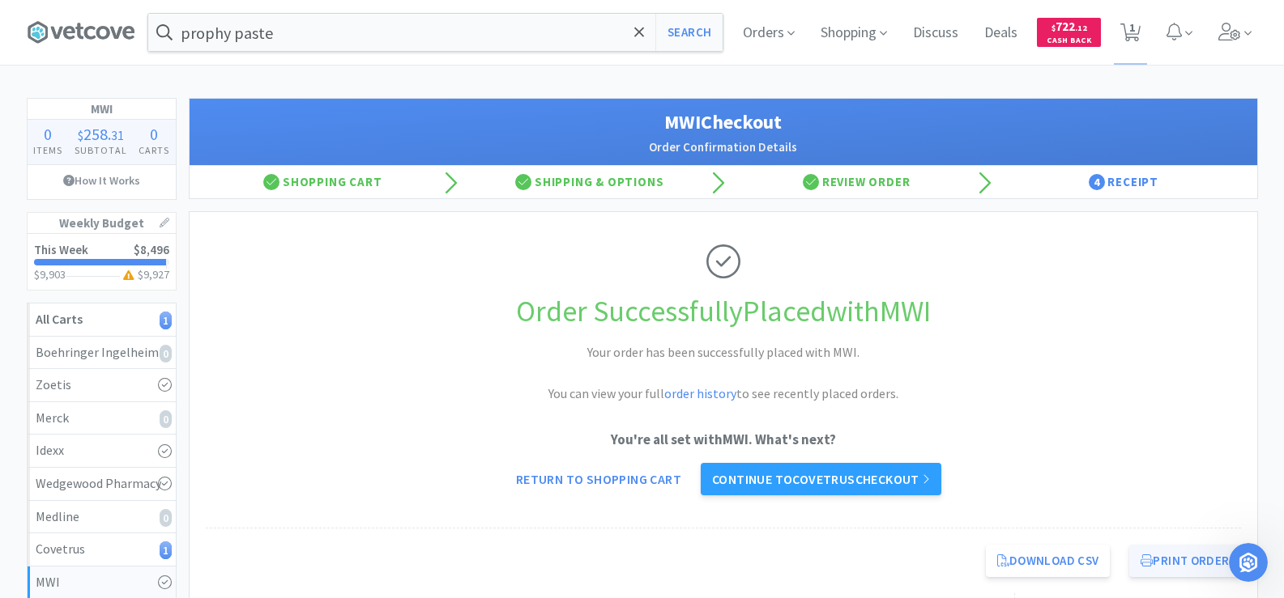
click at [1192, 561] on button "Print Order" at bounding box center [1184, 561] width 111 height 32
click at [888, 484] on link "Continue to Covetrus checkout" at bounding box center [820, 479] width 241 height 32
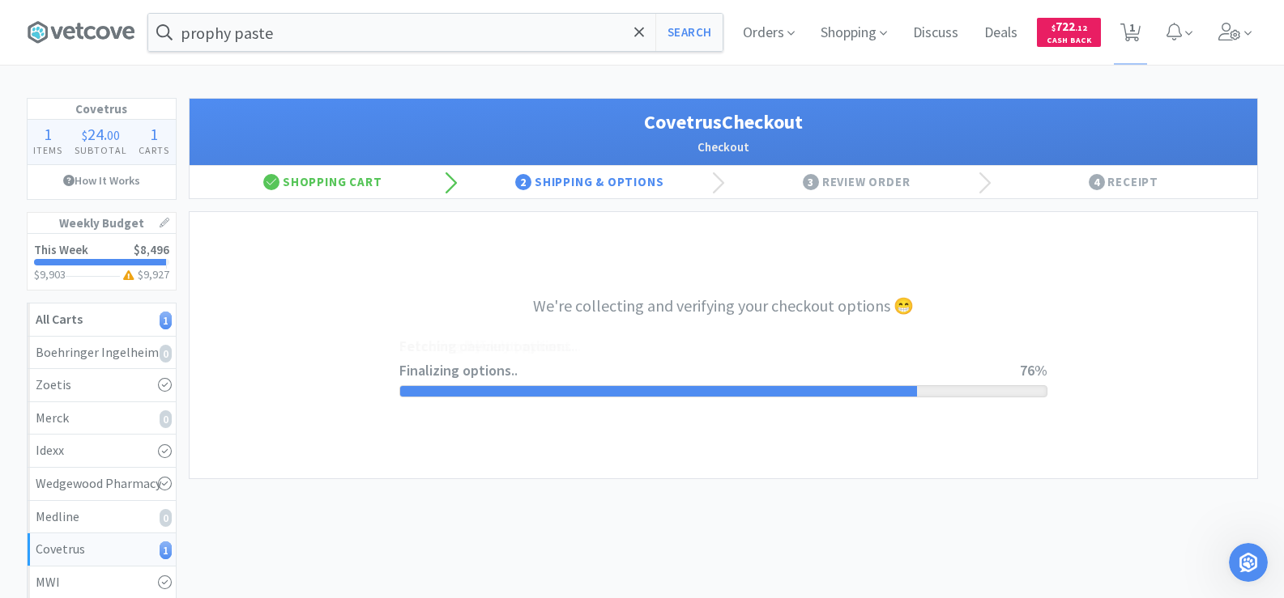
select select "ACCOUNT"
select select "cvt-standard-net"
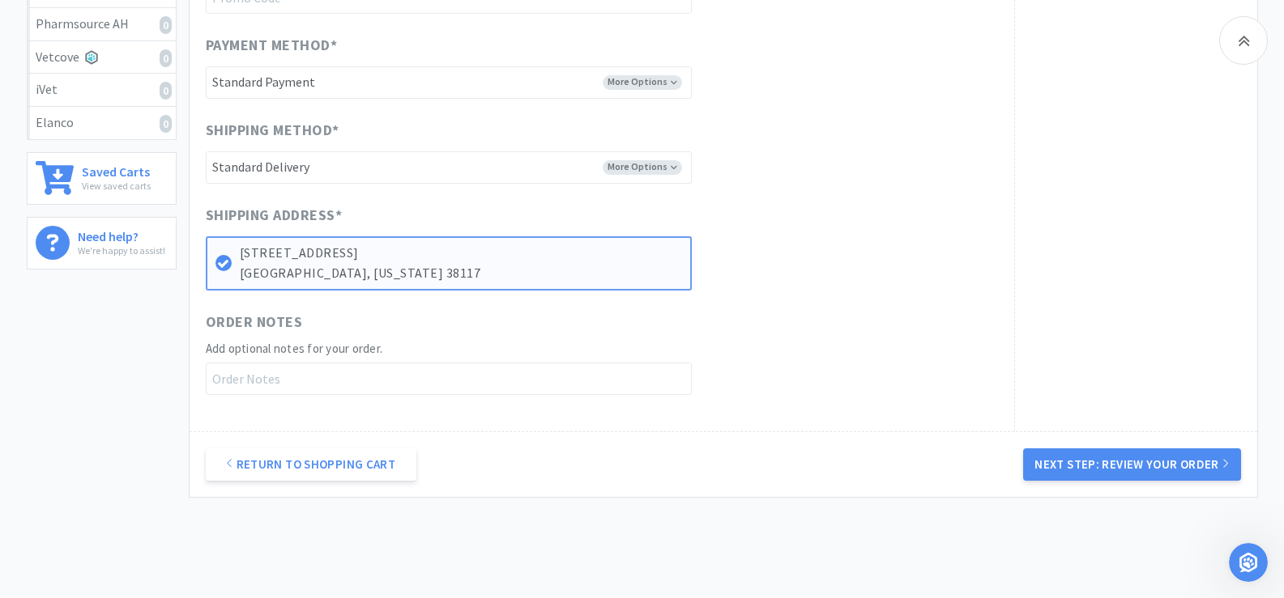
scroll to position [729, 0]
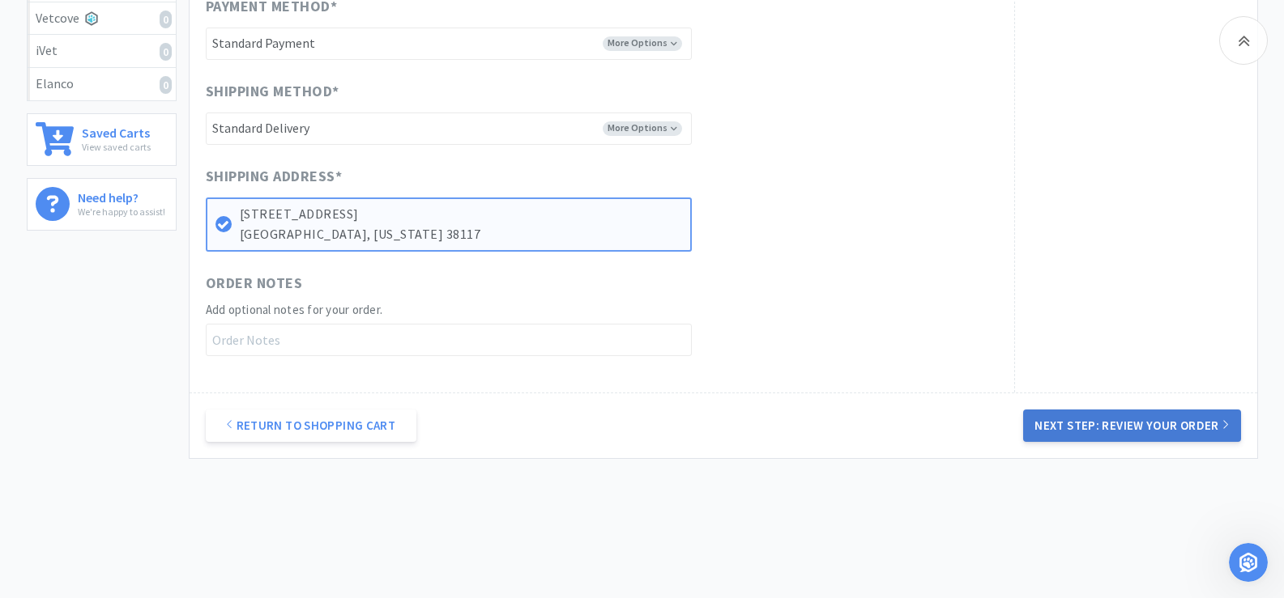
click at [1151, 425] on button "Next Step: Review Your Order" at bounding box center [1131, 426] width 217 height 32
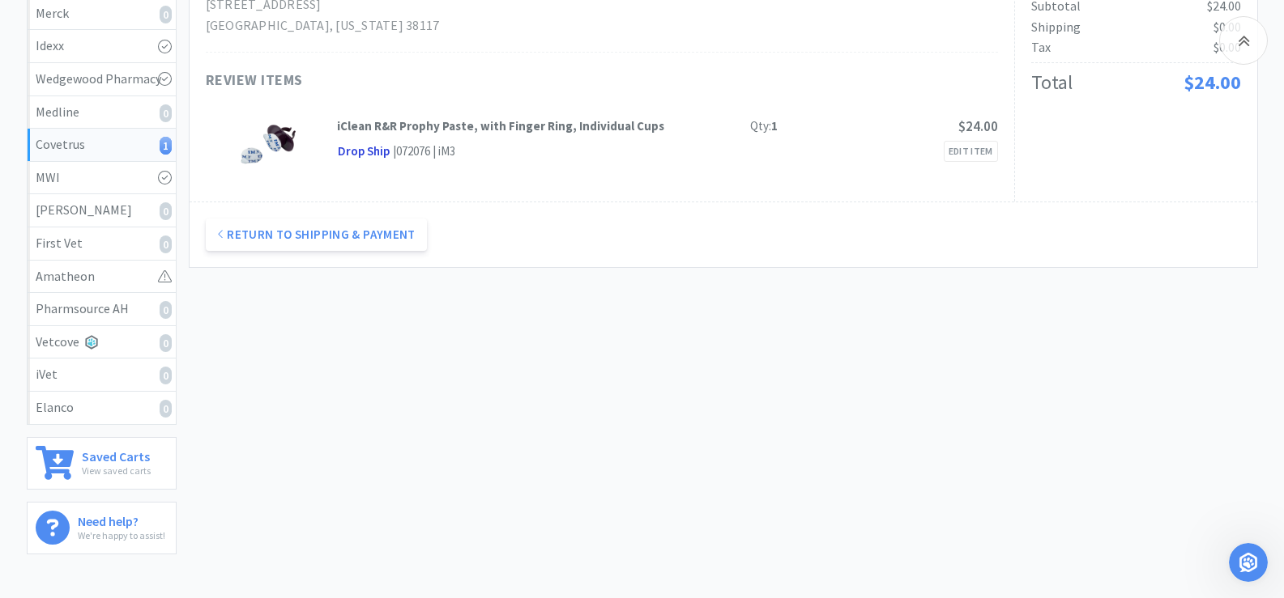
scroll to position [162, 0]
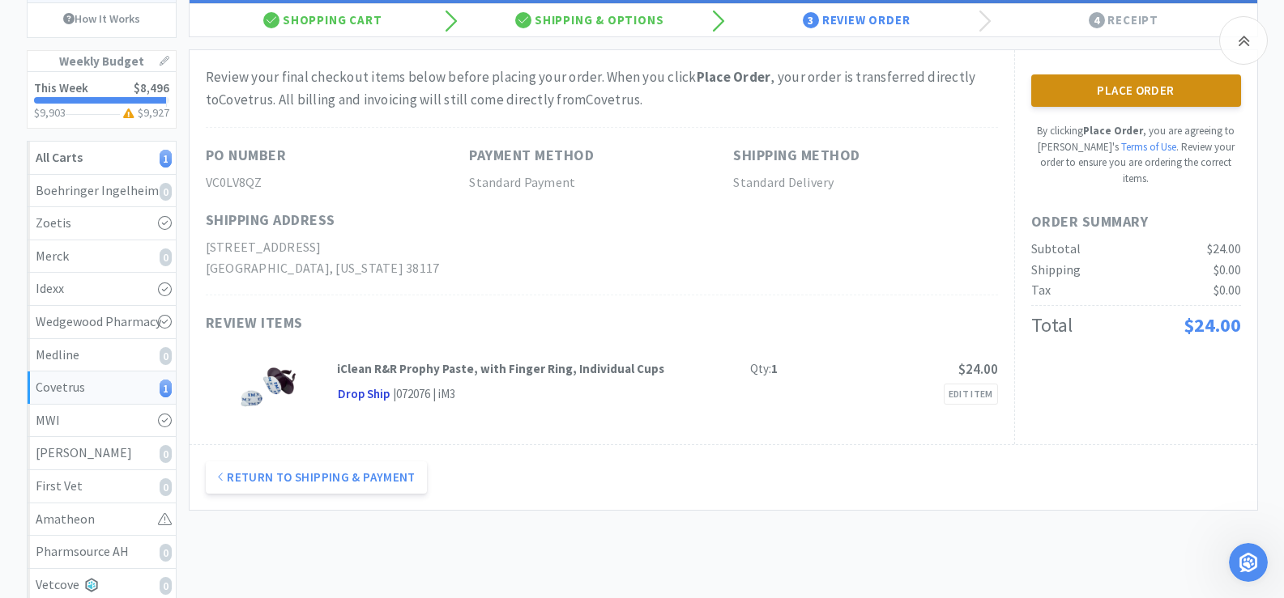
click at [1107, 97] on button "Place Order" at bounding box center [1136, 91] width 210 height 32
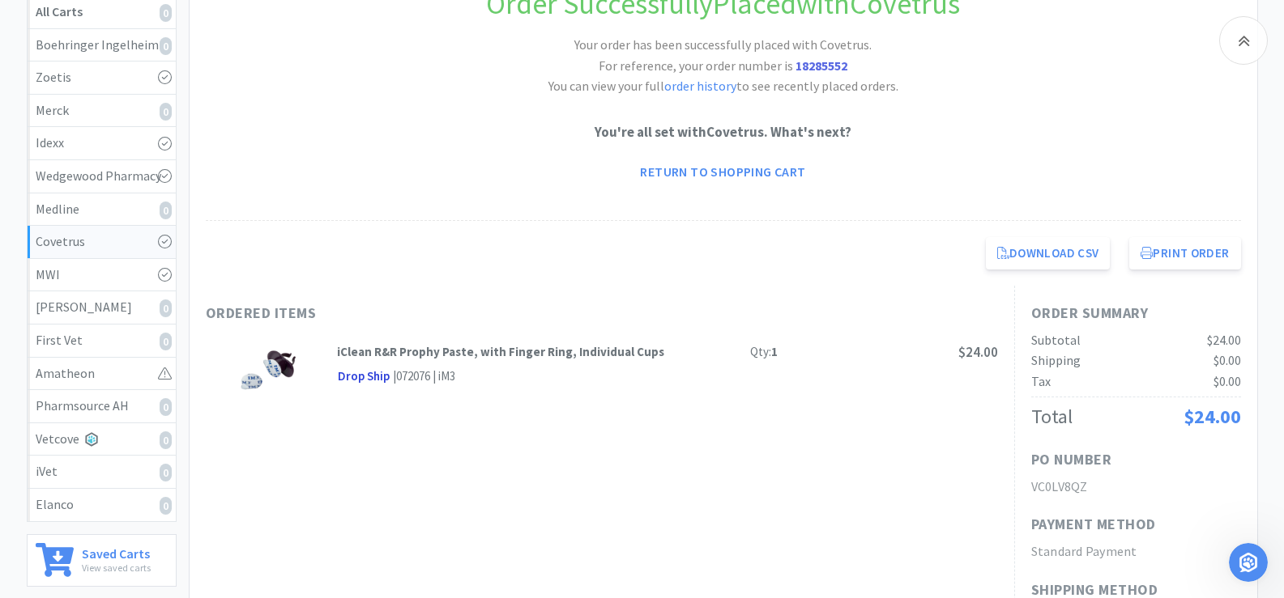
scroll to position [324, 0]
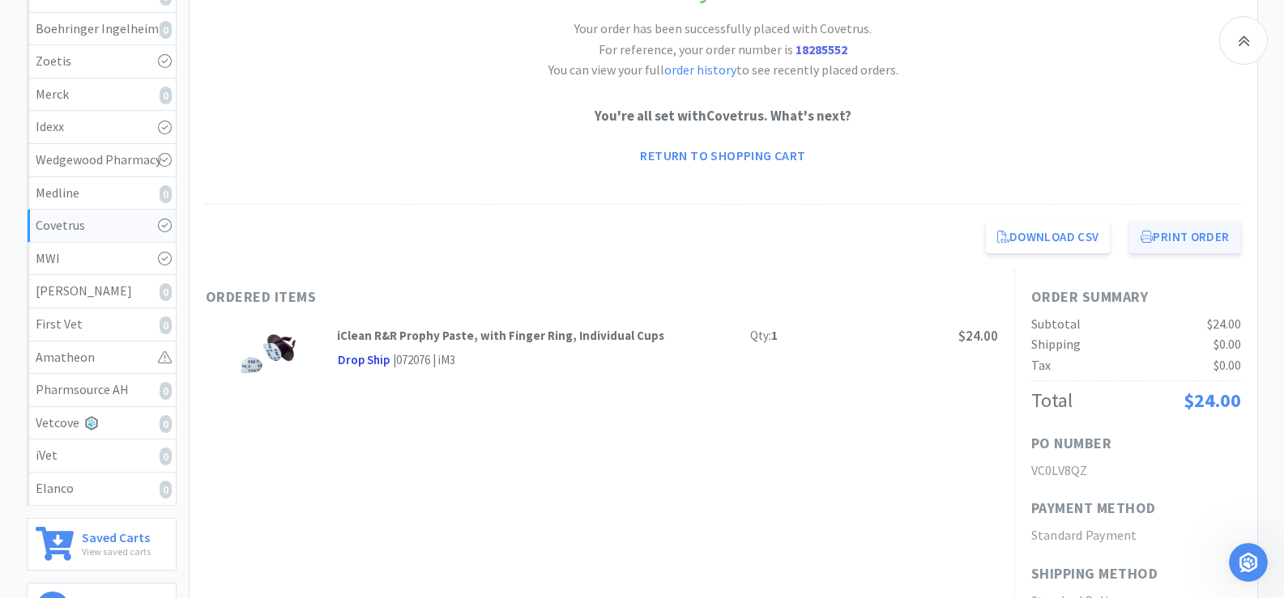
click at [1180, 232] on button "Print Order" at bounding box center [1184, 237] width 111 height 32
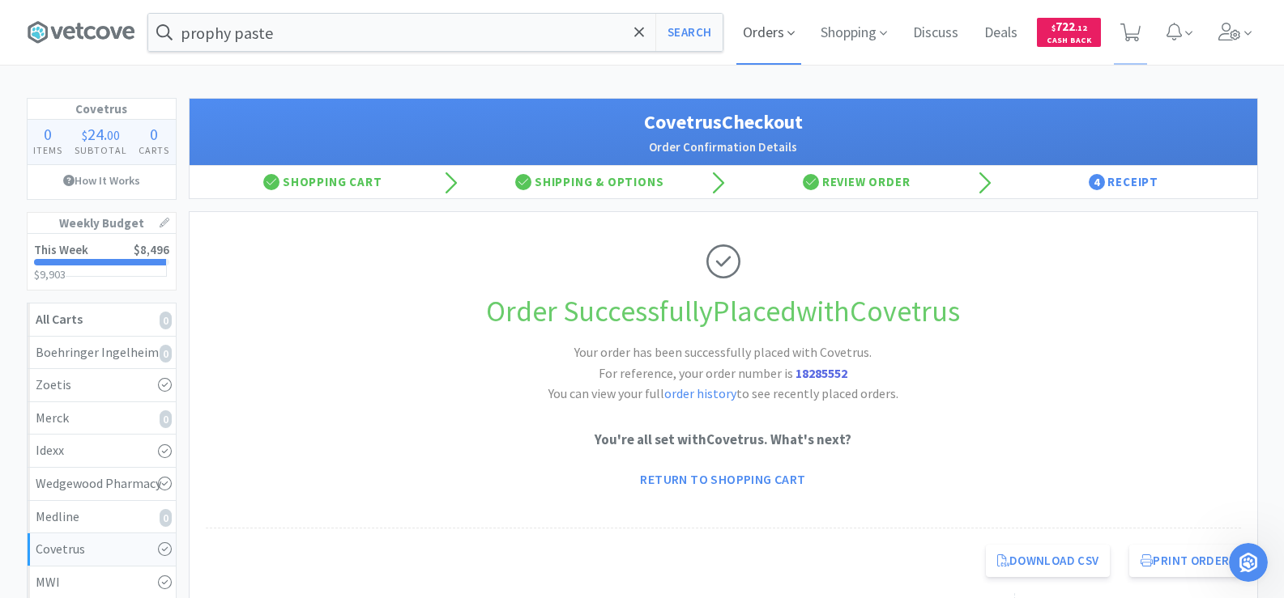
click at [757, 33] on span "Orders" at bounding box center [768, 32] width 65 height 65
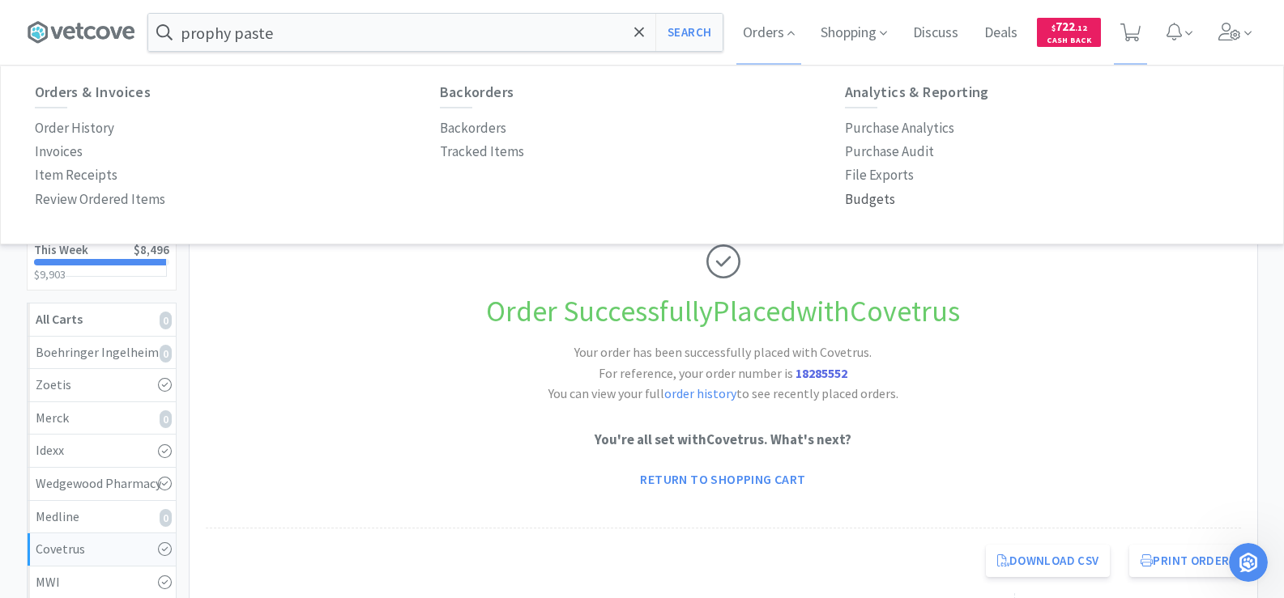
click at [858, 205] on p "Budgets" at bounding box center [870, 200] width 50 height 22
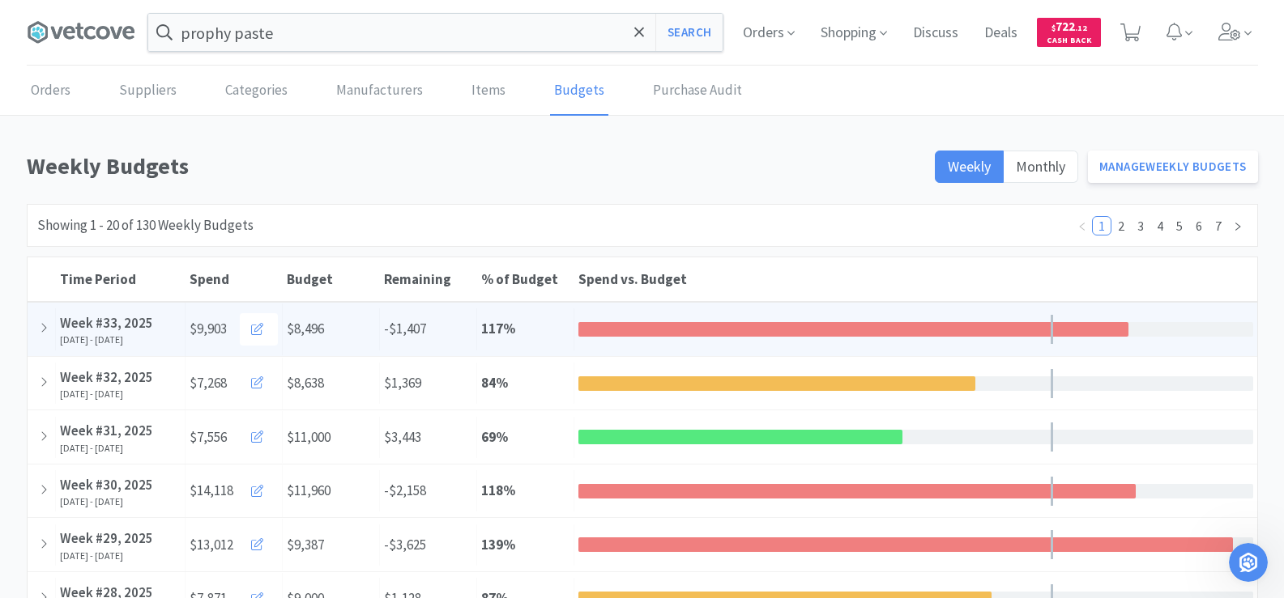
click at [126, 348] on div "Time Period Week #33, [DATE], 2025 - [DATE]" at bounding box center [121, 329] width 130 height 53
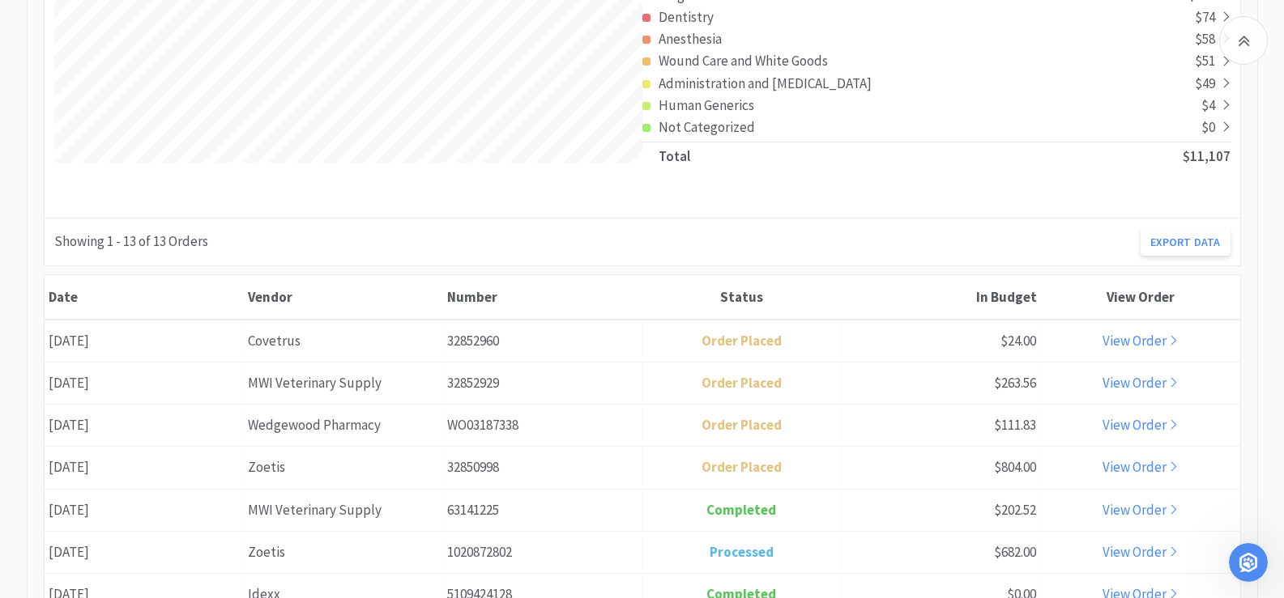
scroll to position [567, 0]
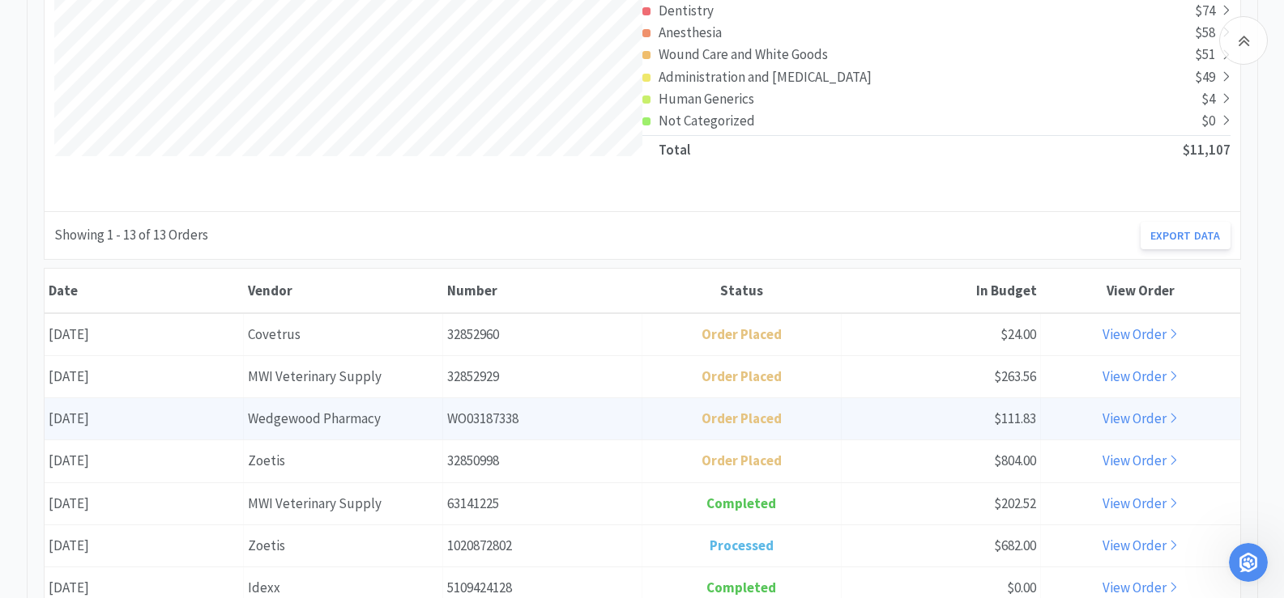
click at [1147, 415] on link "View Order" at bounding box center [1139, 419] width 75 height 18
